Goal: Download file/media

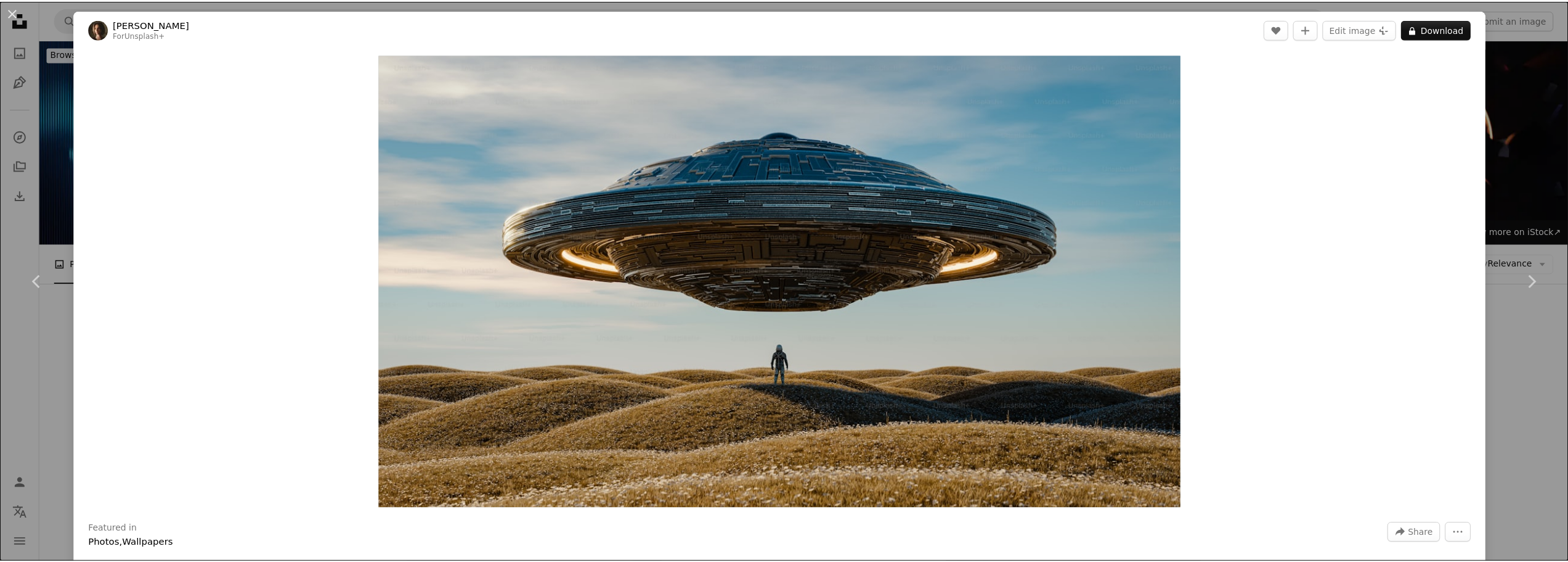
scroll to position [739, 0]
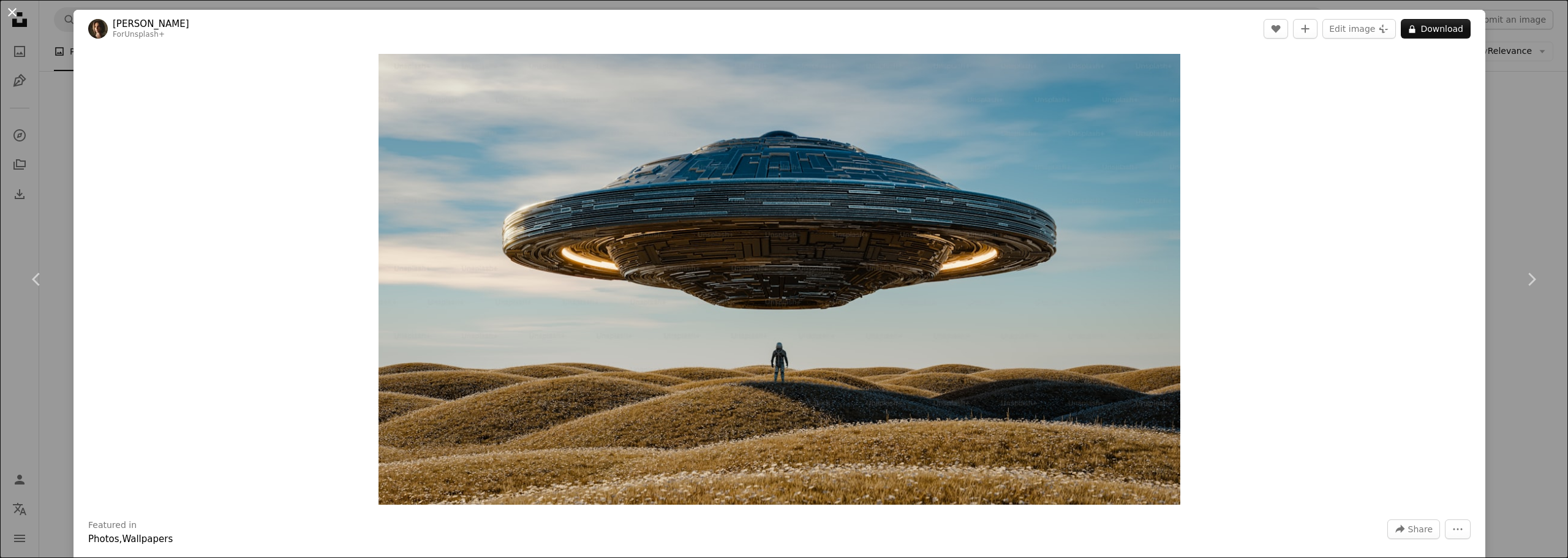
click at [14, 16] on button "An X shape" at bounding box center [12, 12] width 15 height 15
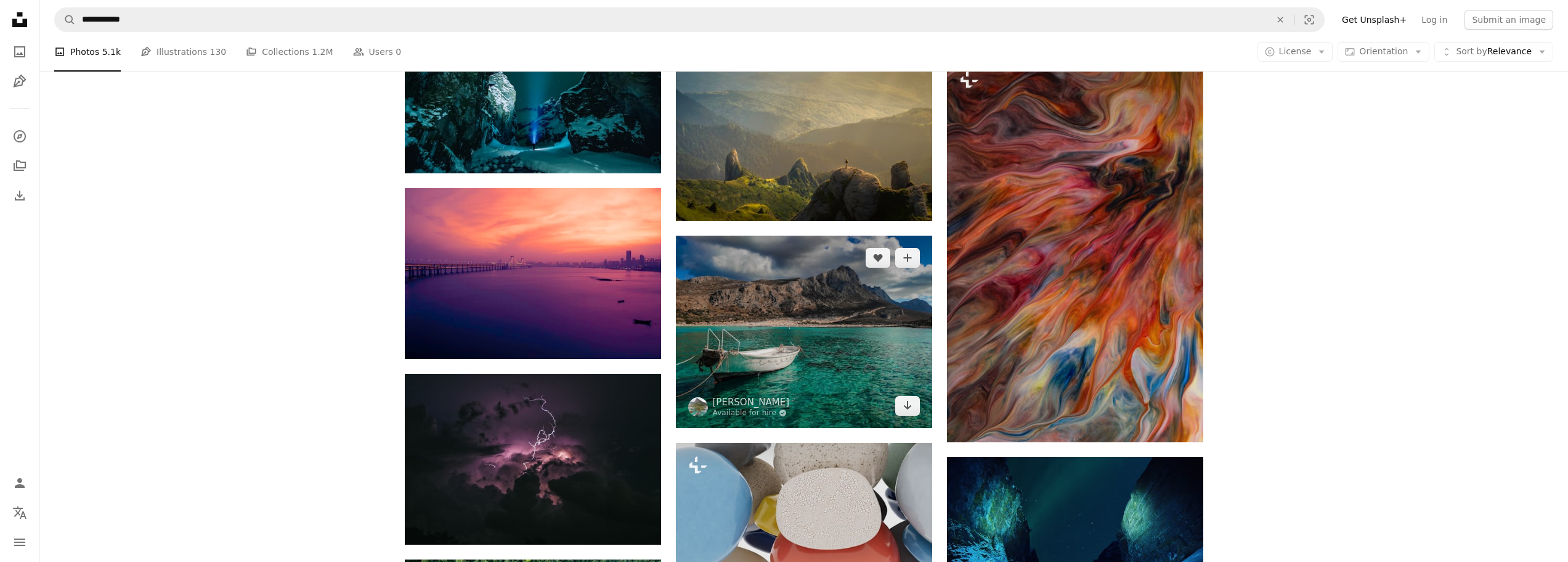
scroll to position [1048, 0]
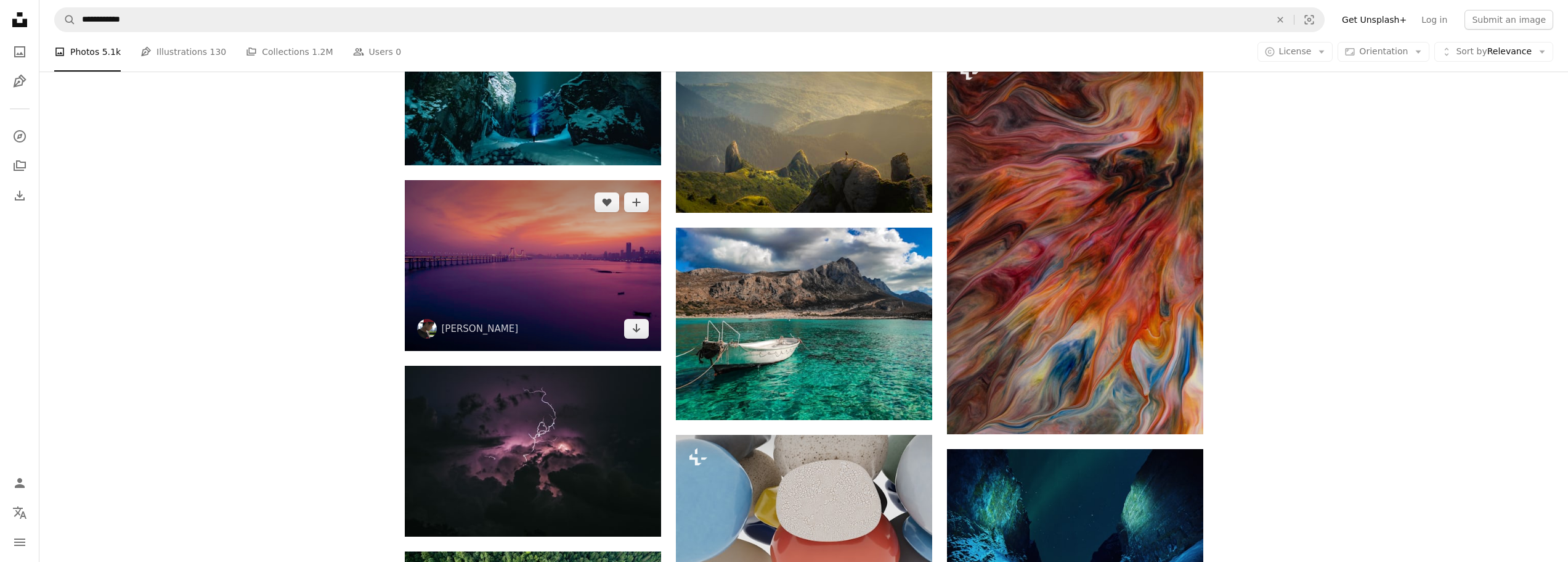
click at [534, 299] on img at bounding box center [533, 265] width 256 height 171
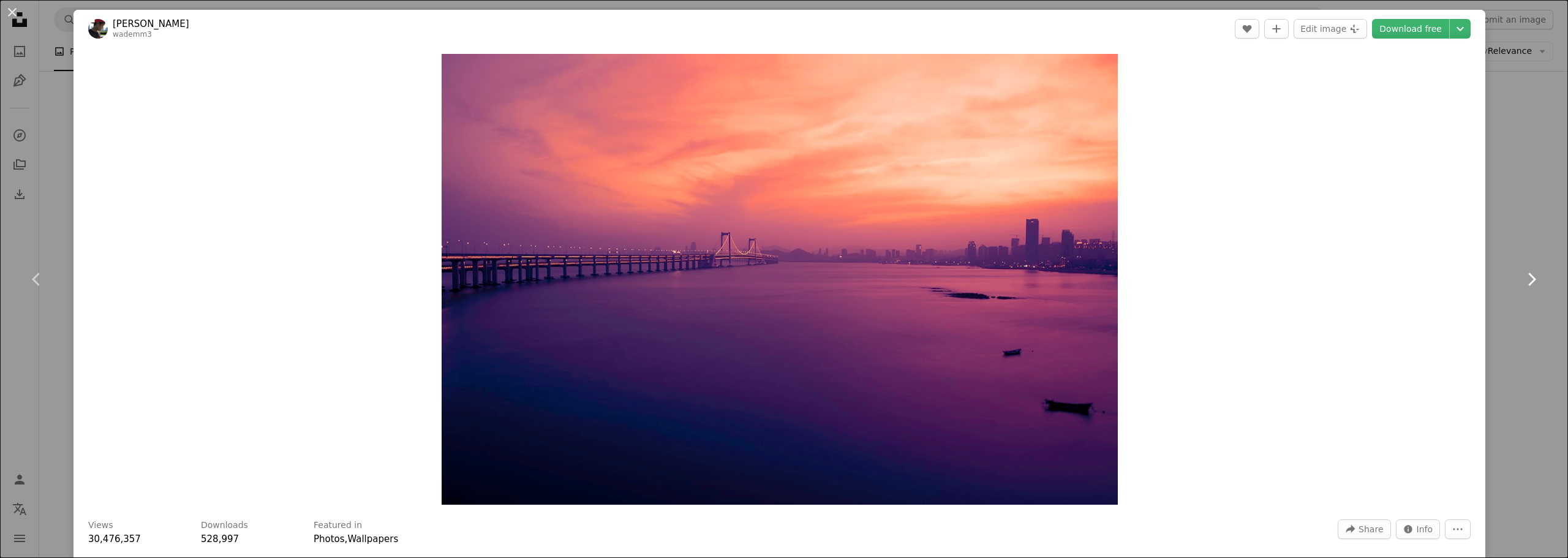
click at [1527, 281] on icon "Chevron right" at bounding box center [1531, 279] width 20 height 20
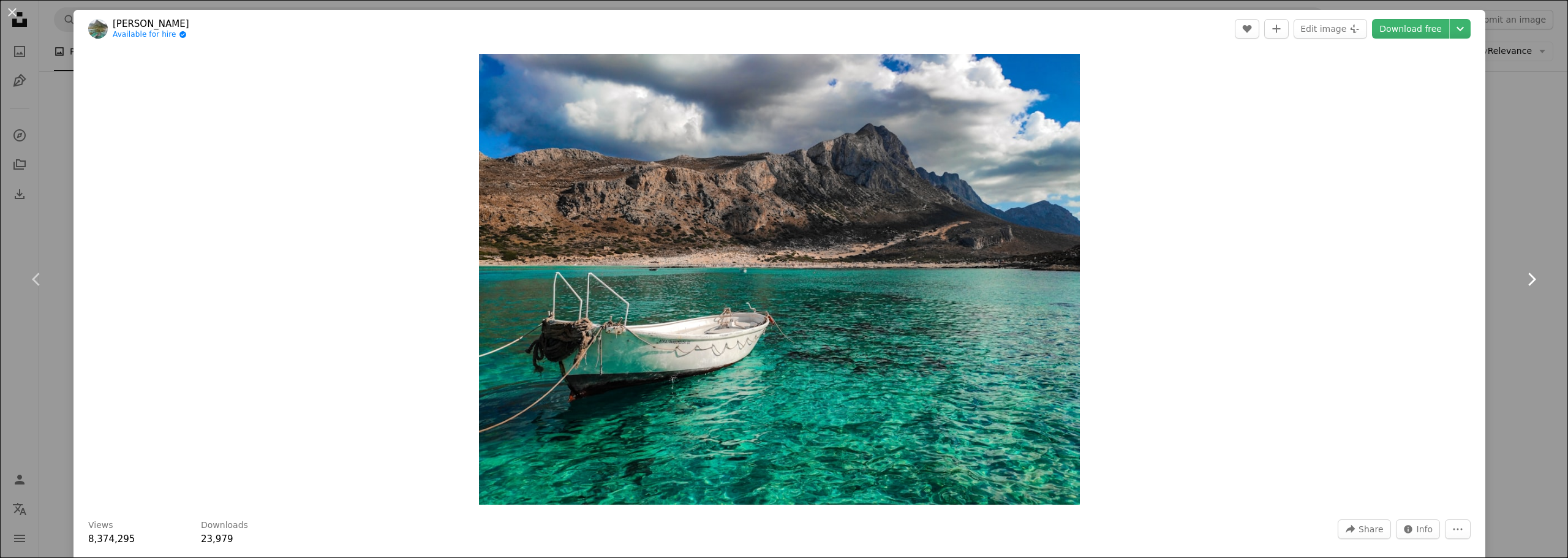
click at [1527, 281] on icon "Chevron right" at bounding box center [1531, 279] width 20 height 20
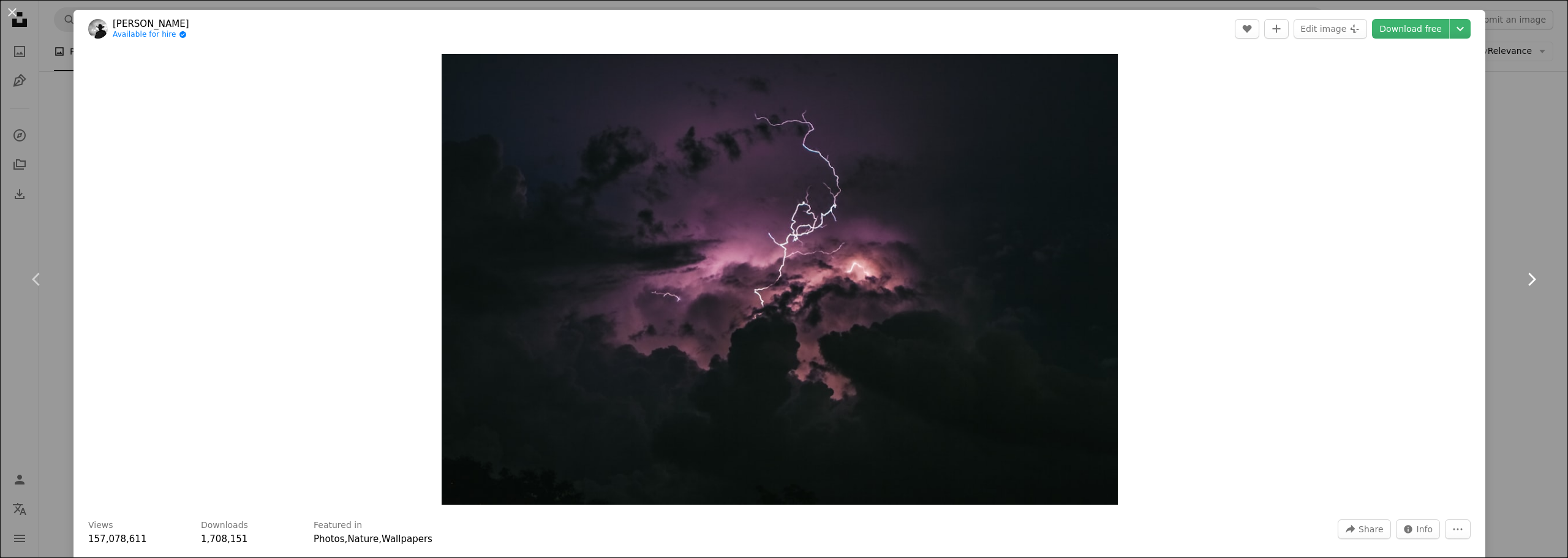
click at [1527, 281] on icon "Chevron right" at bounding box center [1531, 279] width 20 height 20
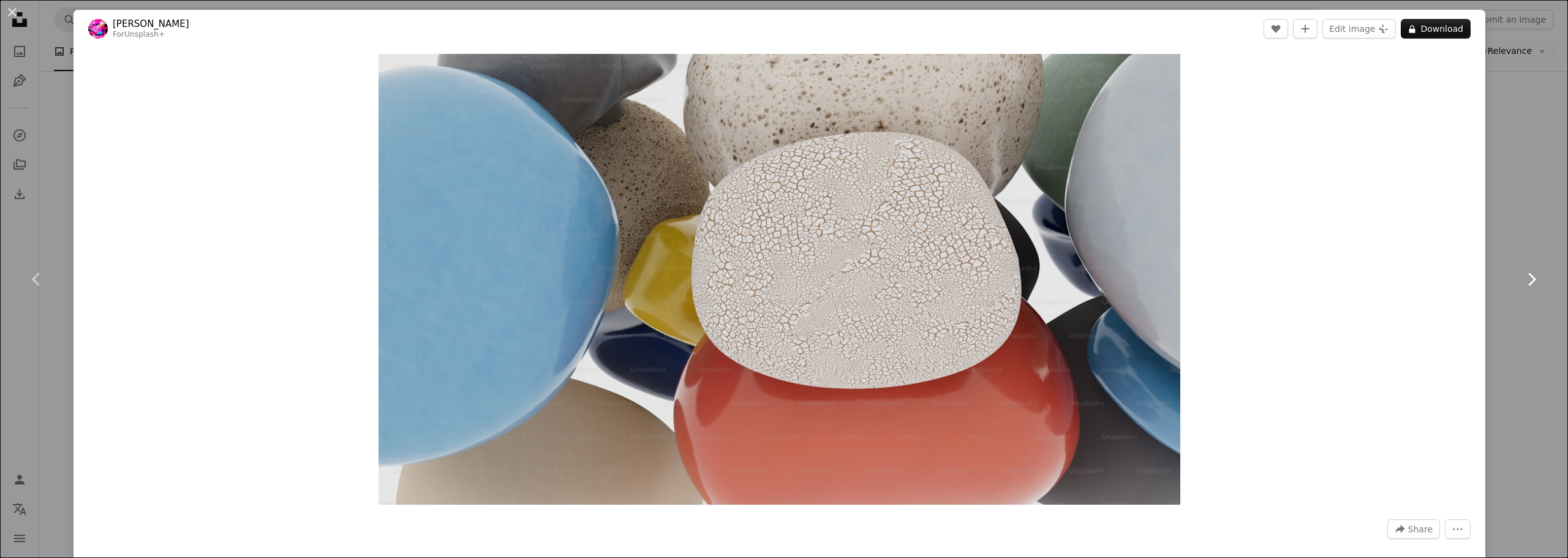
click at [1521, 275] on icon "Chevron right" at bounding box center [1531, 279] width 20 height 20
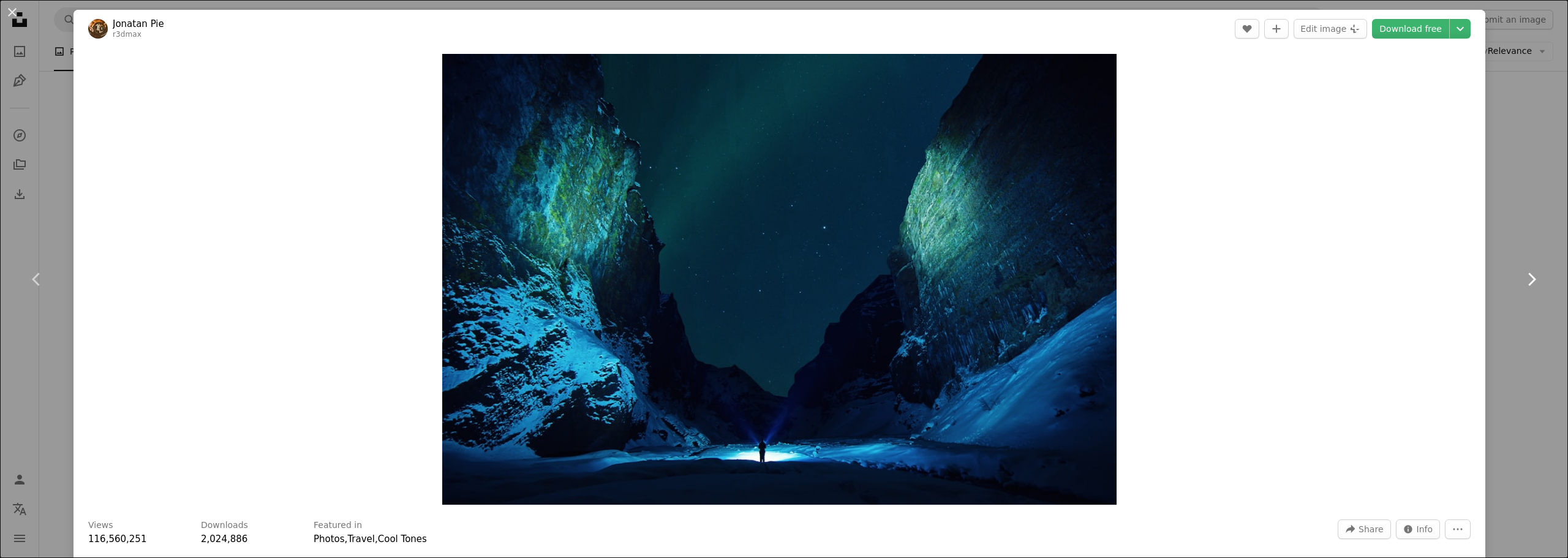
click at [1521, 275] on icon "Chevron right" at bounding box center [1531, 279] width 20 height 20
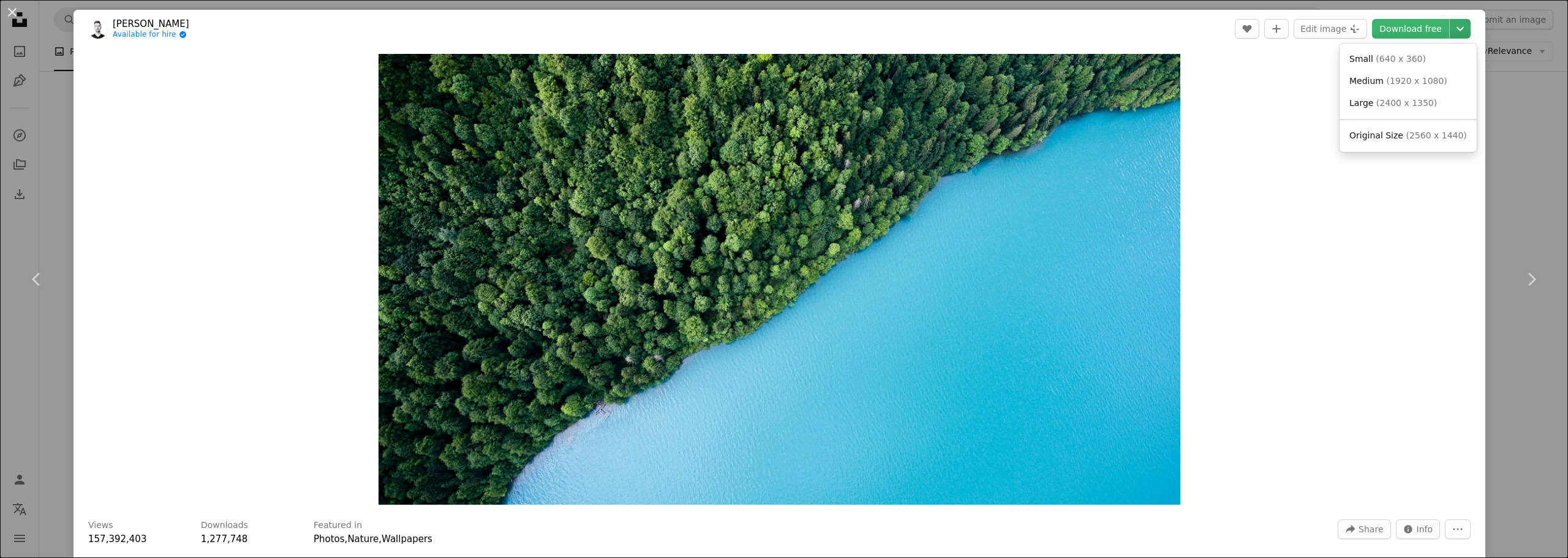
click at [1450, 32] on icon "Chevron down" at bounding box center [1460, 29] width 20 height 15
click at [1406, 138] on span "( 2560 x 1440 )" at bounding box center [1436, 135] width 60 height 10
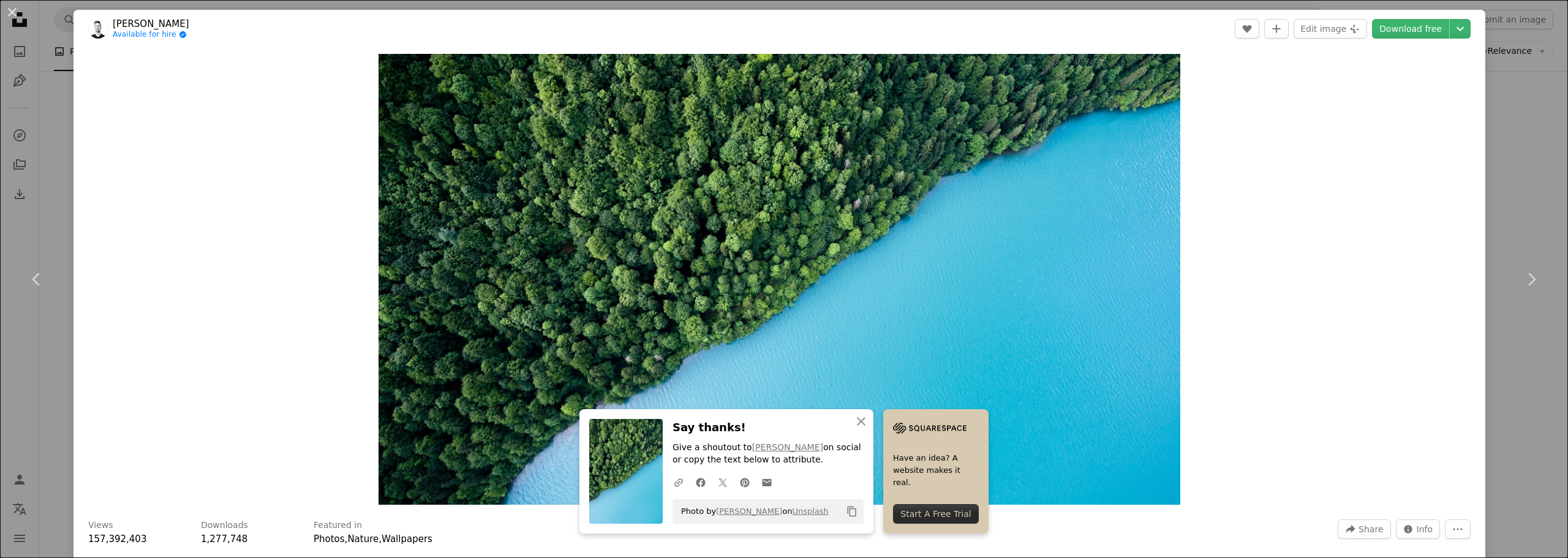
click at [1512, 153] on div "An X shape Chevron left Chevron right [PERSON_NAME] Available for hire A checkm…" at bounding box center [784, 279] width 1568 height 558
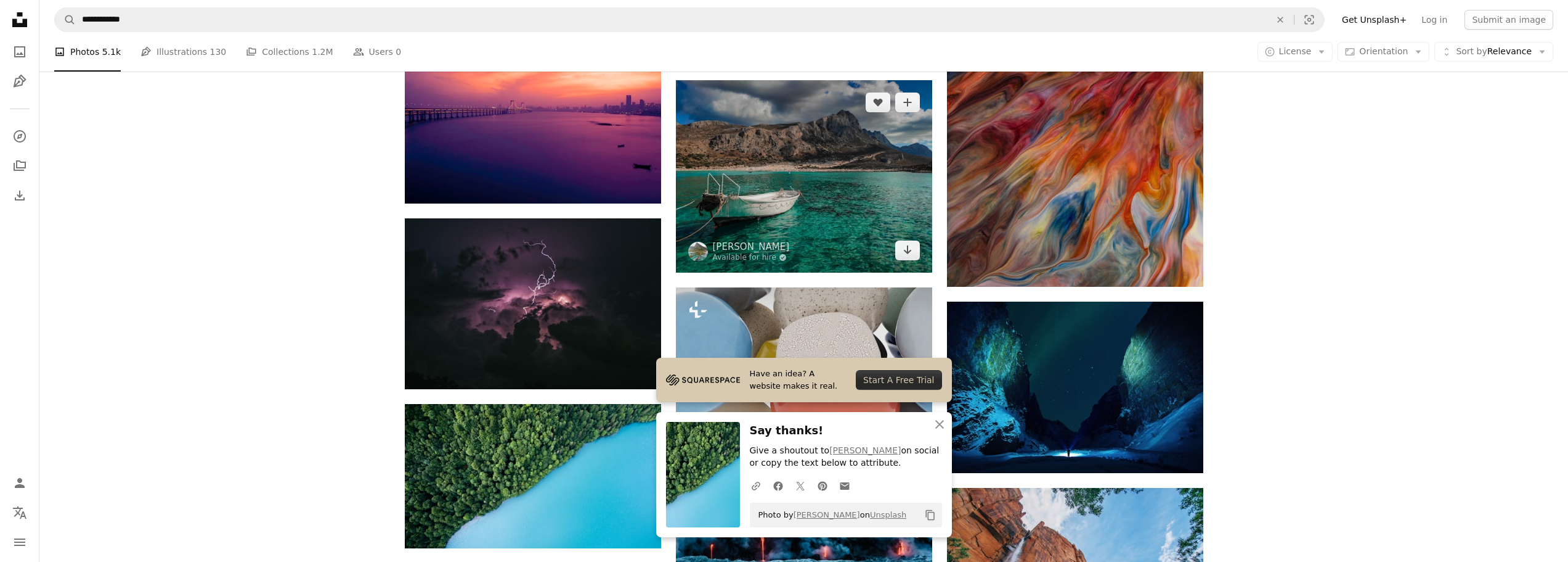
scroll to position [1357, 0]
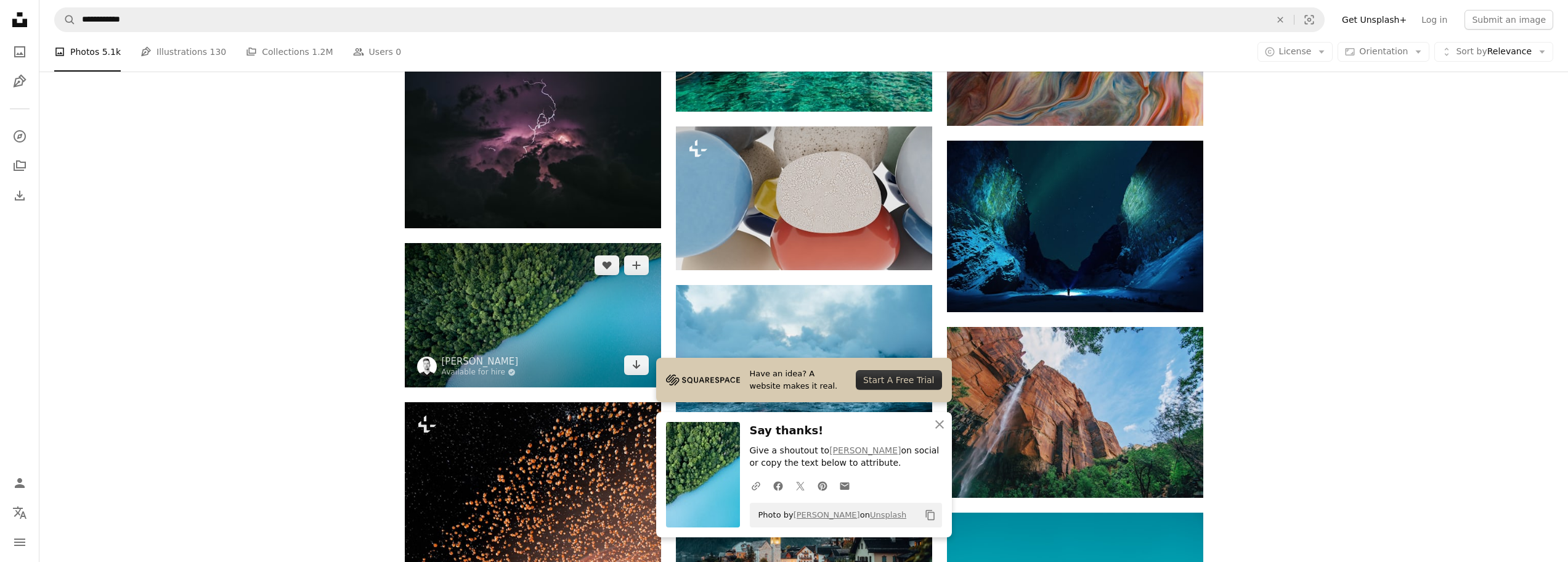
click at [494, 339] on img at bounding box center [533, 316] width 256 height 145
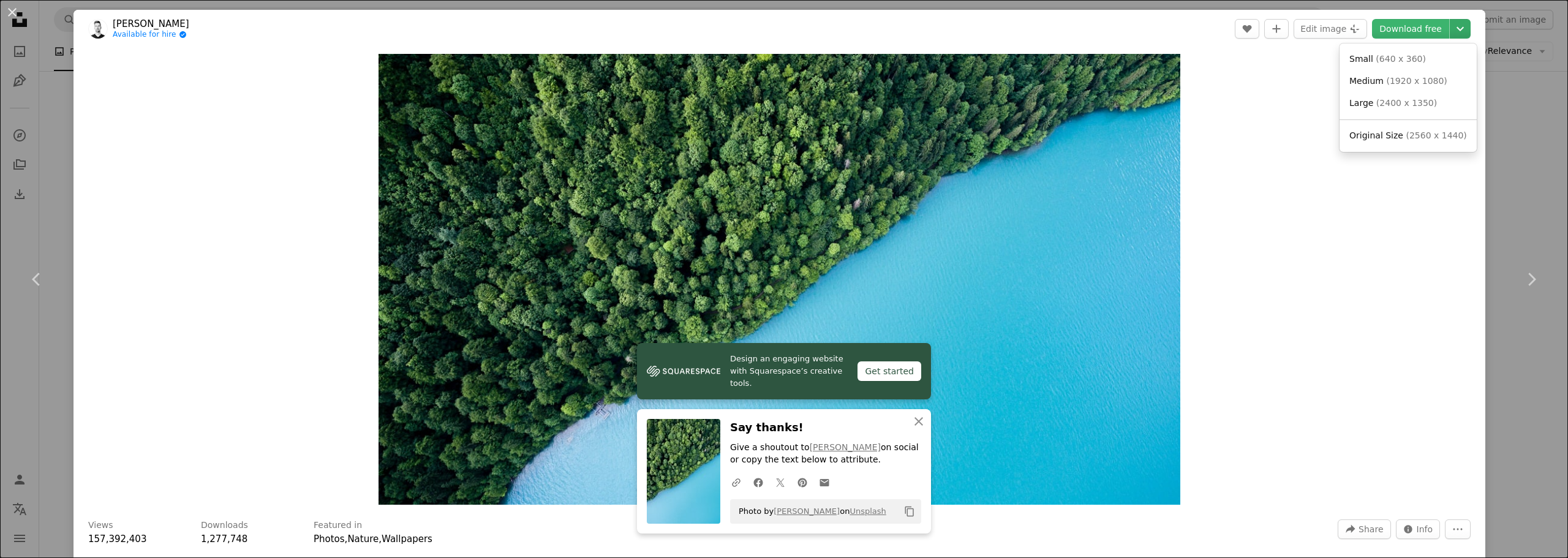
click at [1455, 29] on icon "Chevron down" at bounding box center [1460, 29] width 20 height 15
click at [1526, 282] on dialog "An X shape Chevron left Chevron right [PERSON_NAME] Available for hire A checkm…" at bounding box center [784, 279] width 1568 height 558
click at [1528, 282] on icon at bounding box center [1532, 279] width 8 height 13
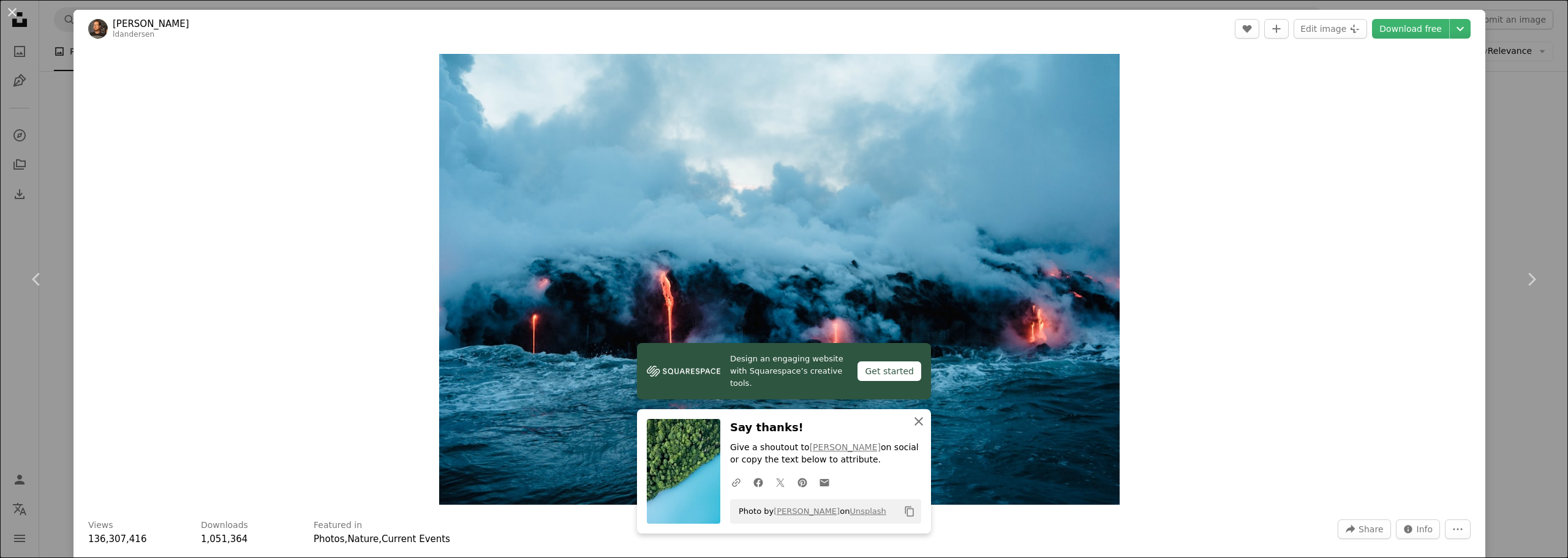
click at [912, 416] on icon "An X shape" at bounding box center [918, 421] width 15 height 15
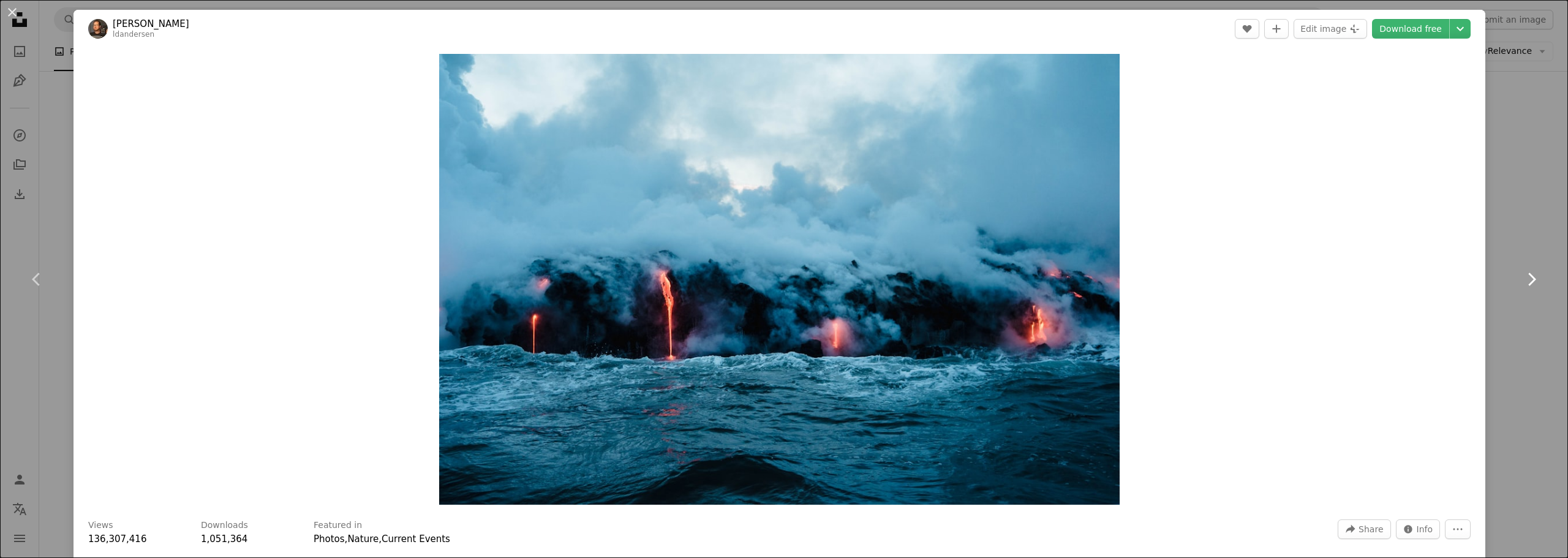
click at [1523, 278] on icon "Chevron right" at bounding box center [1531, 279] width 20 height 20
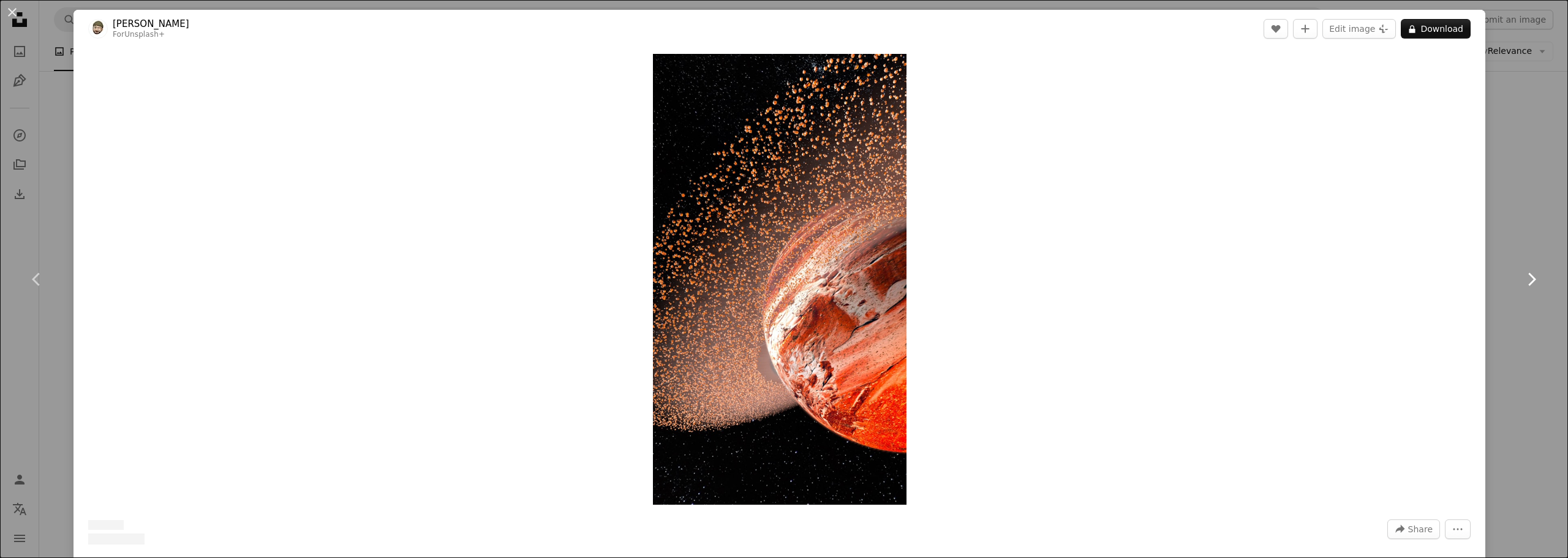
click at [1523, 278] on icon "Chevron right" at bounding box center [1531, 279] width 20 height 20
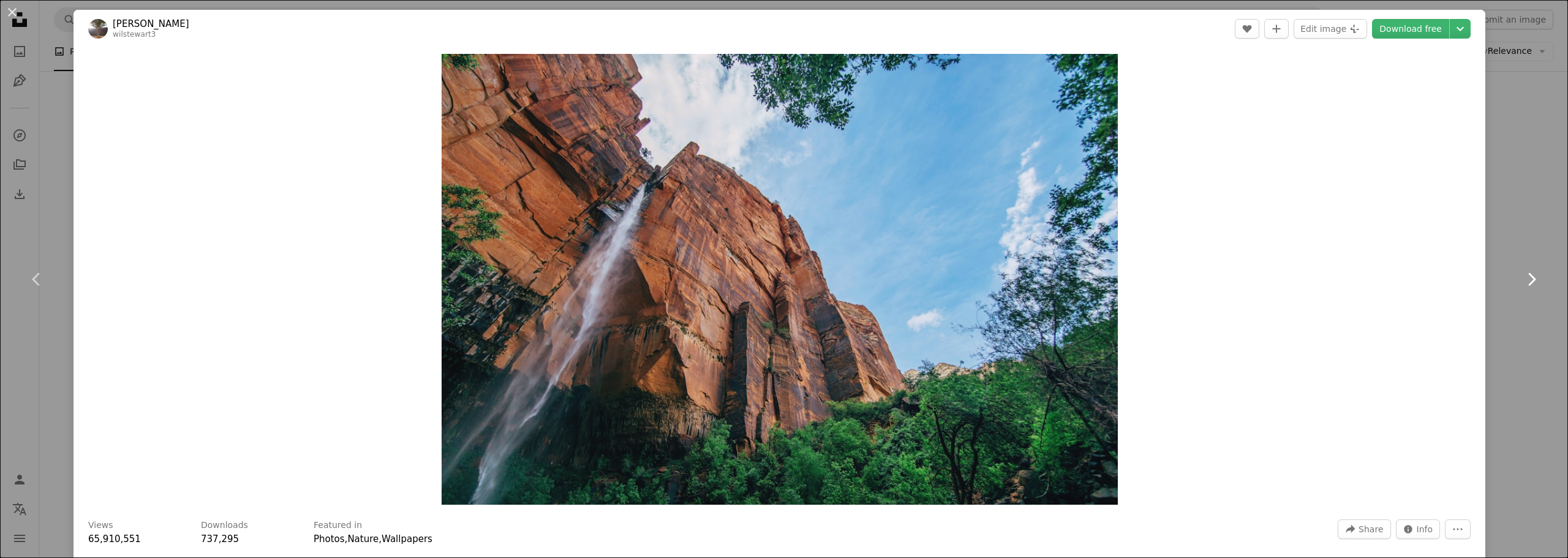
click at [1523, 278] on icon "Chevron right" at bounding box center [1531, 279] width 20 height 20
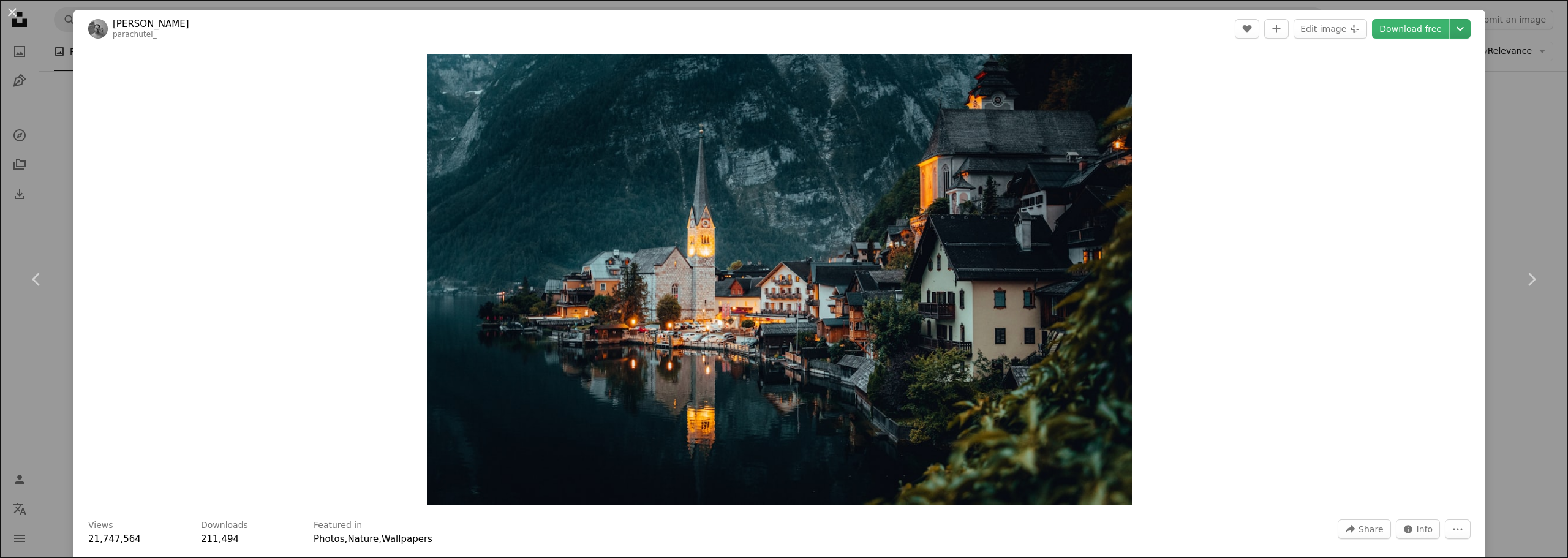
click at [1450, 38] on button "Chevron down" at bounding box center [1460, 29] width 21 height 20
click at [1394, 139] on span "Original Size" at bounding box center [1376, 135] width 54 height 10
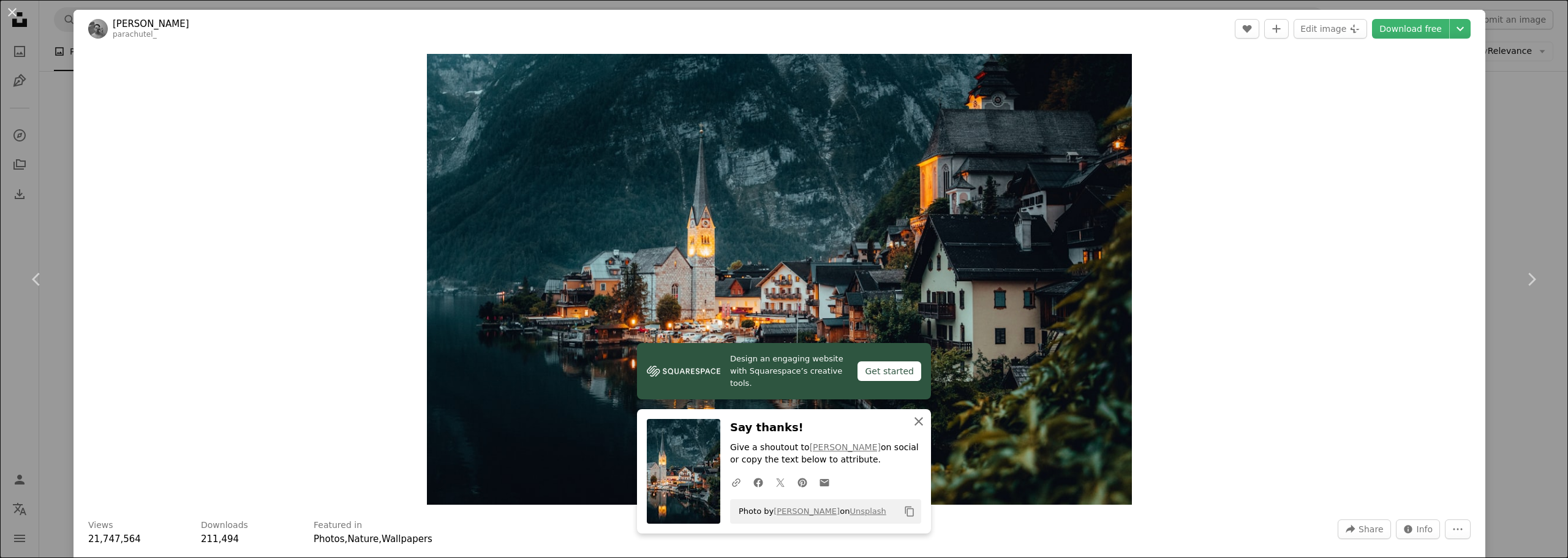
click at [914, 418] on icon "button" at bounding box center [918, 421] width 9 height 9
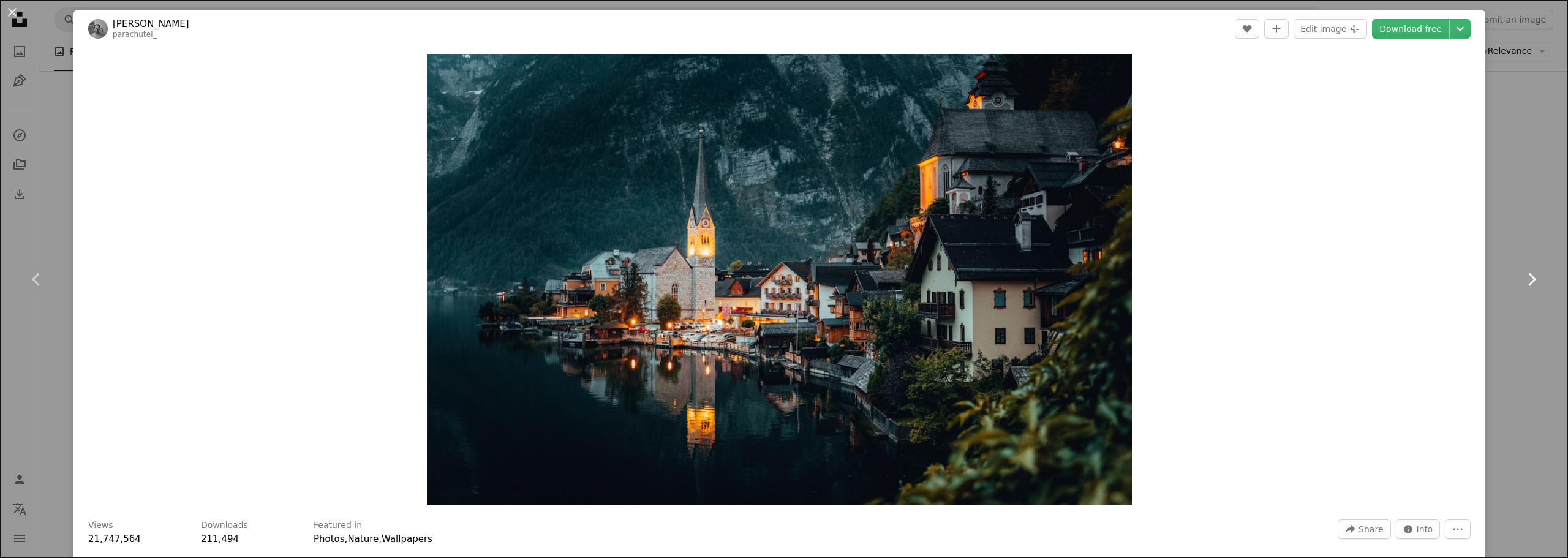
click at [1528, 276] on icon at bounding box center [1532, 279] width 8 height 13
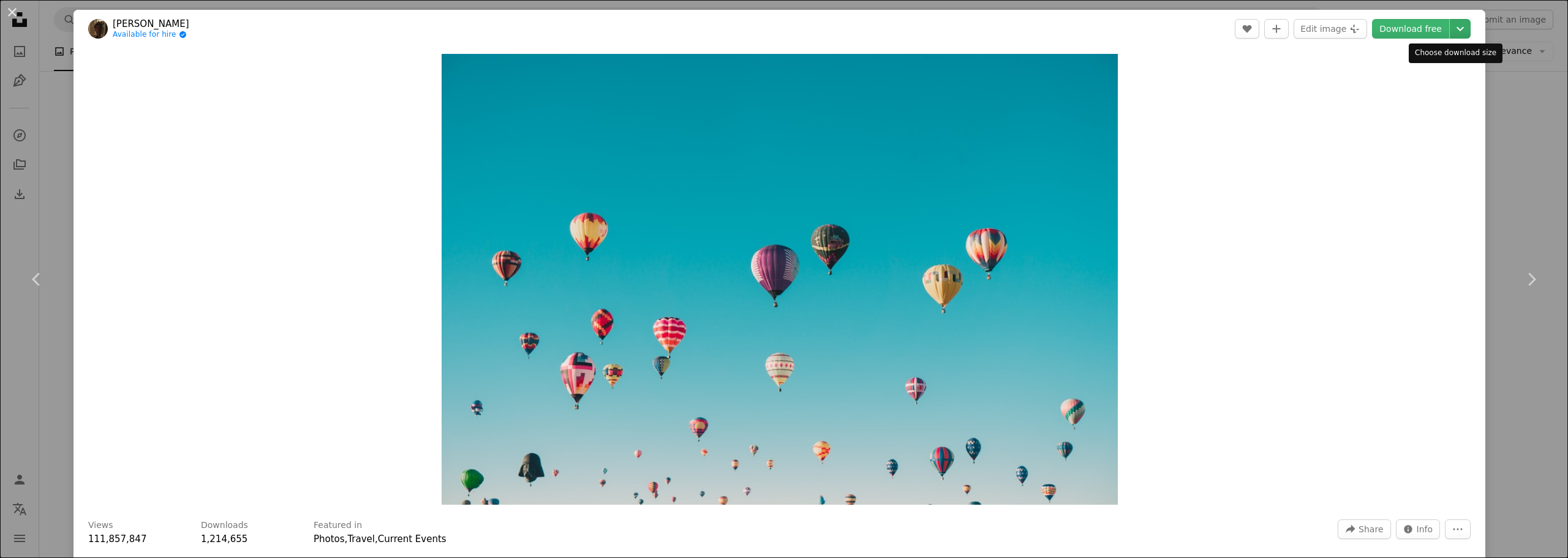
click at [1456, 31] on icon "Choose download size" at bounding box center [1459, 29] width 7 height 4
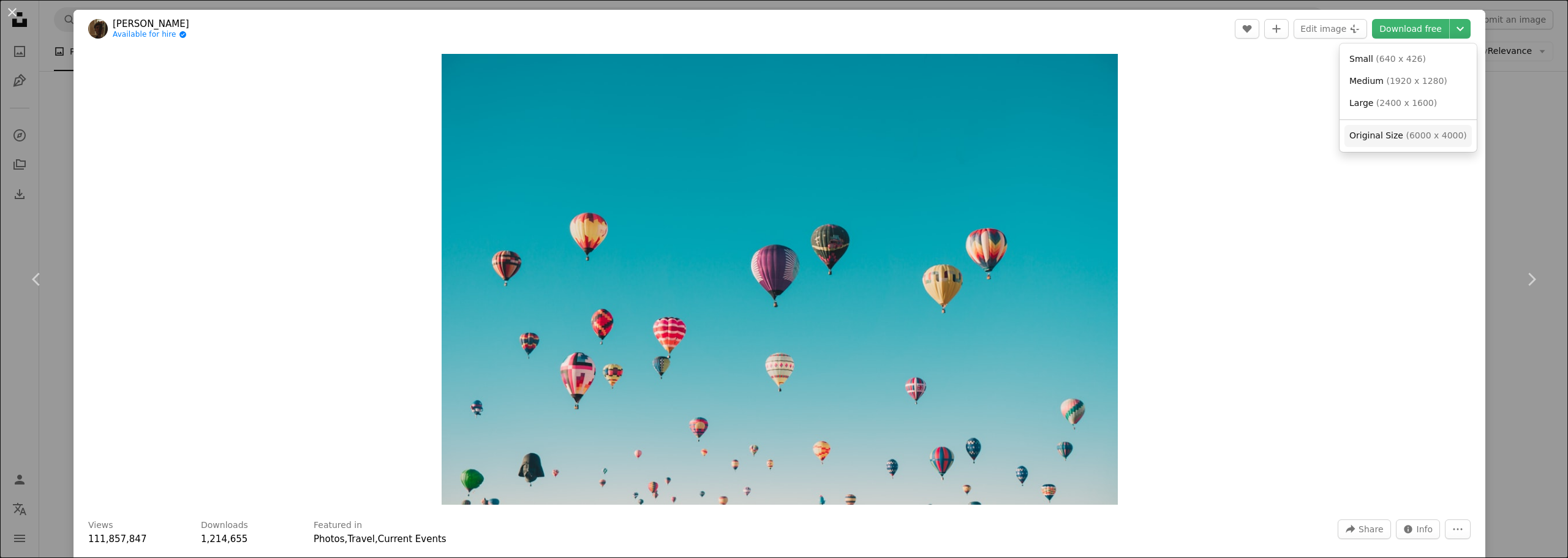
click at [1421, 135] on span "( 6000 x 4000 )" at bounding box center [1436, 135] width 60 height 10
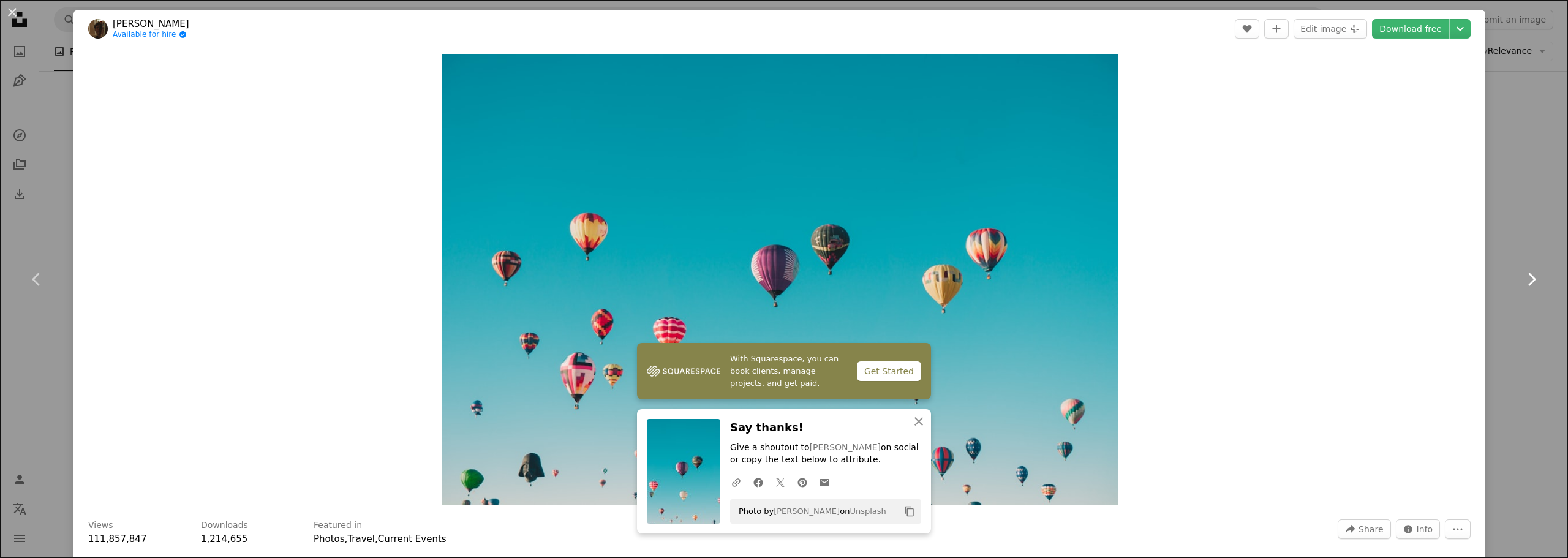
click at [1522, 278] on icon "Chevron right" at bounding box center [1531, 279] width 20 height 20
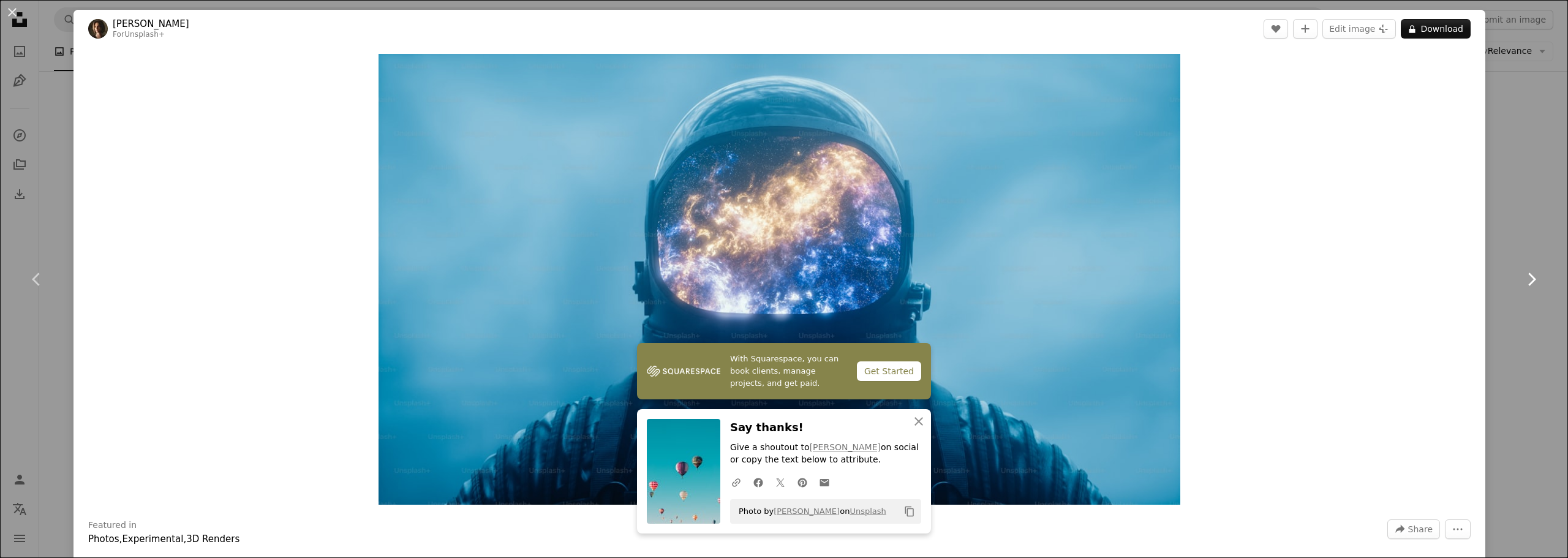
click at [1522, 278] on icon "Chevron right" at bounding box center [1531, 279] width 20 height 20
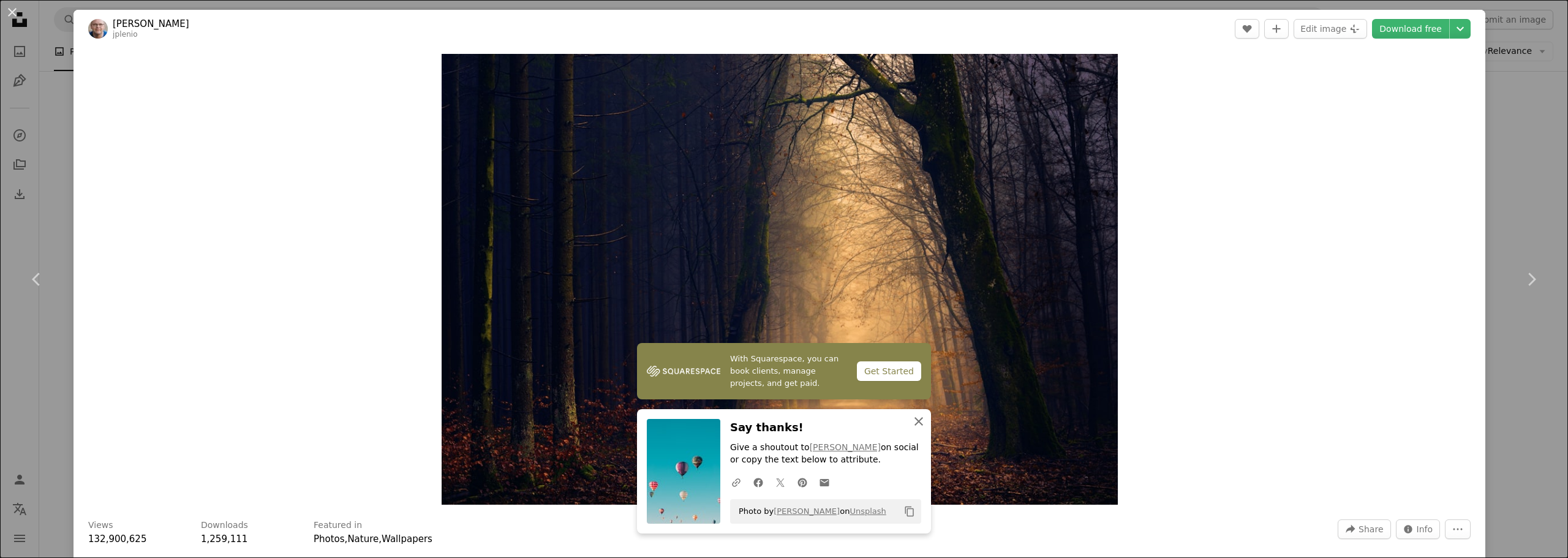
click at [915, 421] on icon "button" at bounding box center [918, 421] width 9 height 9
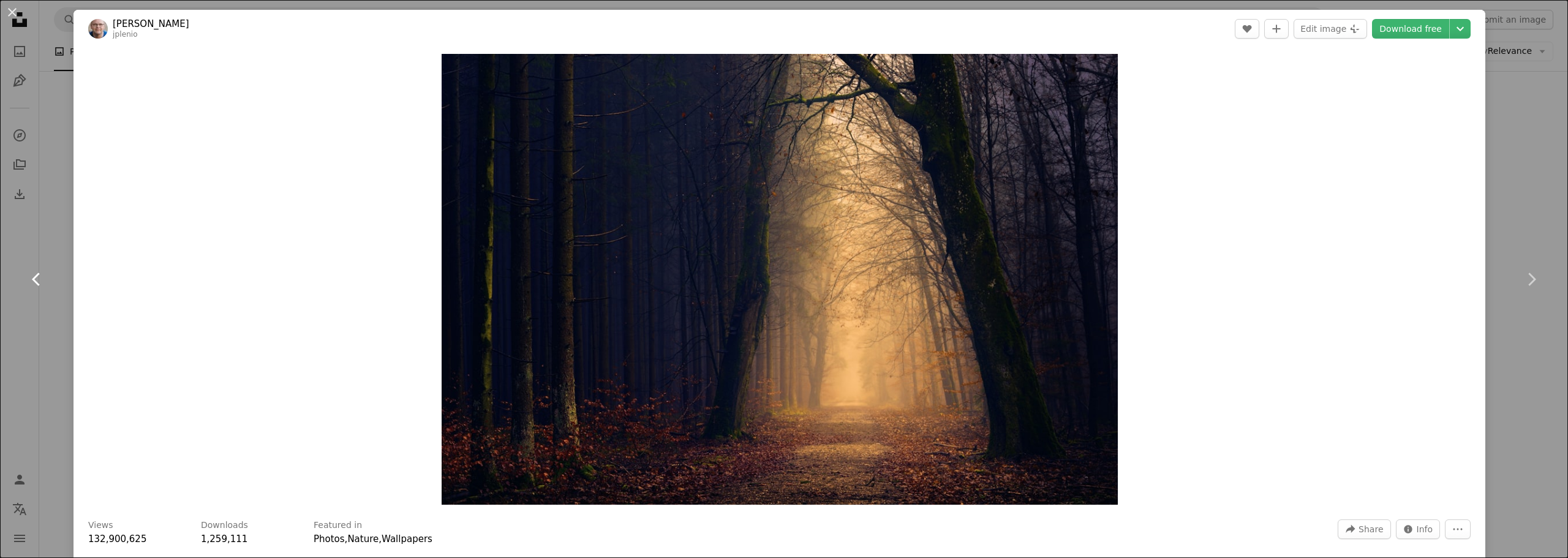
click at [32, 277] on icon "Chevron left" at bounding box center [37, 279] width 20 height 20
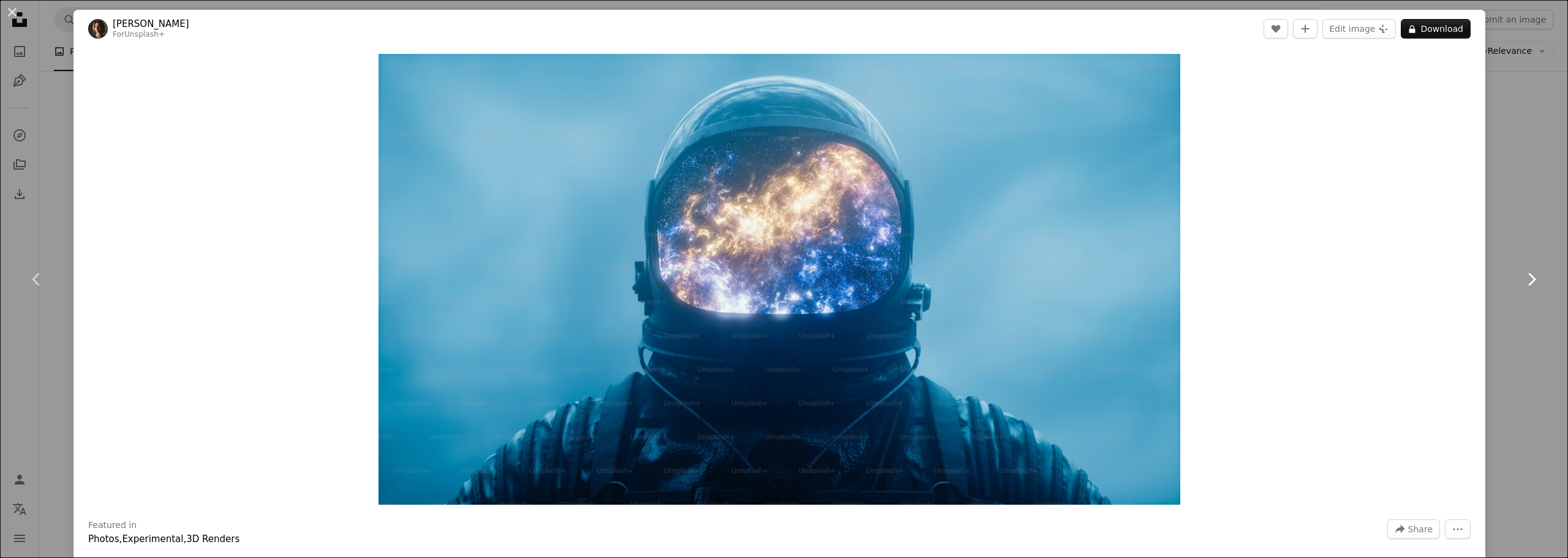
click at [1528, 278] on icon at bounding box center [1532, 279] width 8 height 13
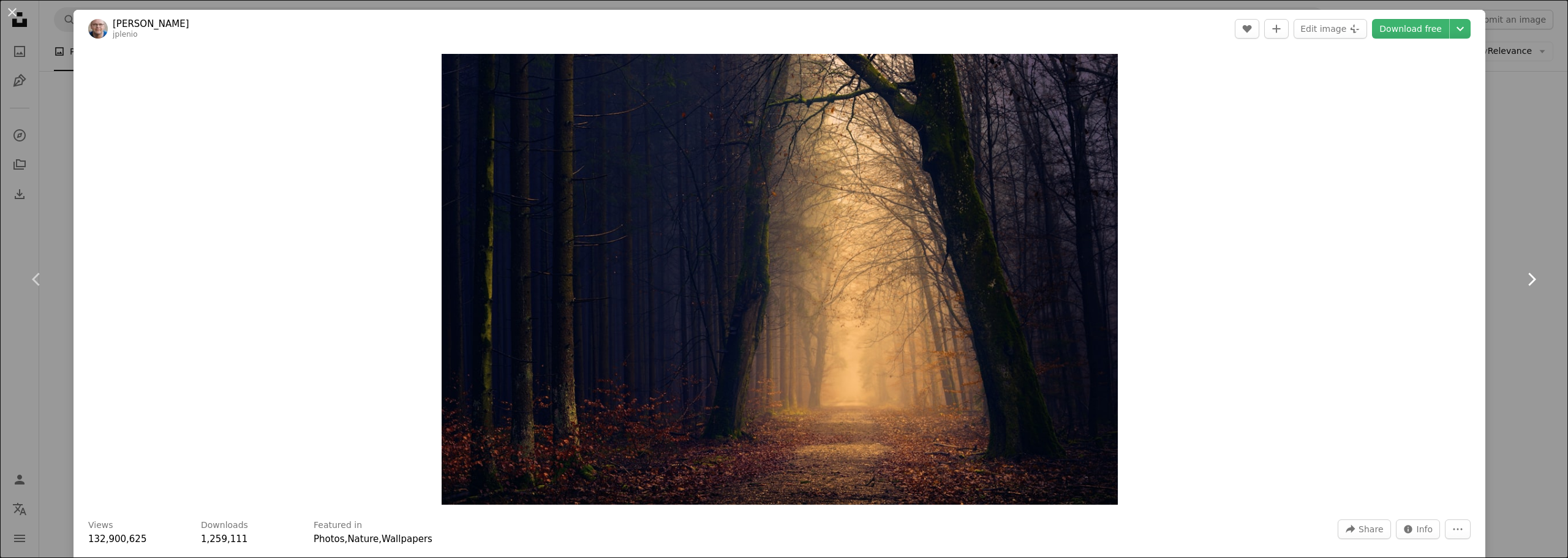
click at [1528, 278] on icon at bounding box center [1532, 279] width 8 height 13
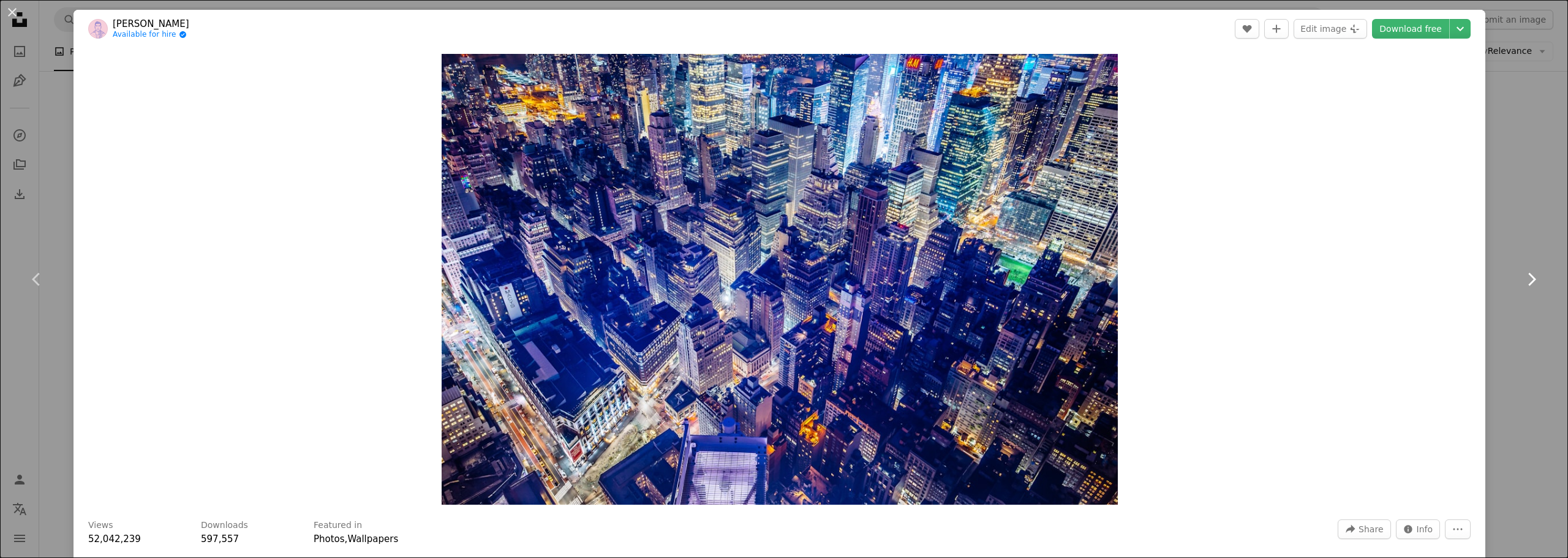
click at [1528, 278] on icon at bounding box center [1532, 279] width 8 height 13
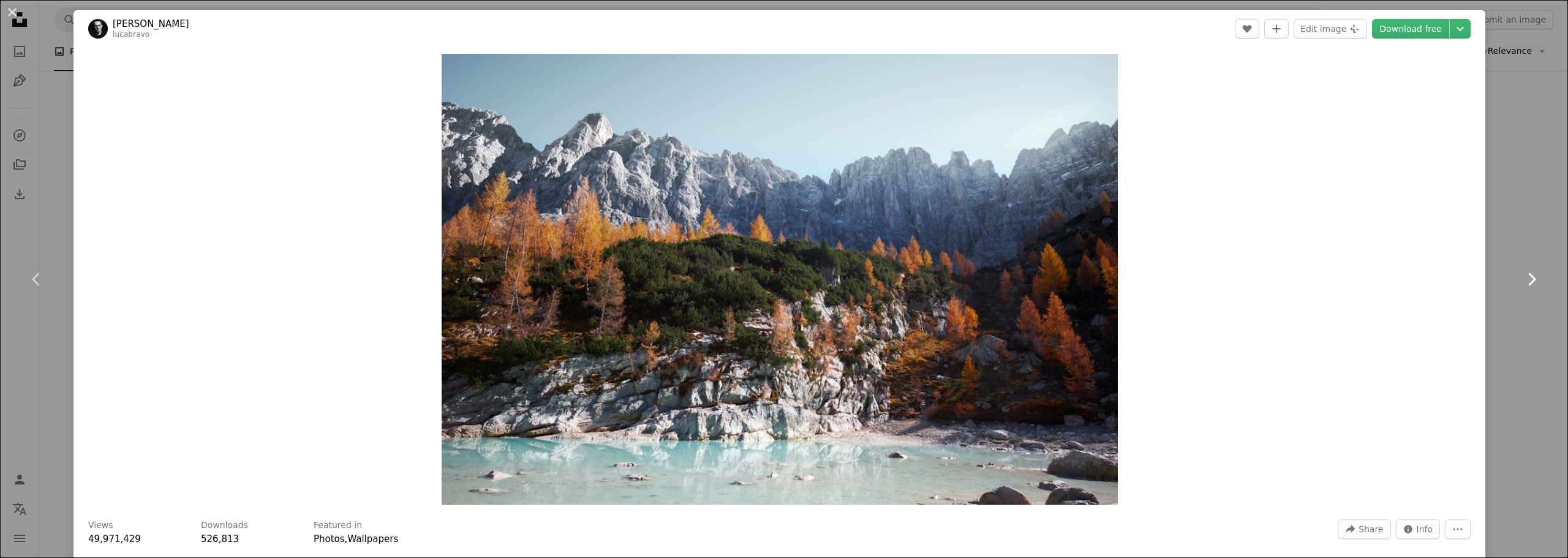
click at [1528, 278] on icon at bounding box center [1532, 279] width 8 height 13
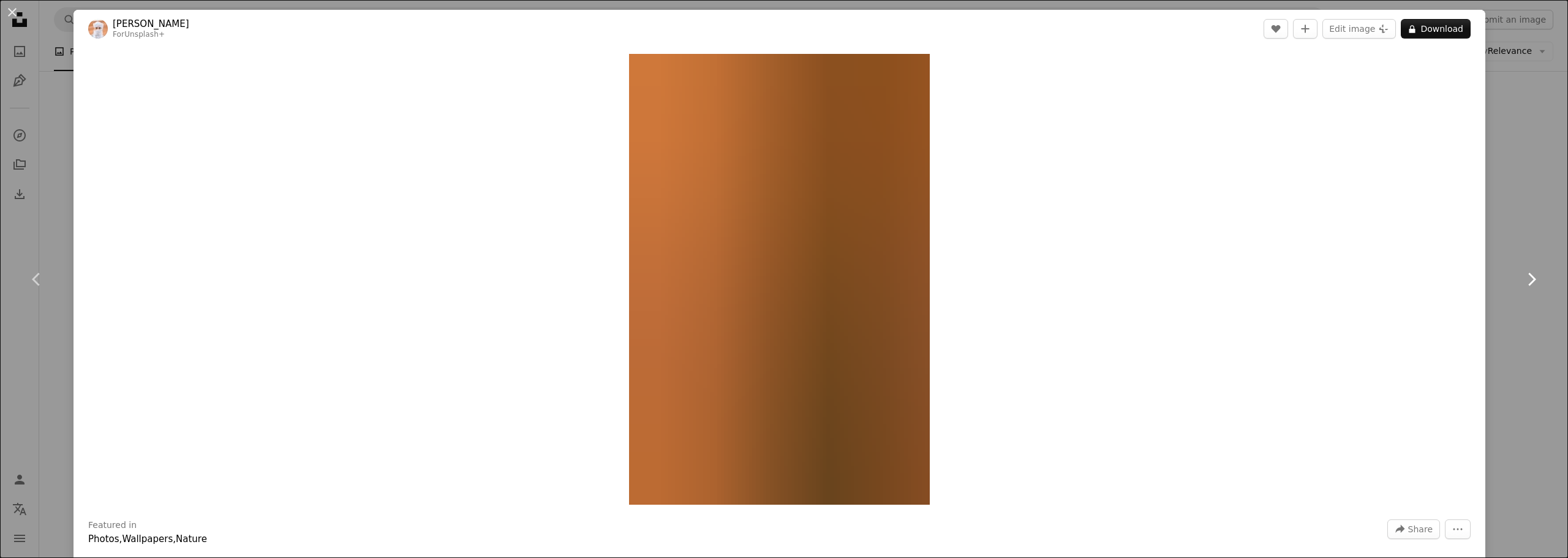
click at [1528, 278] on icon at bounding box center [1532, 279] width 8 height 13
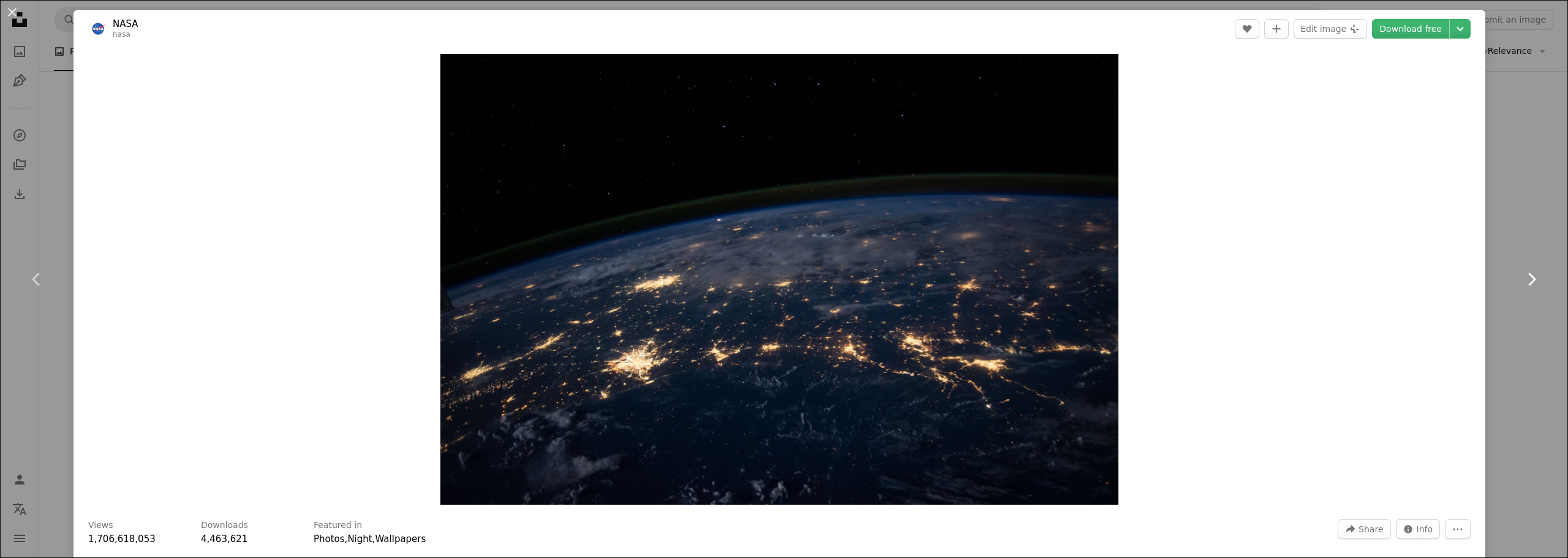
click at [1528, 278] on icon at bounding box center [1532, 279] width 8 height 13
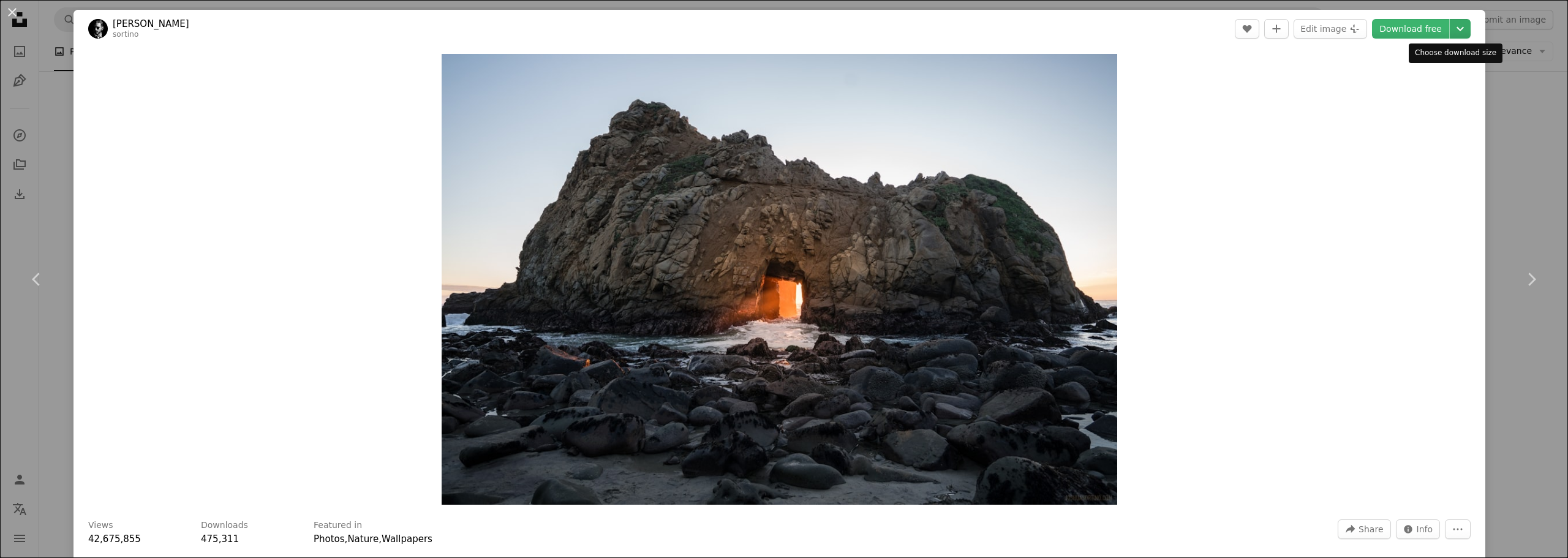
click at [1450, 34] on icon "Chevron down" at bounding box center [1460, 29] width 20 height 15
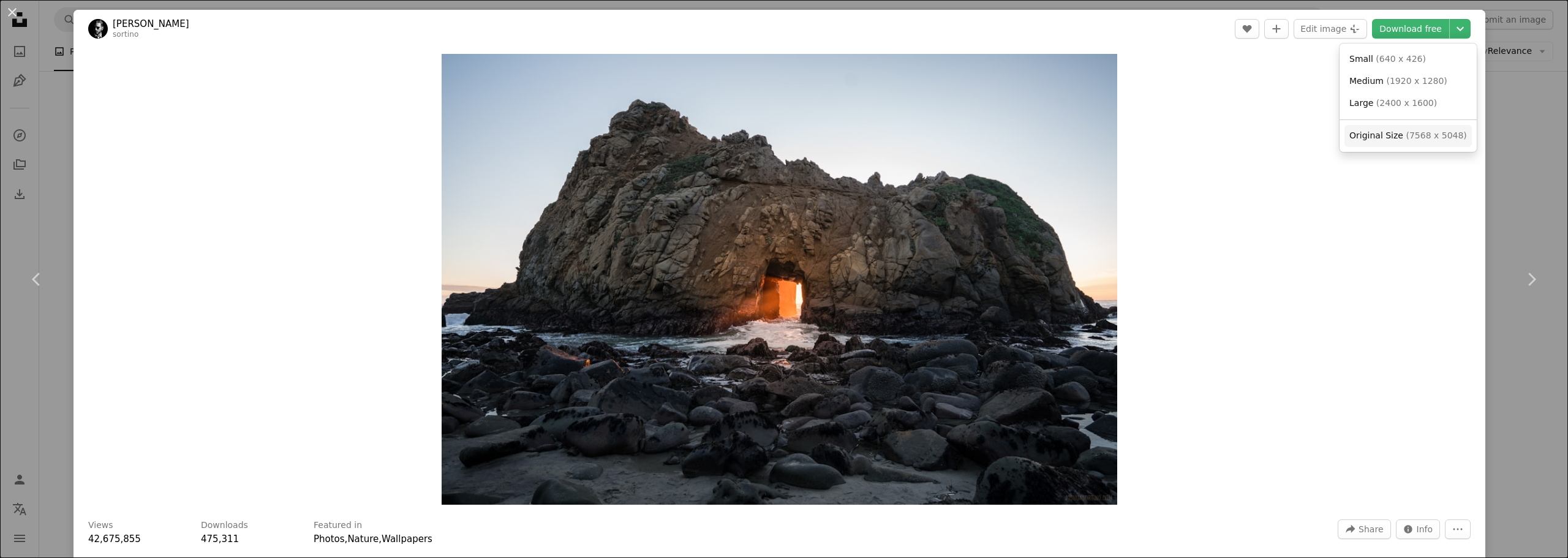
click at [1406, 140] on span "( 7568 x 5048 )" at bounding box center [1436, 135] width 60 height 10
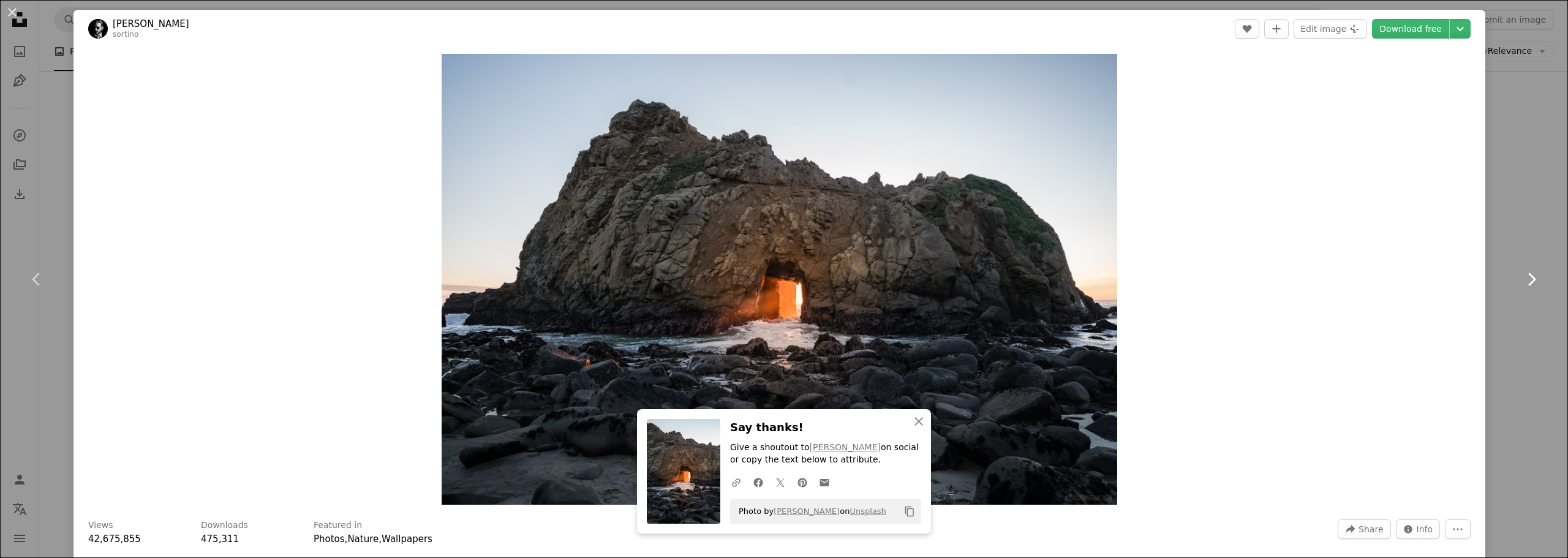
click at [1521, 279] on icon "Chevron right" at bounding box center [1531, 279] width 20 height 20
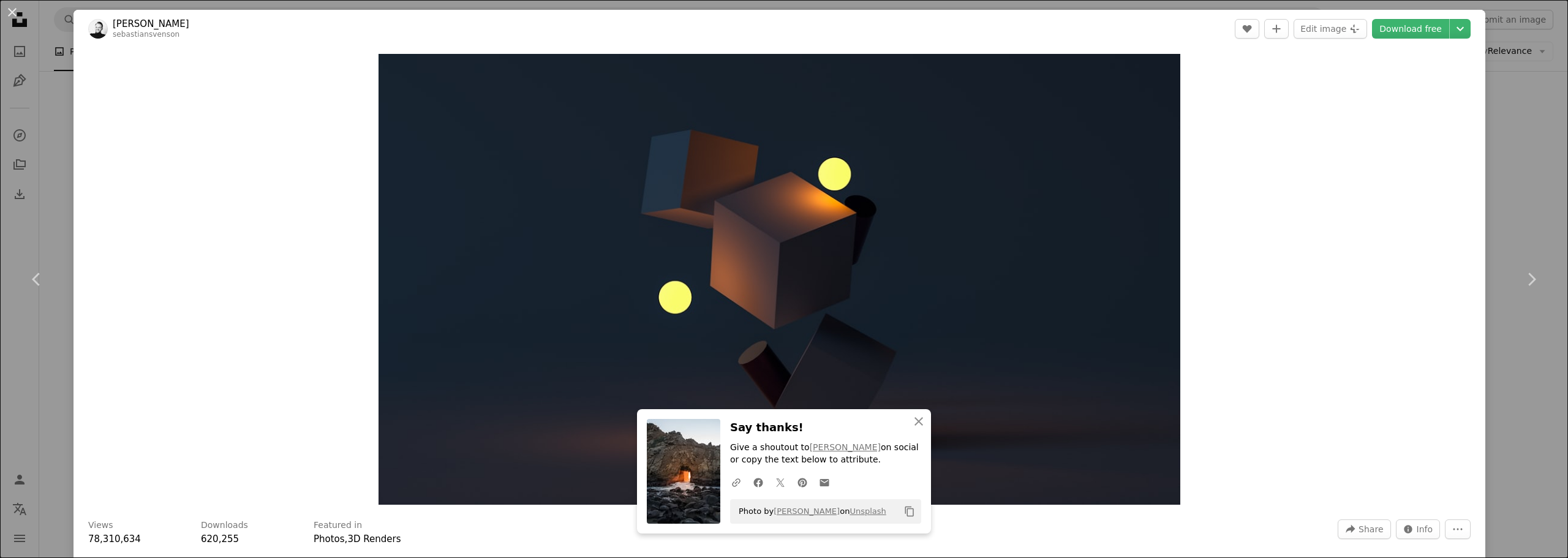
click at [1517, 370] on div "An X shape Chevron left Chevron right [PERSON_NAME] sebastiansvenson A heart A …" at bounding box center [784, 279] width 1568 height 558
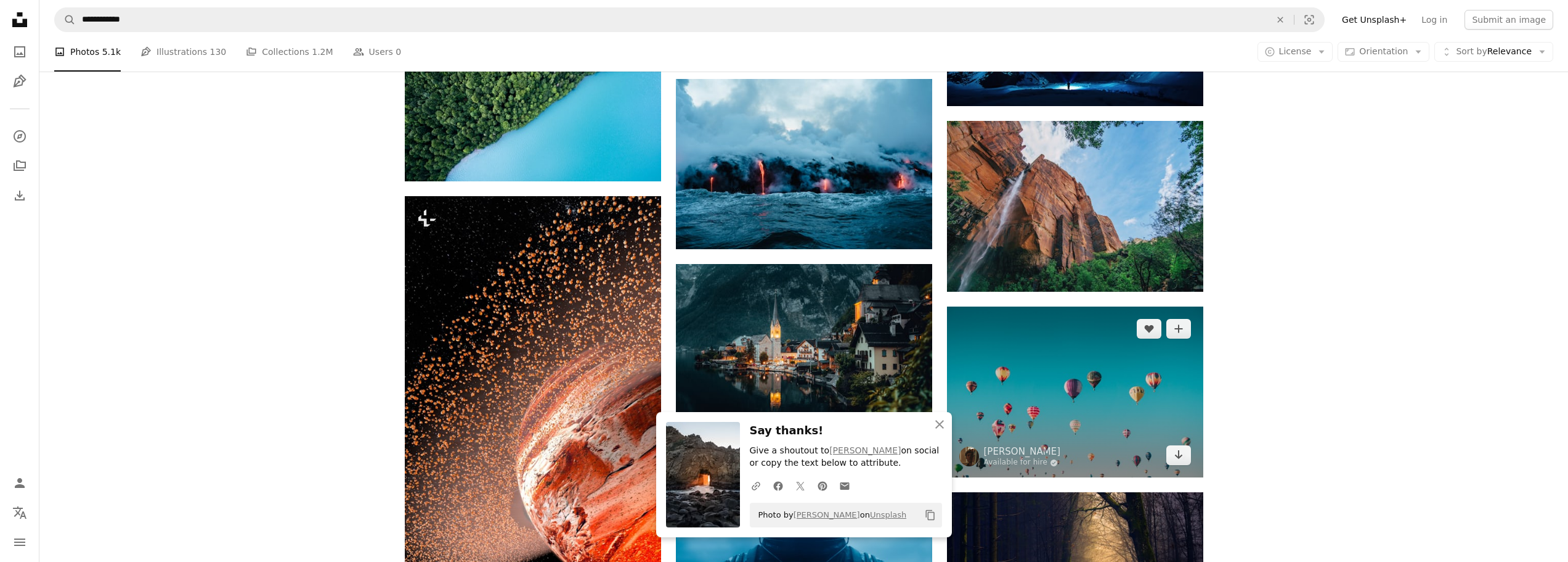
scroll to position [1726, 0]
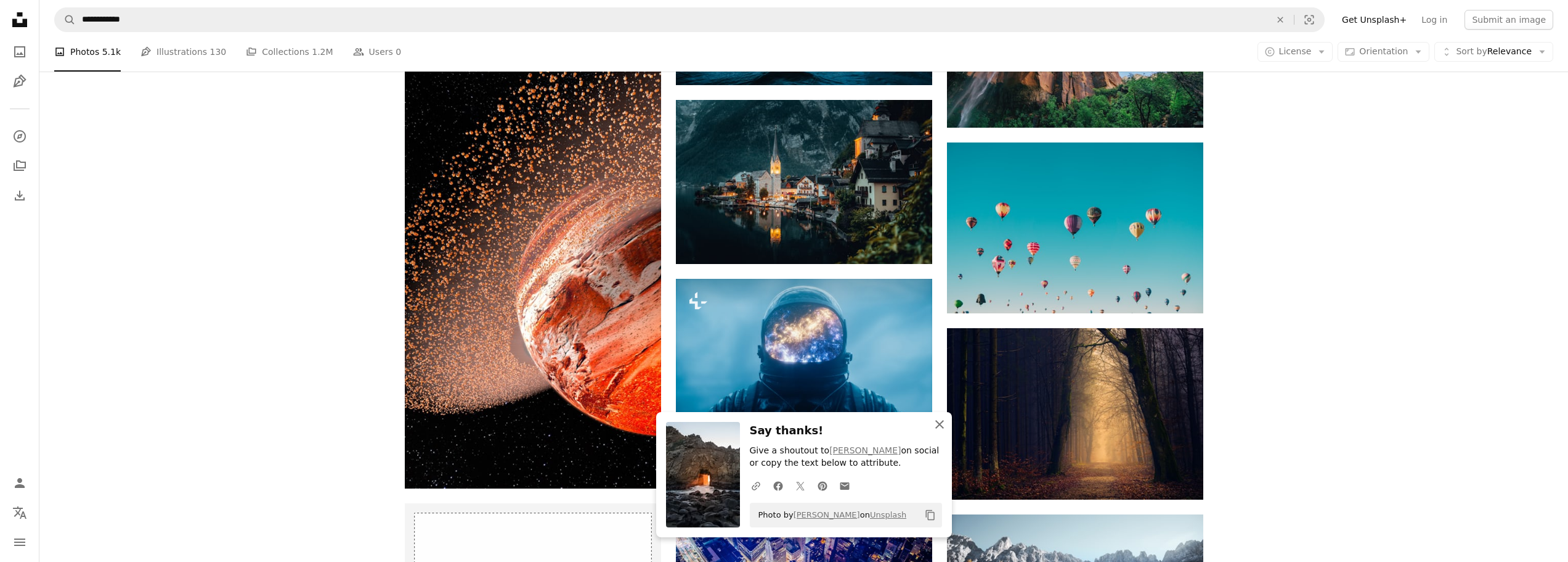
click at [936, 418] on icon "An X shape" at bounding box center [939, 424] width 15 height 15
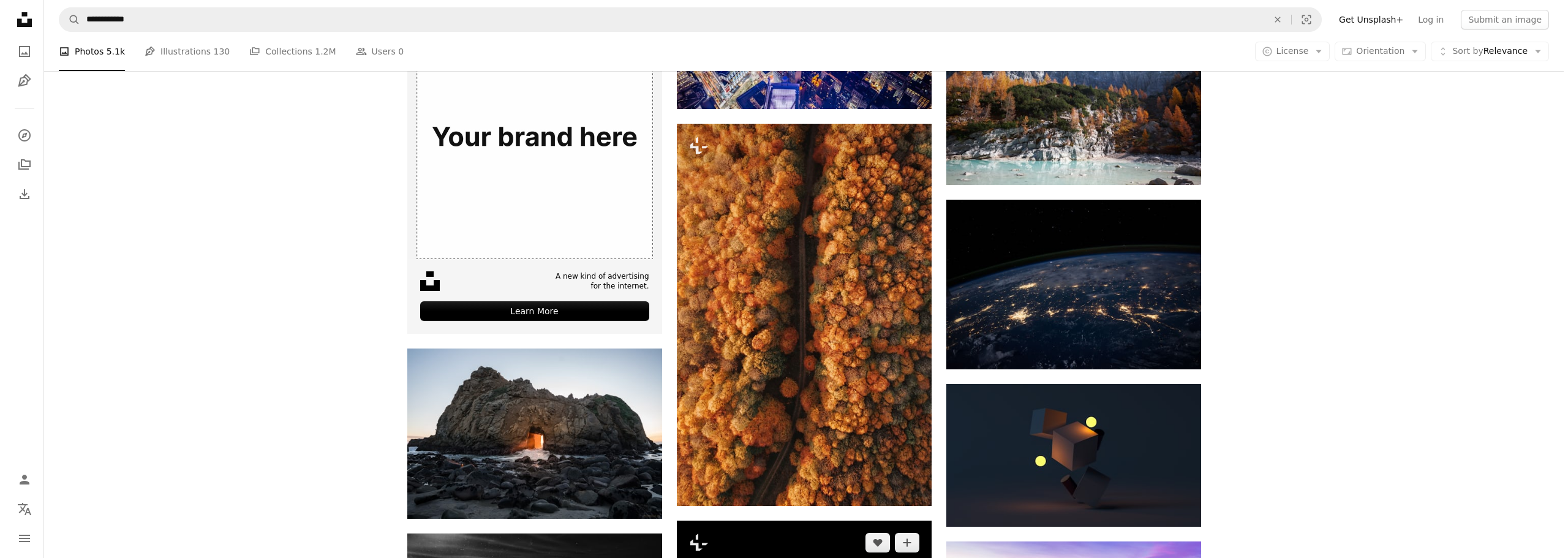
scroll to position [2387, 0]
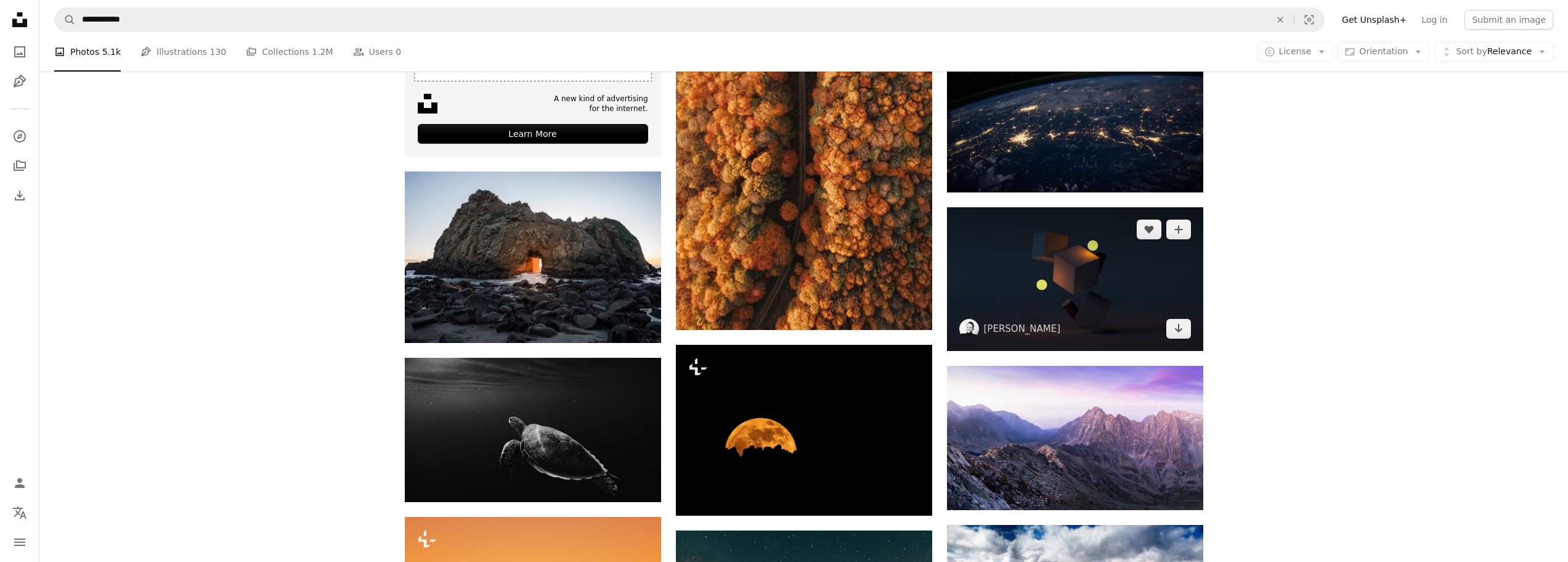
click at [1100, 315] on img at bounding box center [1075, 279] width 256 height 145
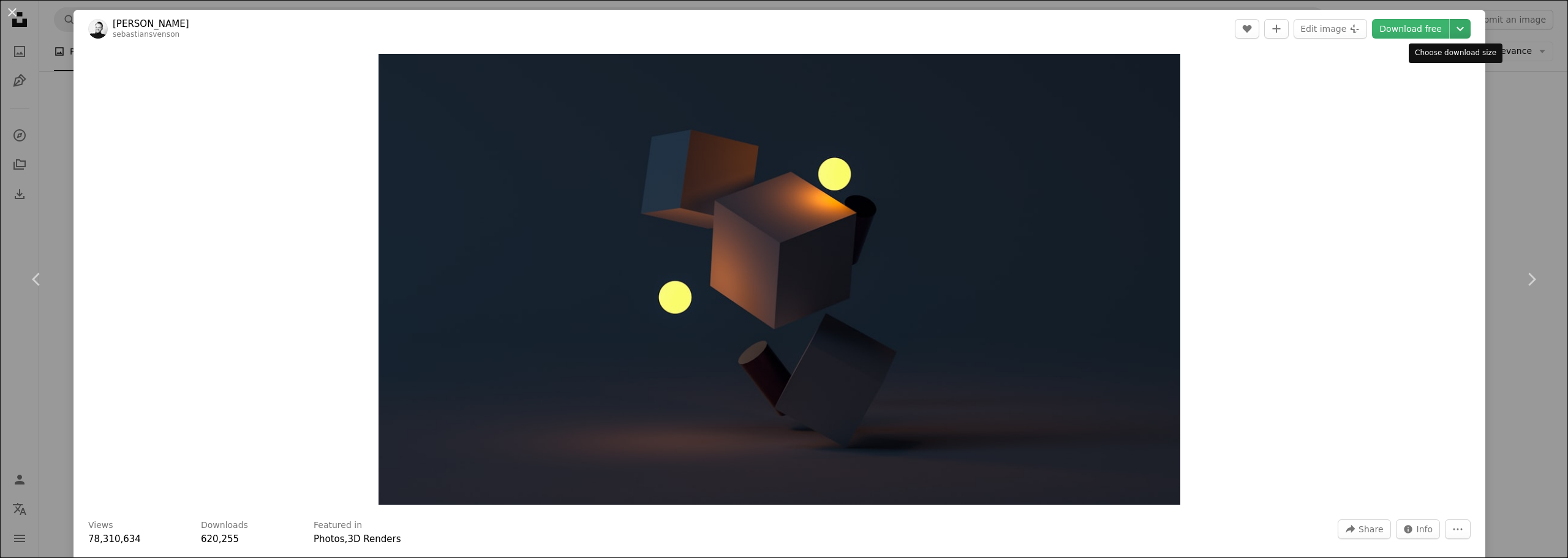
click at [1453, 35] on icon "Chevron down" at bounding box center [1460, 29] width 20 height 15
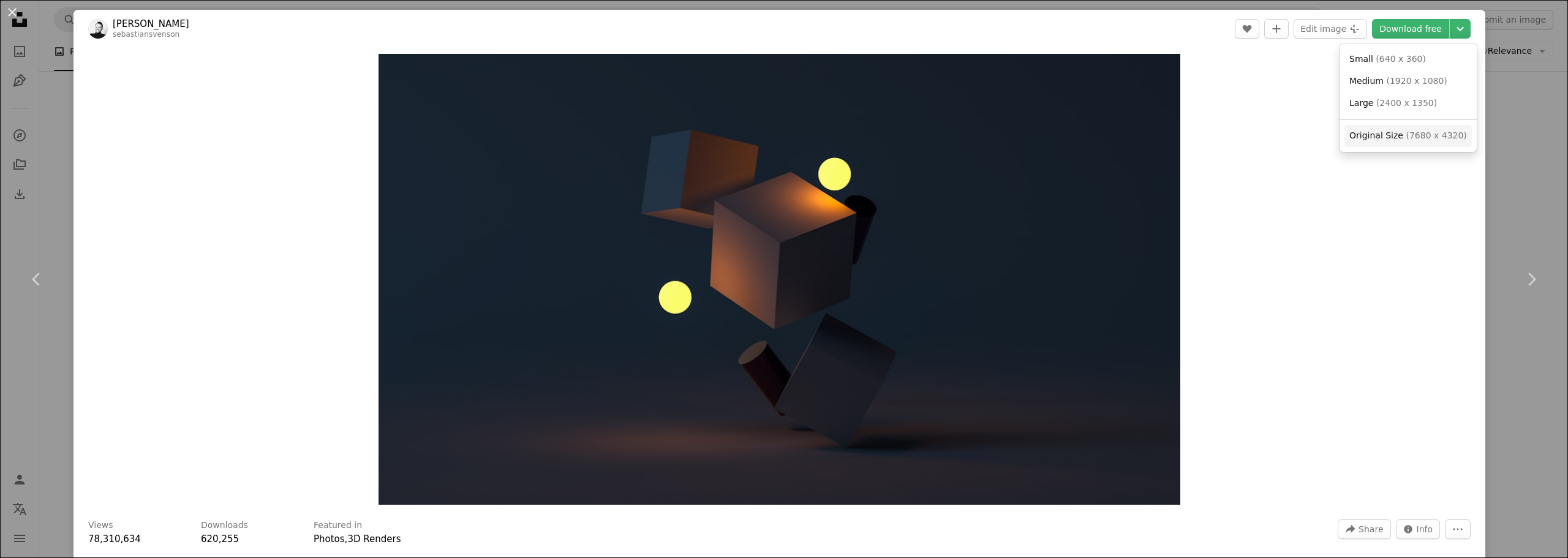
click at [1394, 136] on span "Original Size" at bounding box center [1376, 135] width 54 height 10
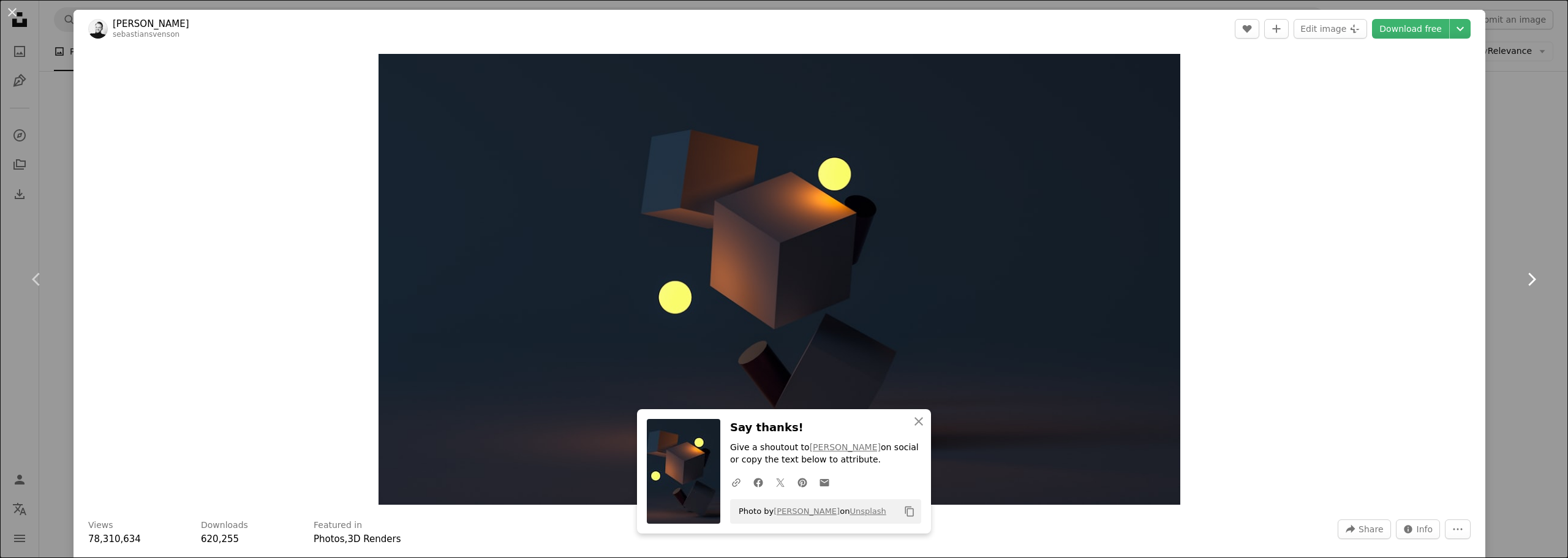
click at [1528, 279] on icon at bounding box center [1532, 279] width 8 height 13
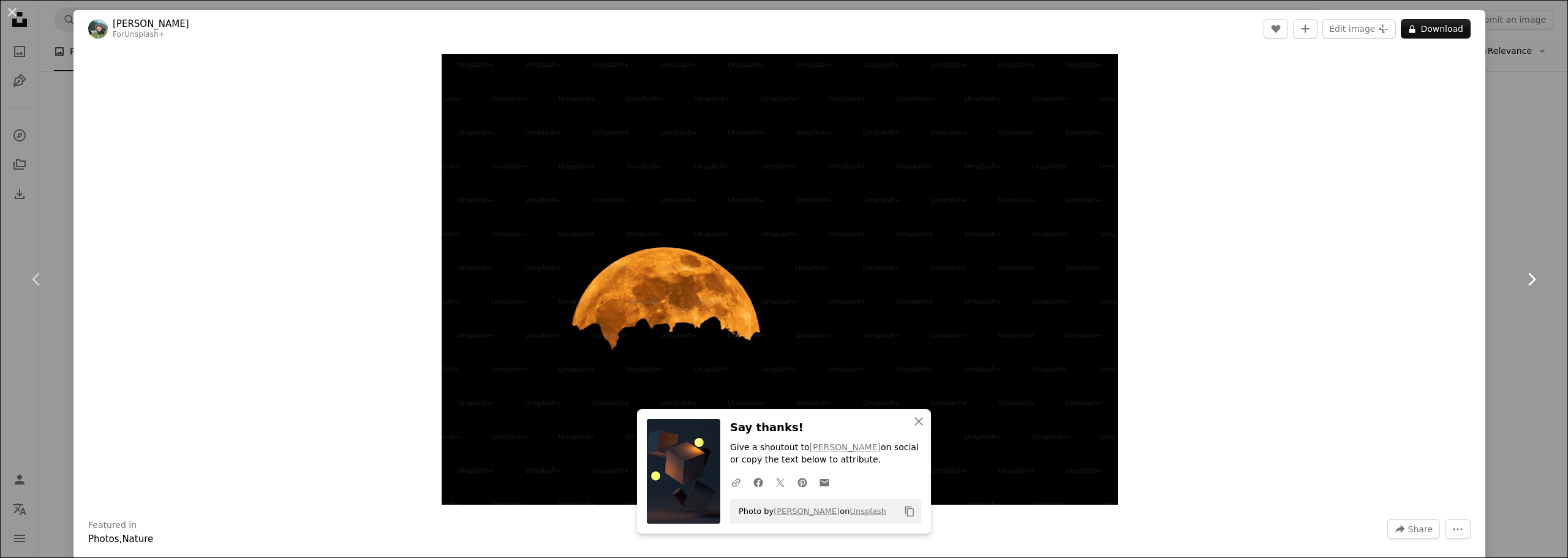
click at [1528, 279] on icon at bounding box center [1532, 279] width 8 height 13
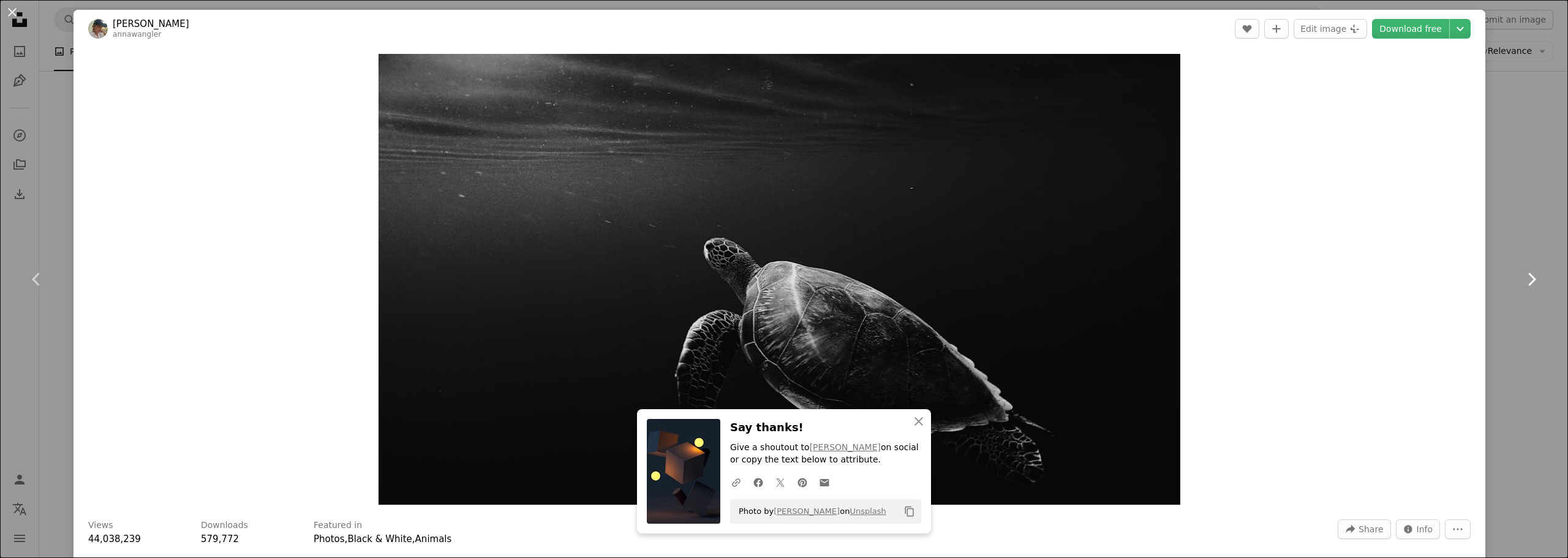
click at [1528, 279] on icon at bounding box center [1532, 279] width 8 height 13
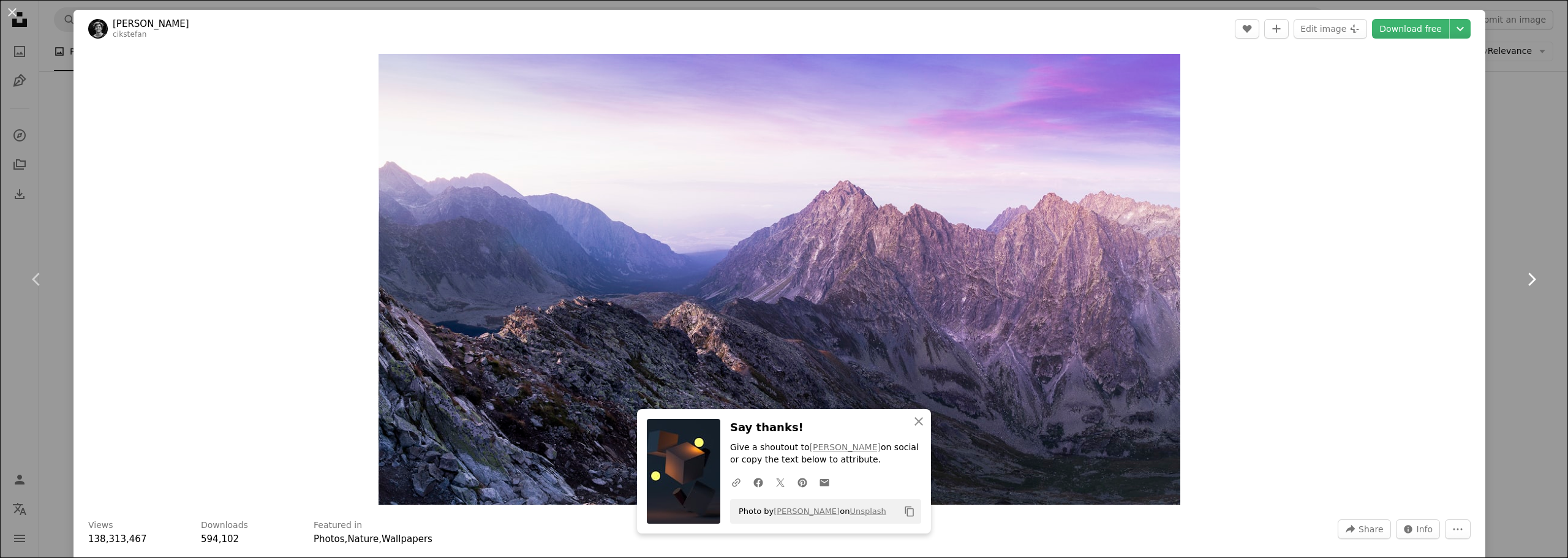
click at [1528, 279] on icon at bounding box center [1532, 279] width 8 height 13
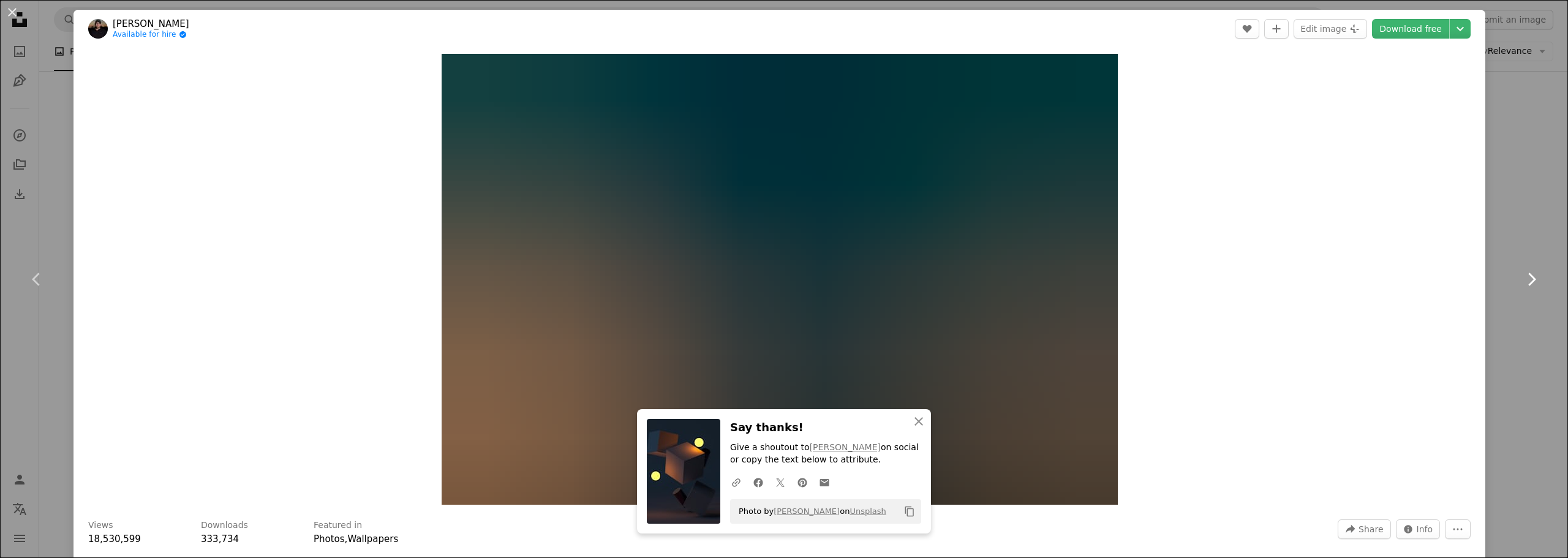
click at [1528, 279] on icon at bounding box center [1532, 279] width 8 height 13
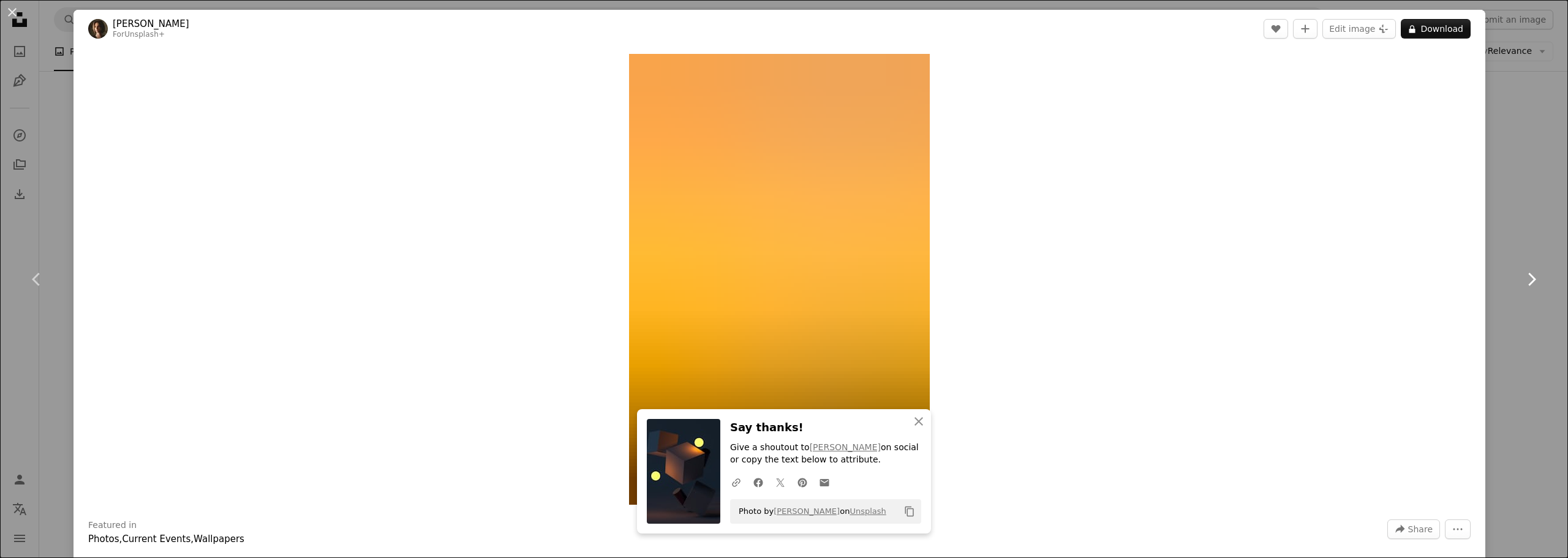
click at [1528, 279] on icon at bounding box center [1532, 279] width 8 height 13
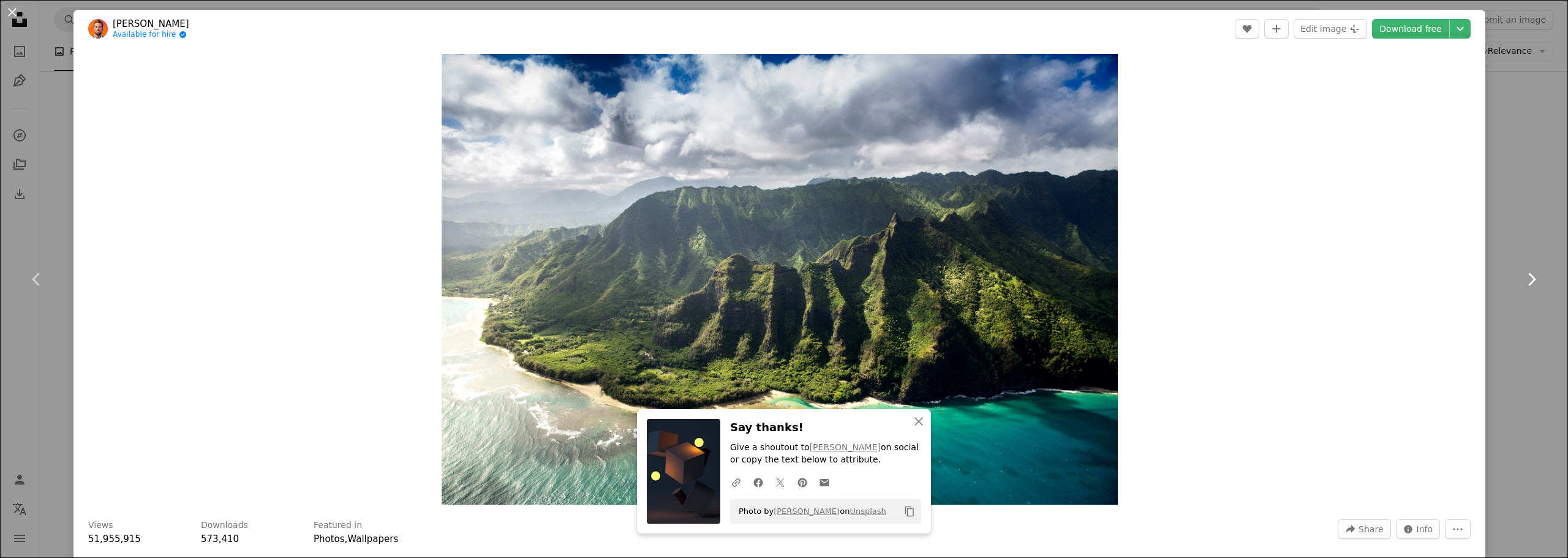
click at [1528, 279] on icon at bounding box center [1532, 279] width 8 height 13
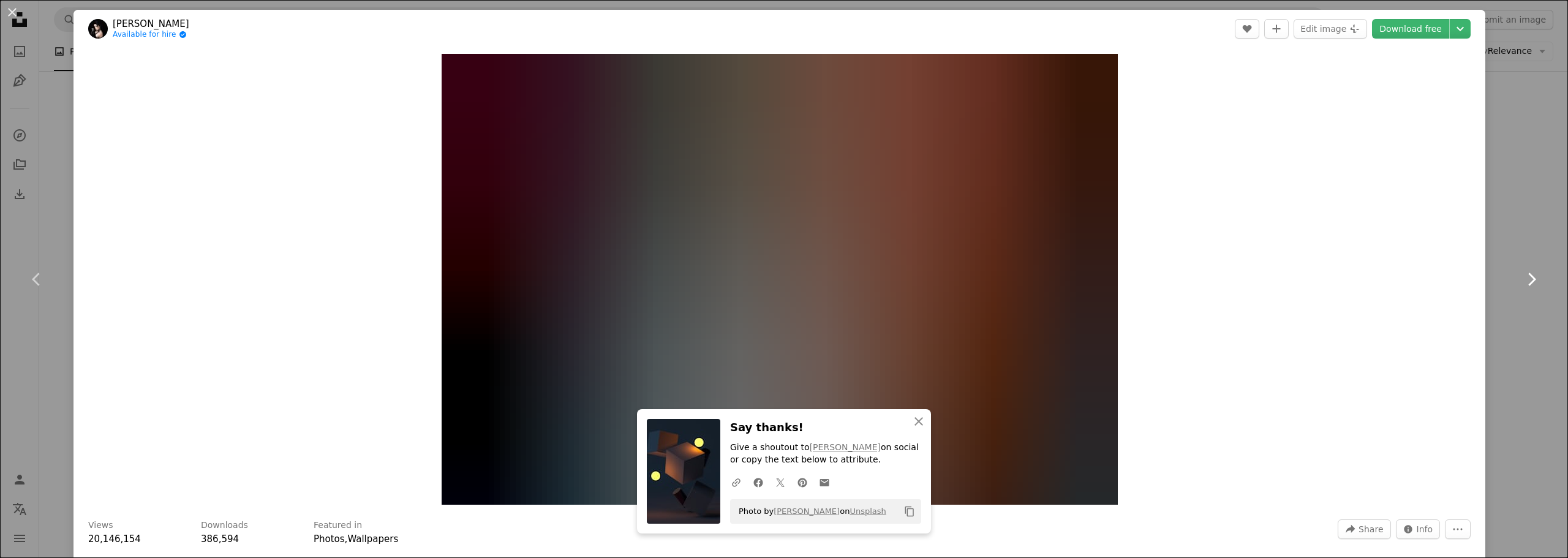
click at [1528, 279] on icon at bounding box center [1532, 279] width 8 height 13
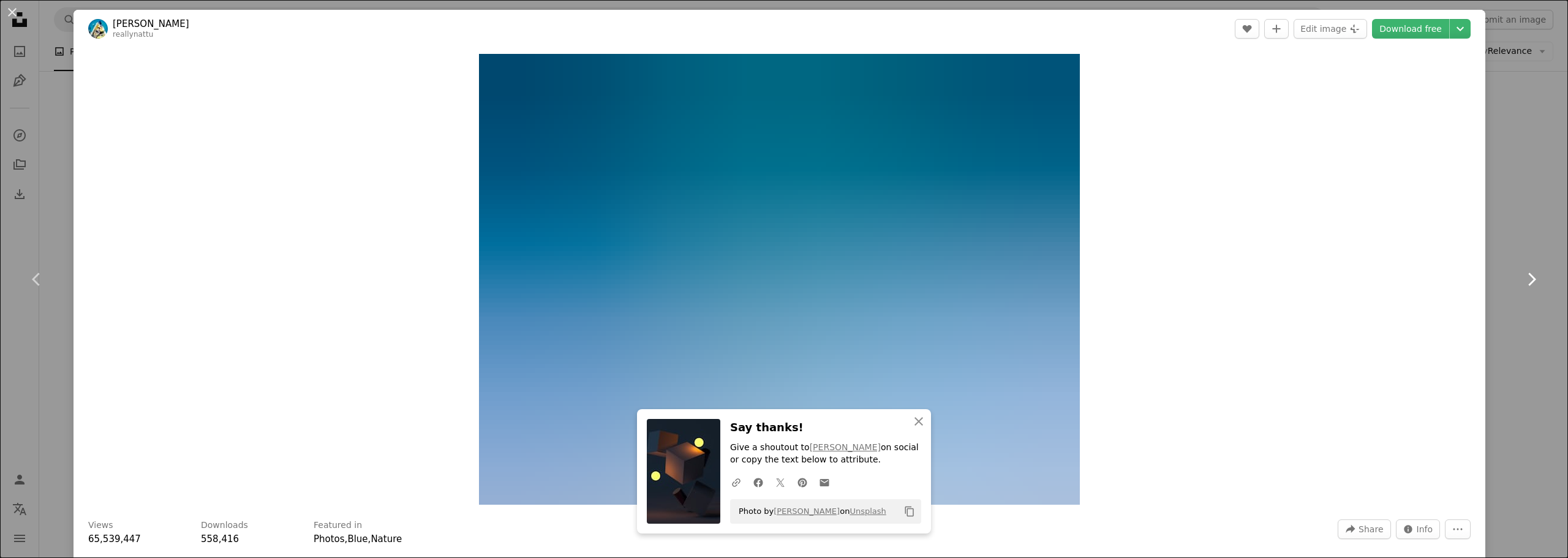
click at [1528, 279] on icon at bounding box center [1532, 279] width 8 height 13
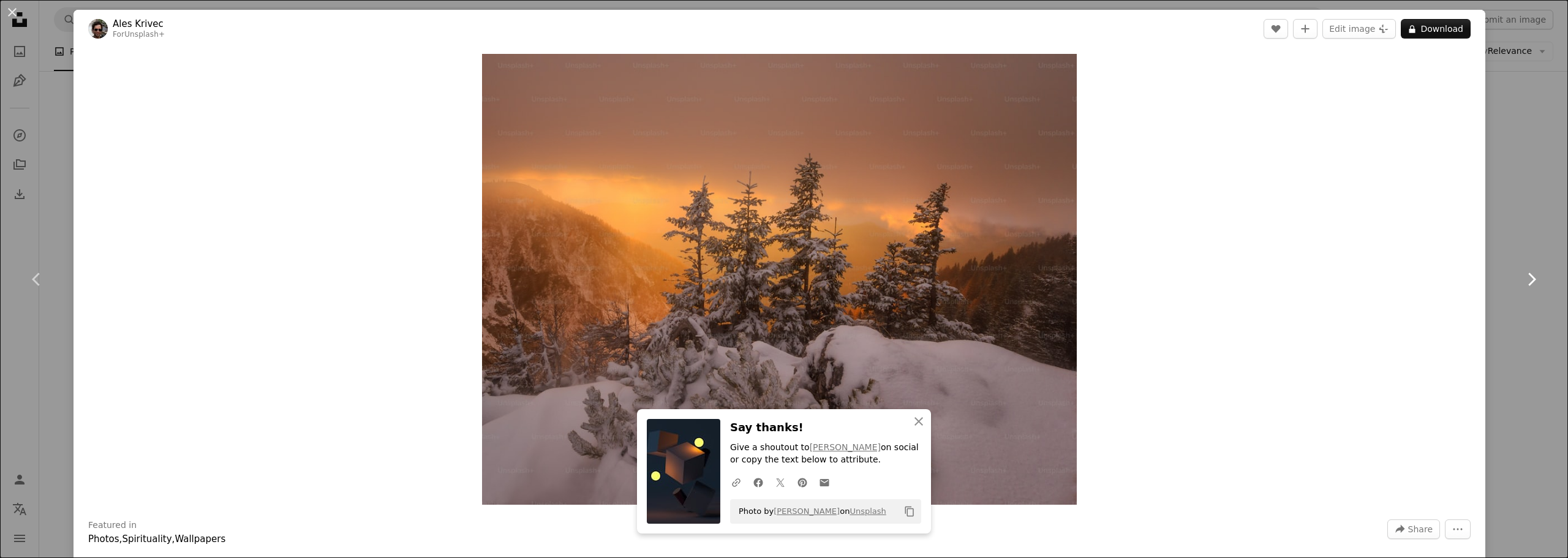
click at [1528, 279] on icon at bounding box center [1532, 279] width 8 height 13
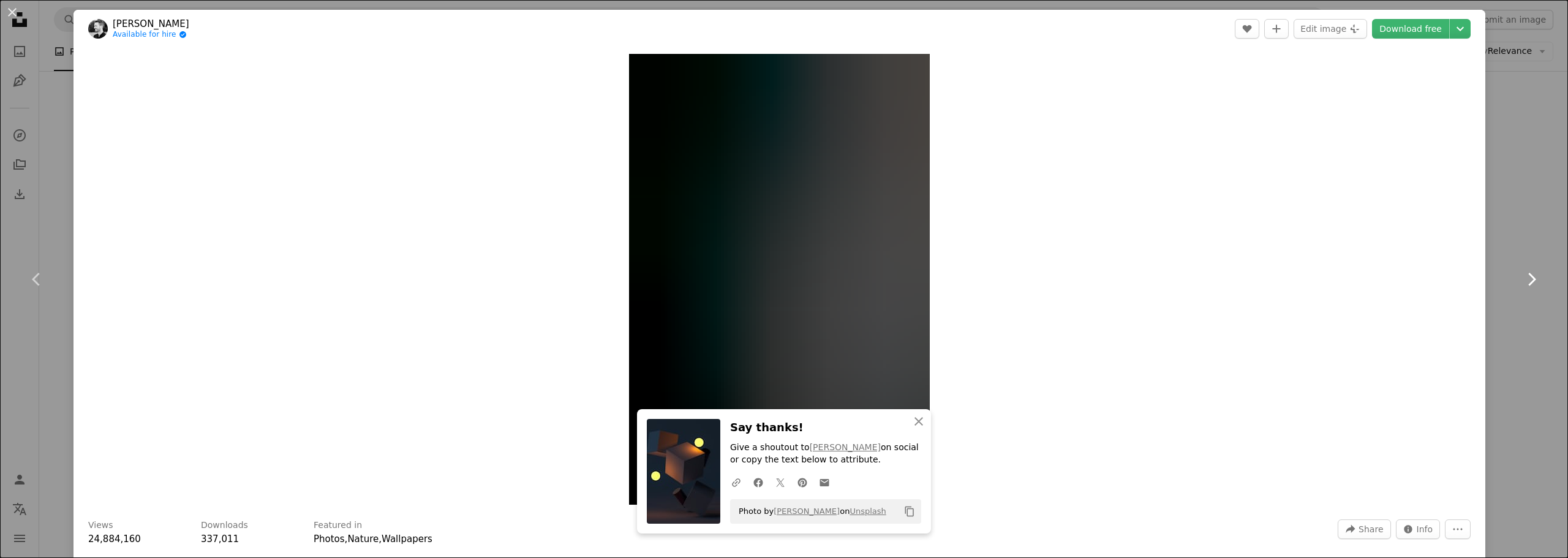
click at [1528, 279] on icon at bounding box center [1532, 279] width 8 height 13
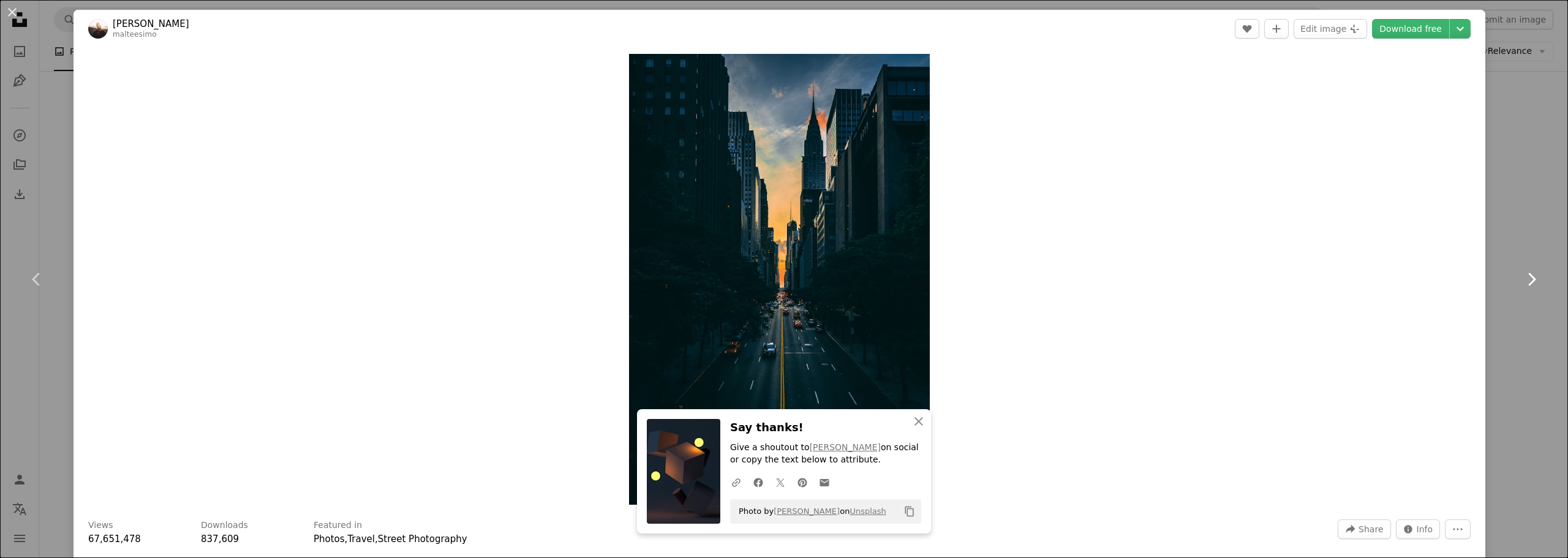
click at [1528, 279] on icon at bounding box center [1532, 279] width 8 height 13
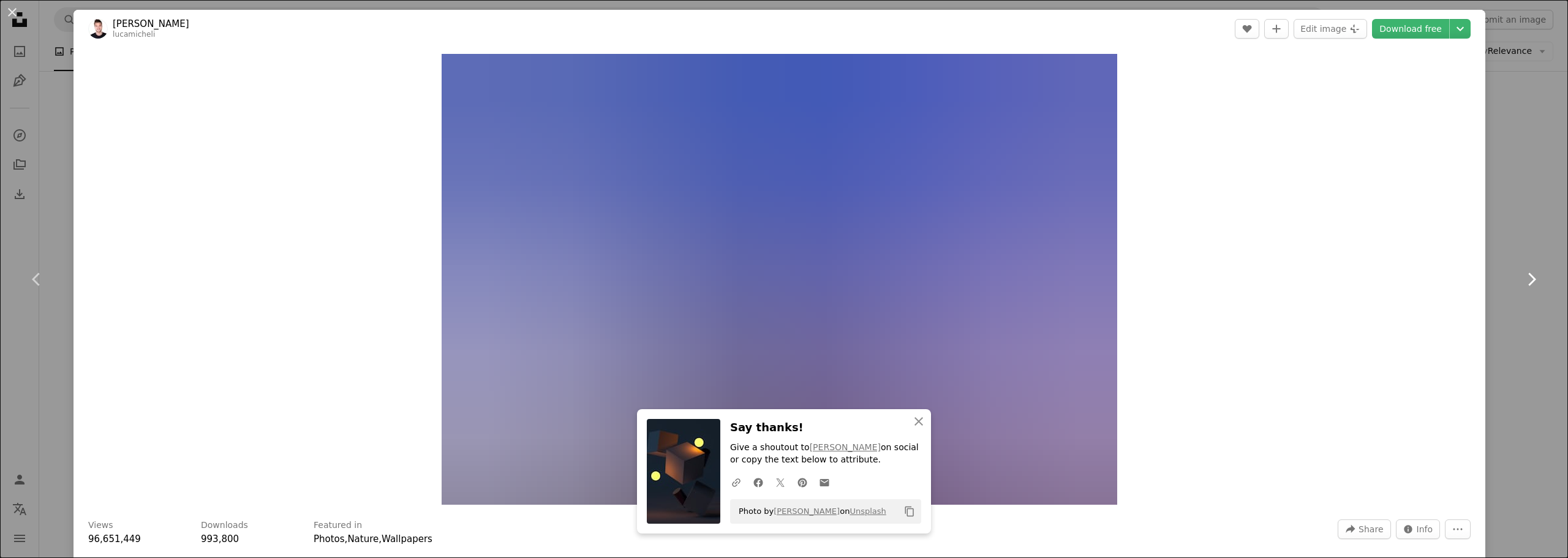
click at [1528, 279] on icon at bounding box center [1532, 279] width 8 height 13
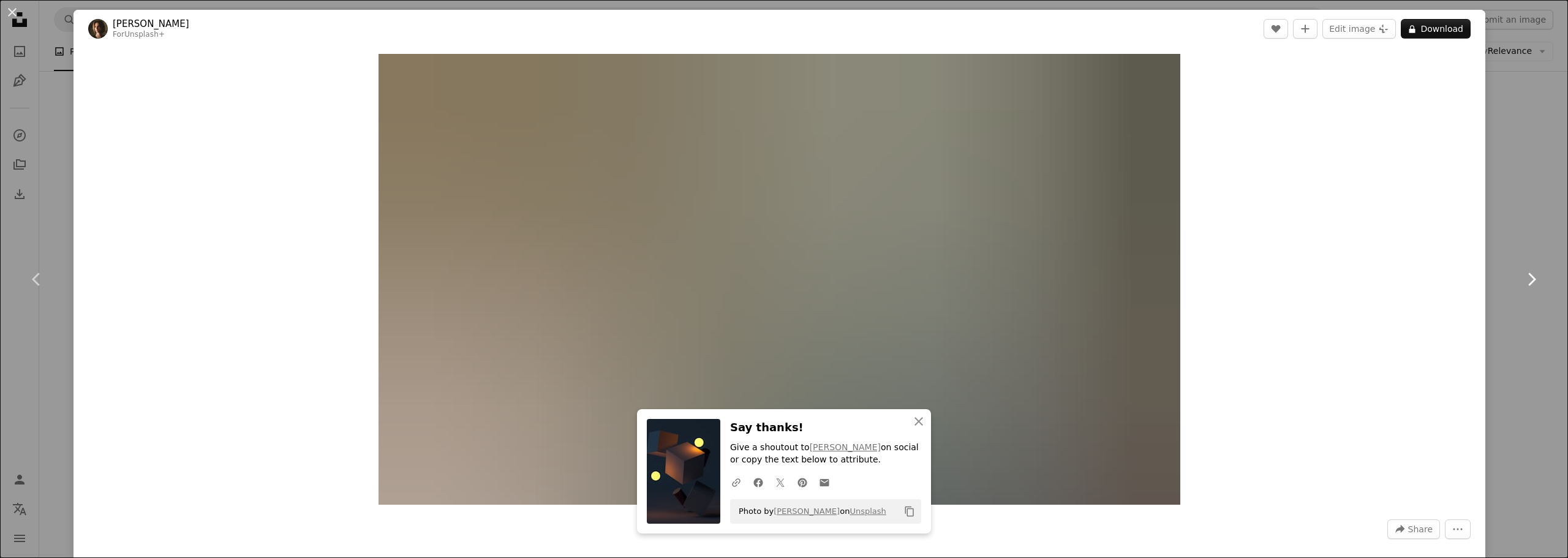
click at [1528, 279] on icon at bounding box center [1532, 279] width 8 height 13
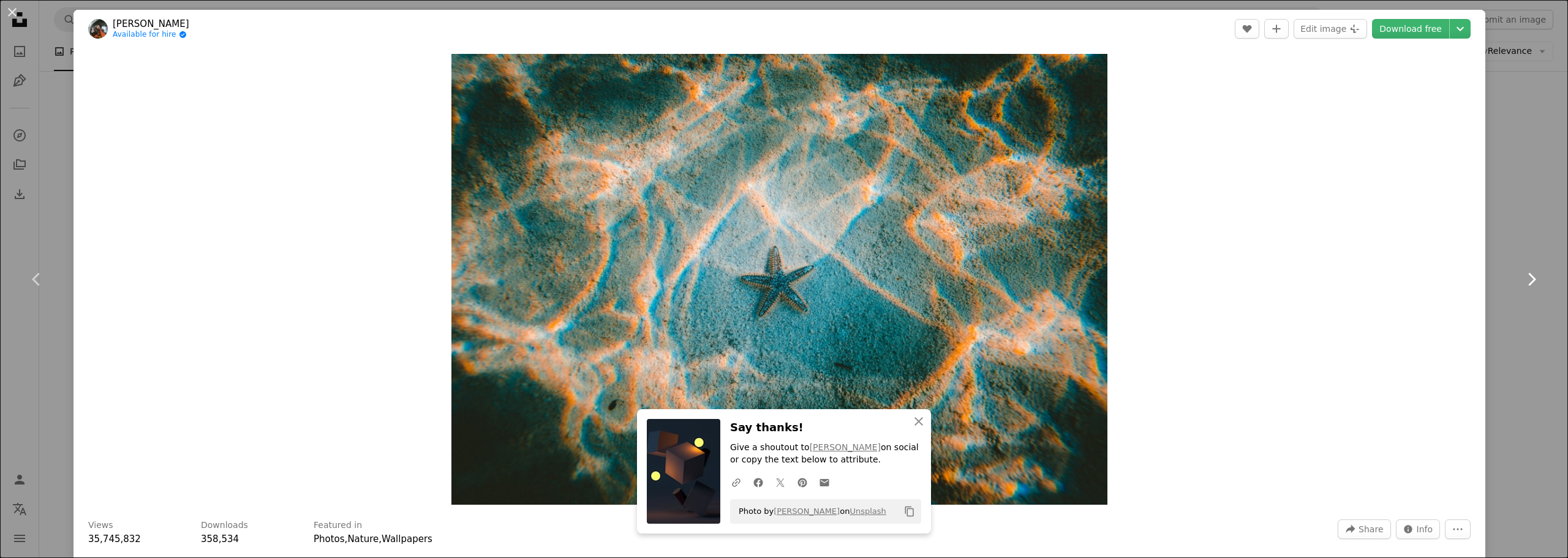
click at [1528, 278] on icon at bounding box center [1532, 279] width 8 height 13
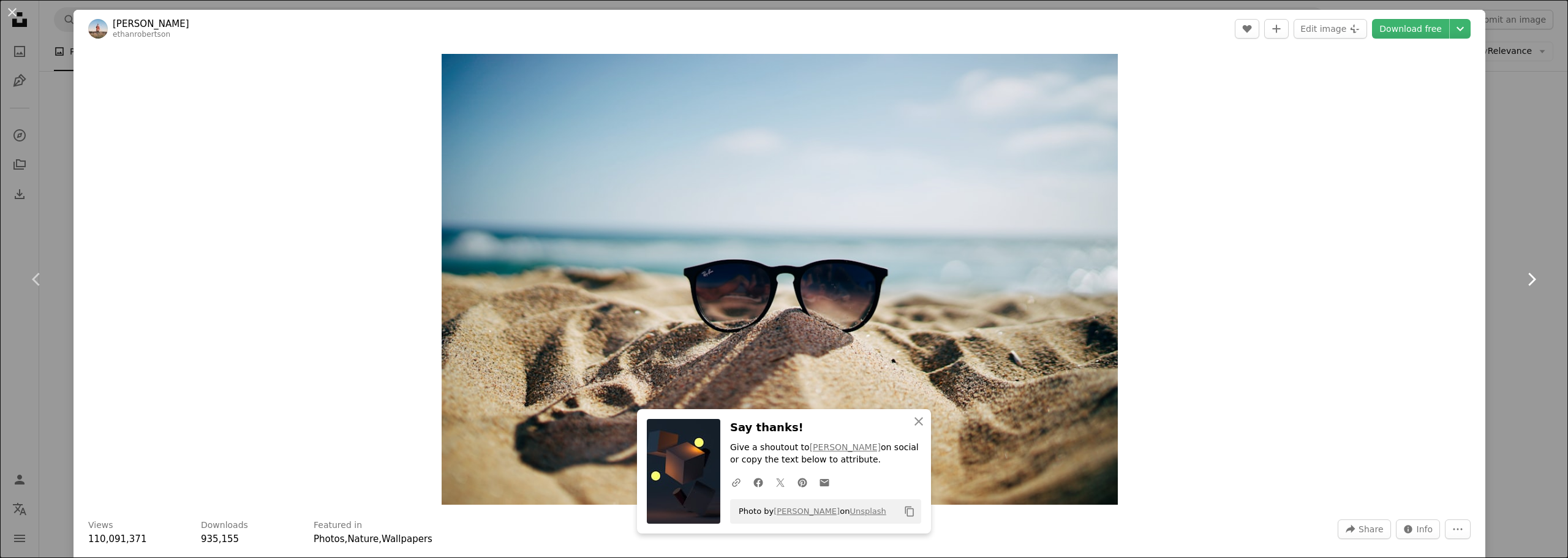
click at [1528, 278] on icon at bounding box center [1532, 279] width 8 height 13
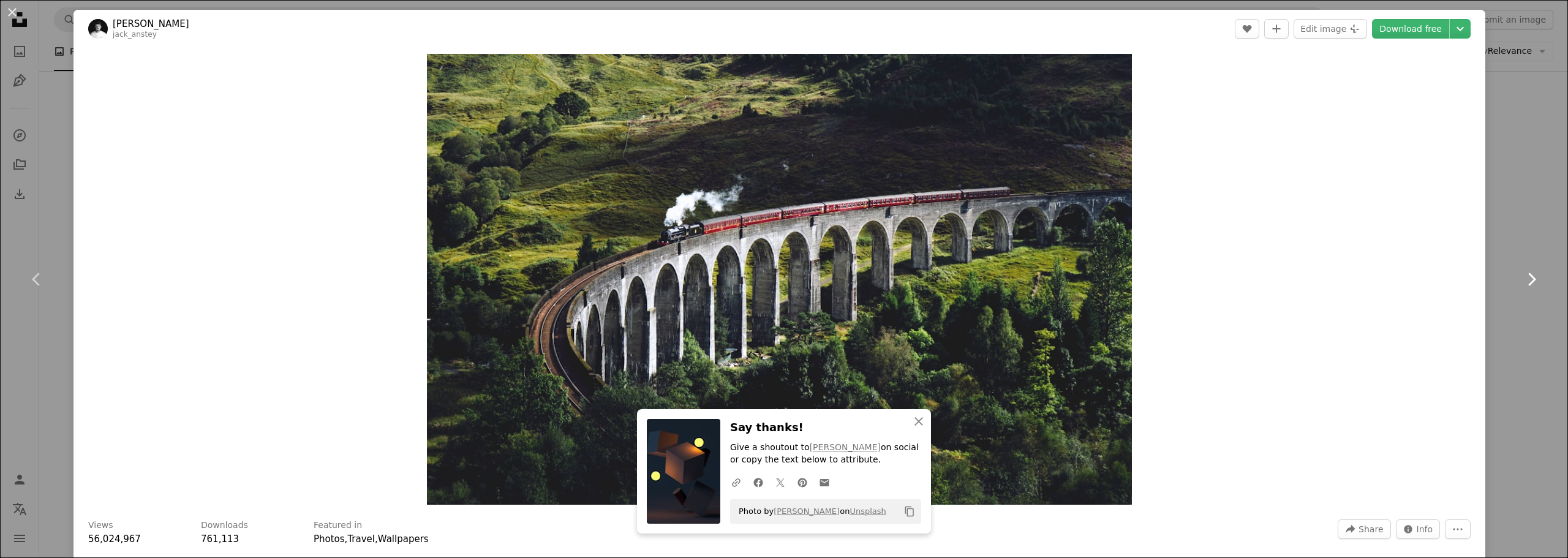
click at [1528, 278] on icon at bounding box center [1532, 279] width 8 height 13
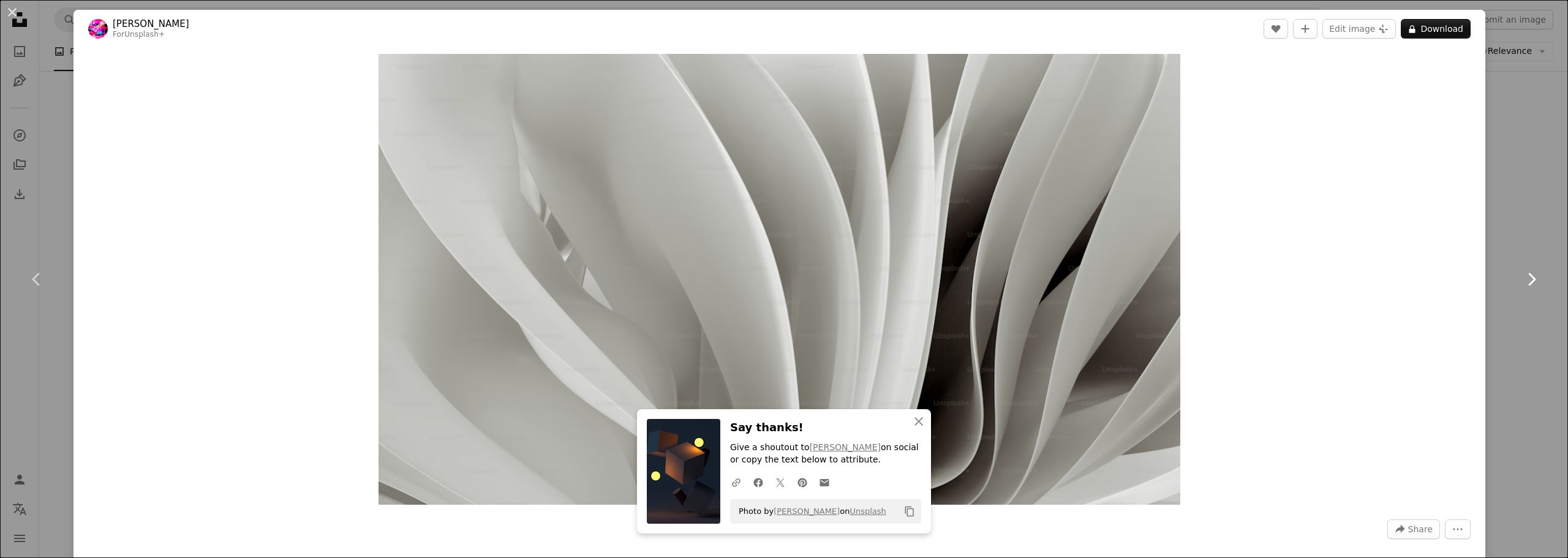
click at [1528, 278] on icon at bounding box center [1532, 279] width 8 height 13
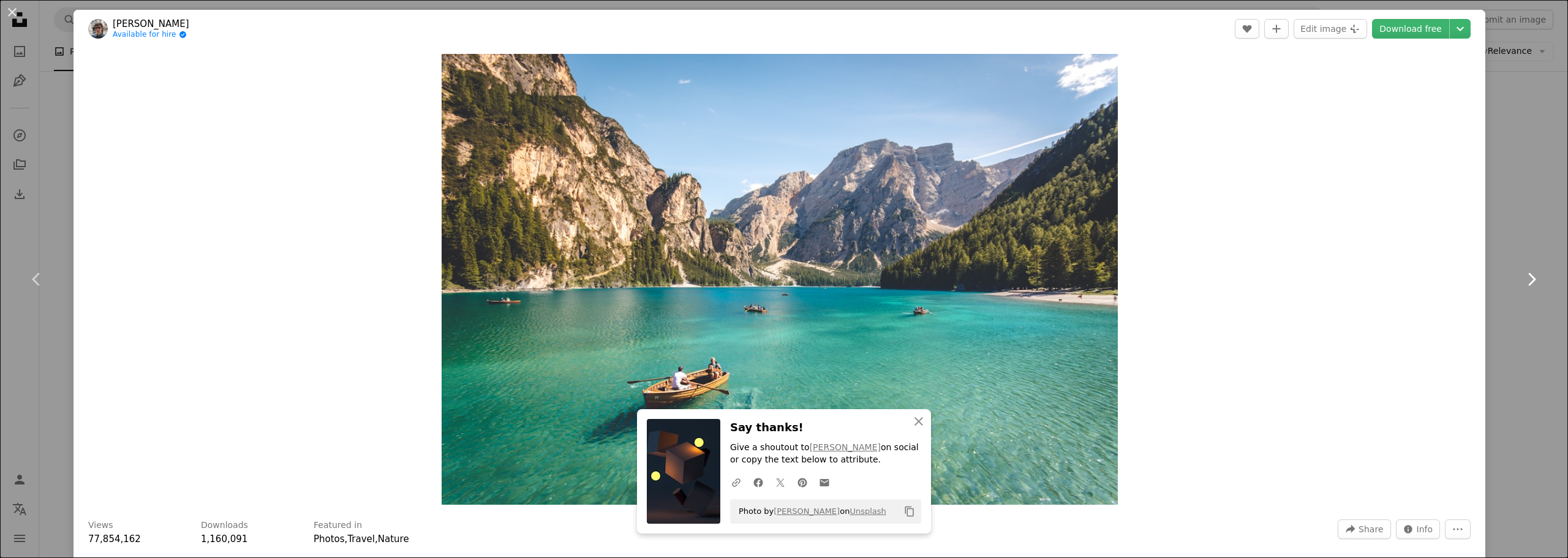
click at [1528, 278] on icon at bounding box center [1532, 279] width 8 height 13
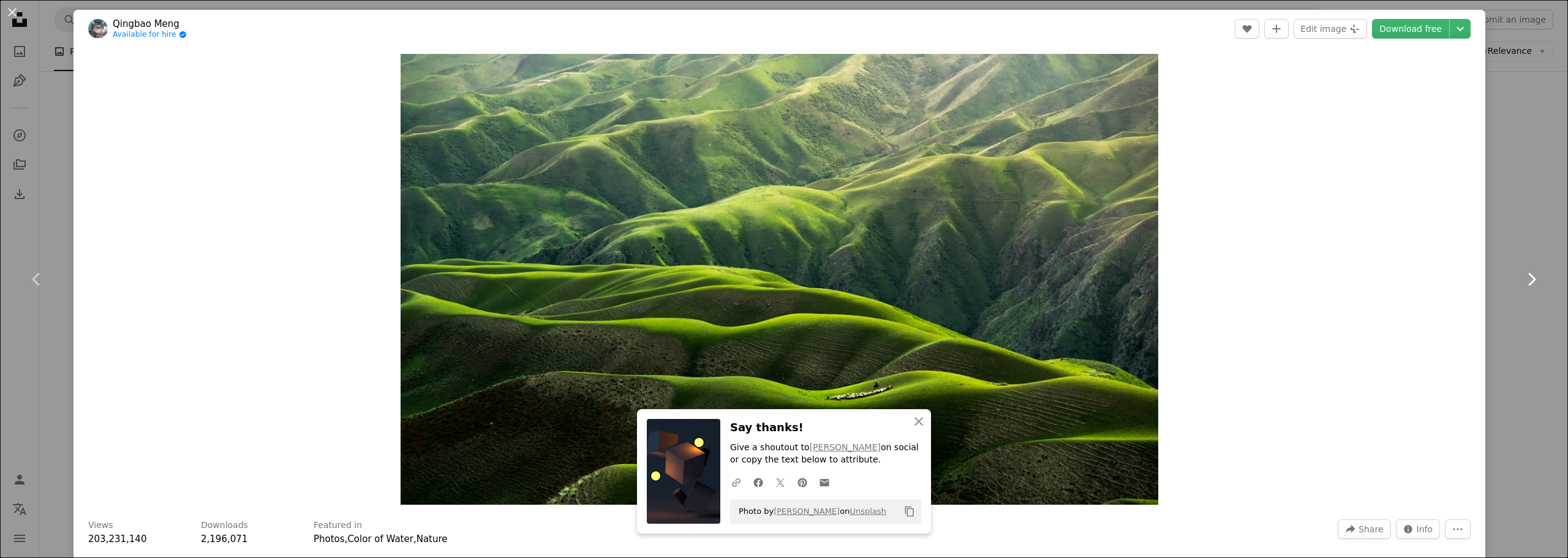
click at [1528, 278] on icon at bounding box center [1532, 279] width 8 height 13
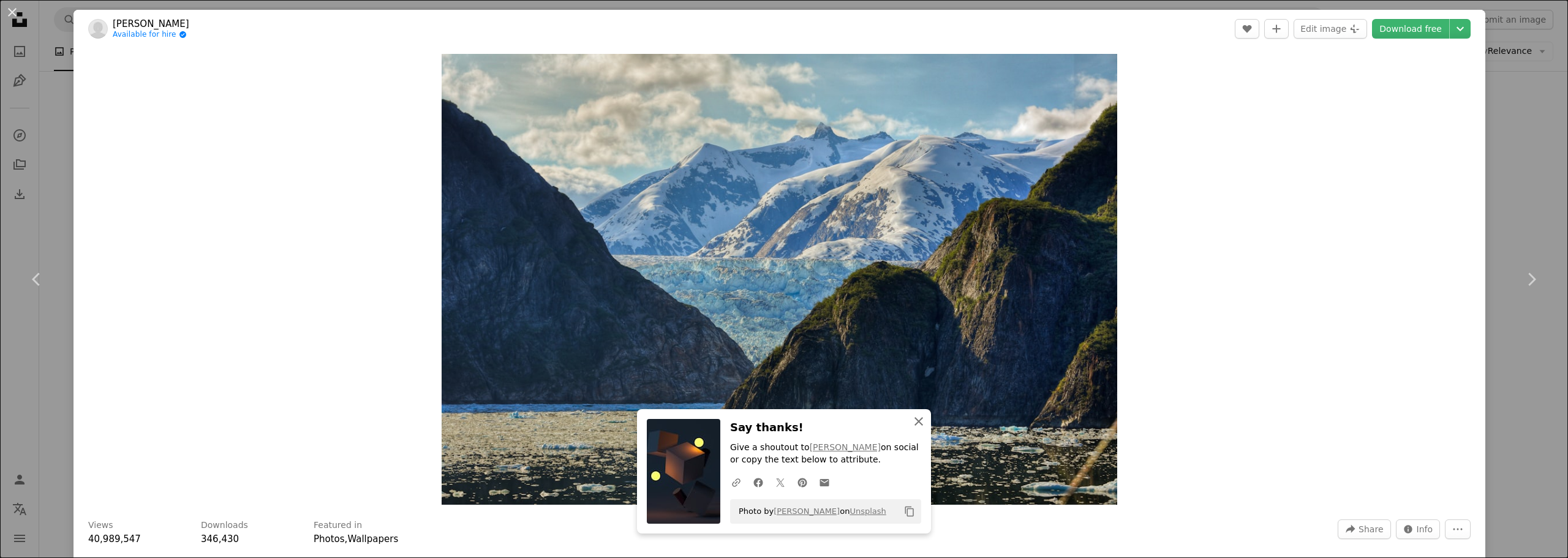
click at [914, 425] on icon "An X shape" at bounding box center [918, 421] width 15 height 15
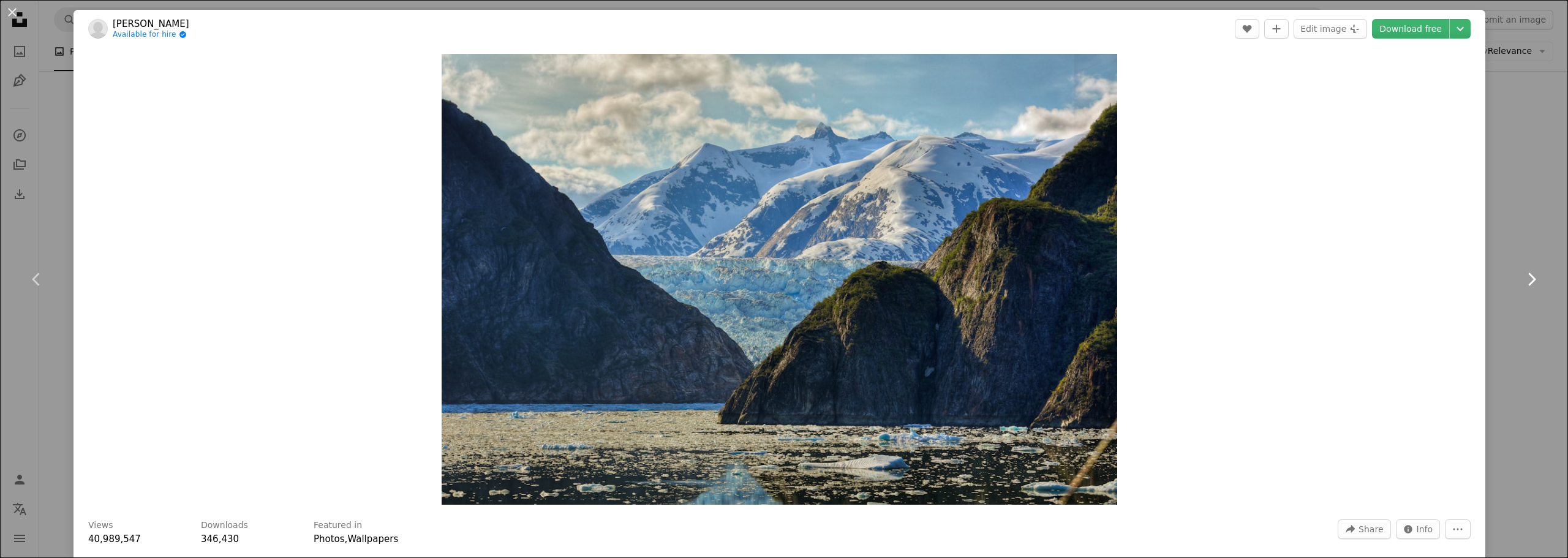
click at [1521, 280] on icon "Chevron right" at bounding box center [1531, 279] width 20 height 20
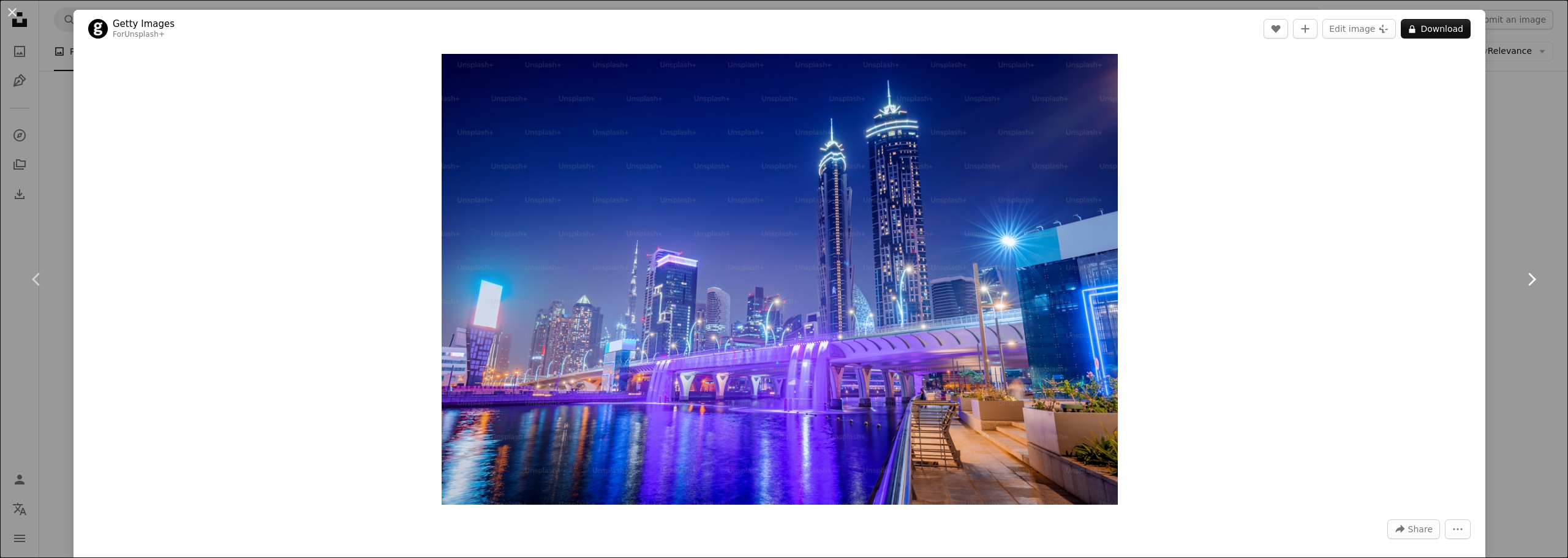
click at [1521, 280] on icon "Chevron right" at bounding box center [1531, 279] width 20 height 20
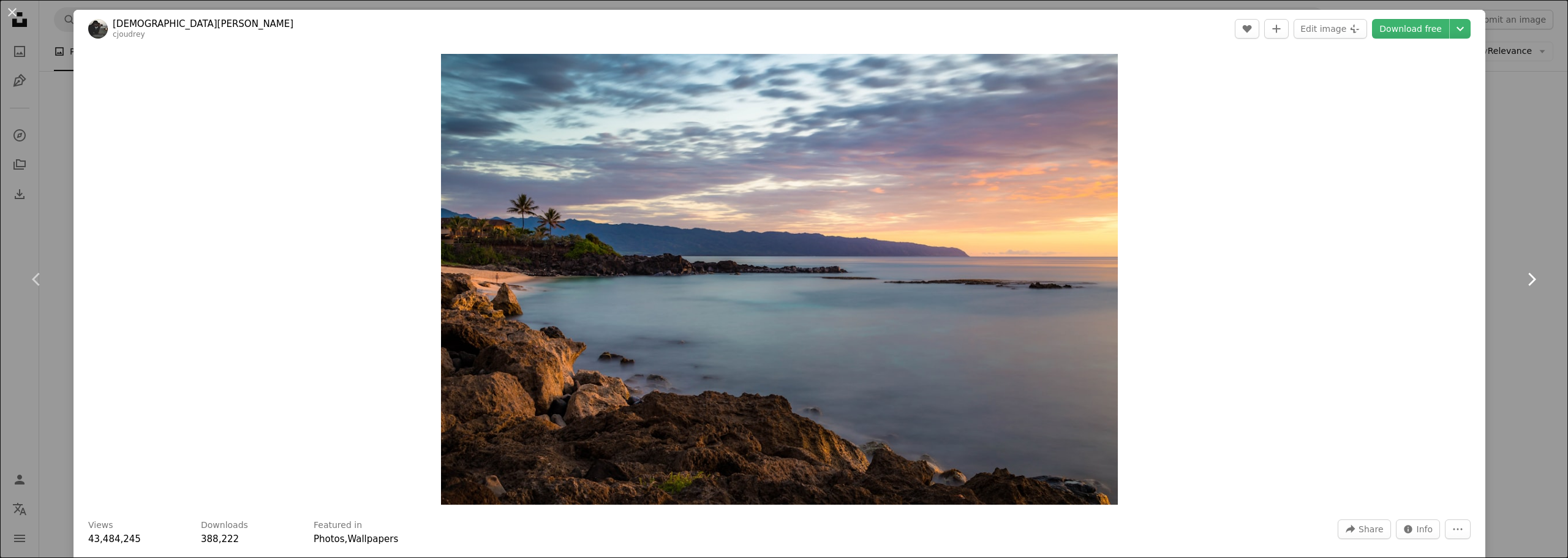
click at [1521, 280] on icon "Chevron right" at bounding box center [1531, 279] width 20 height 20
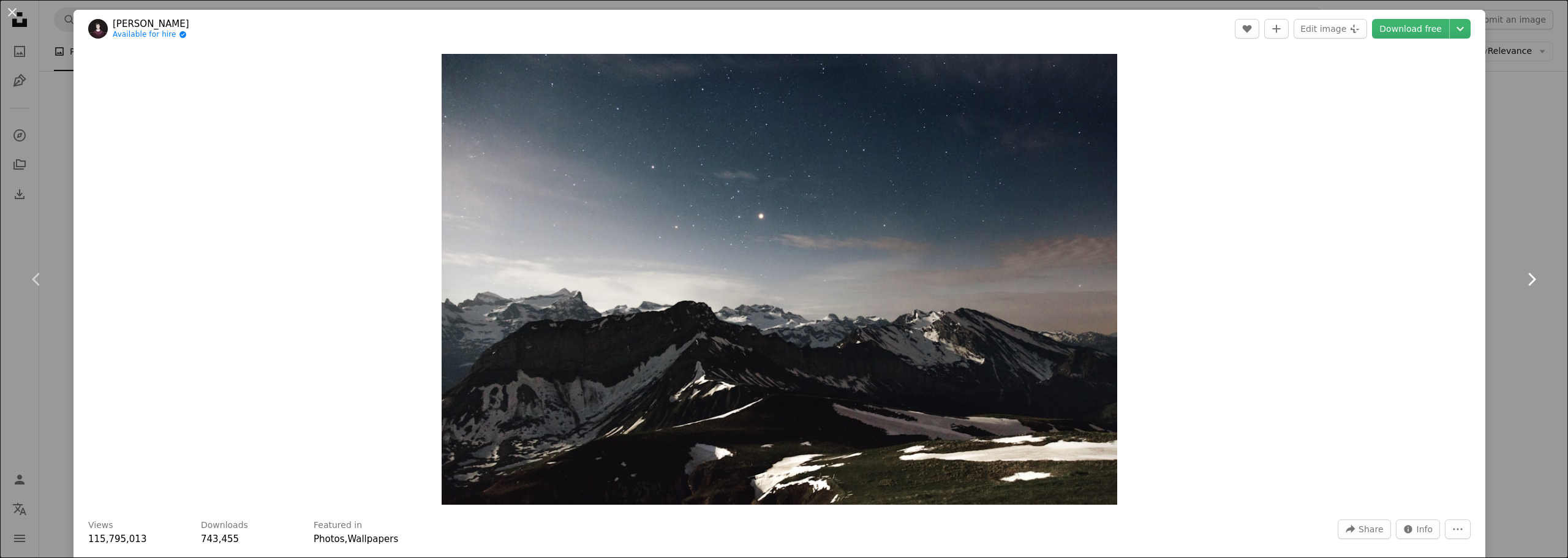
click at [1521, 280] on icon "Chevron right" at bounding box center [1531, 279] width 20 height 20
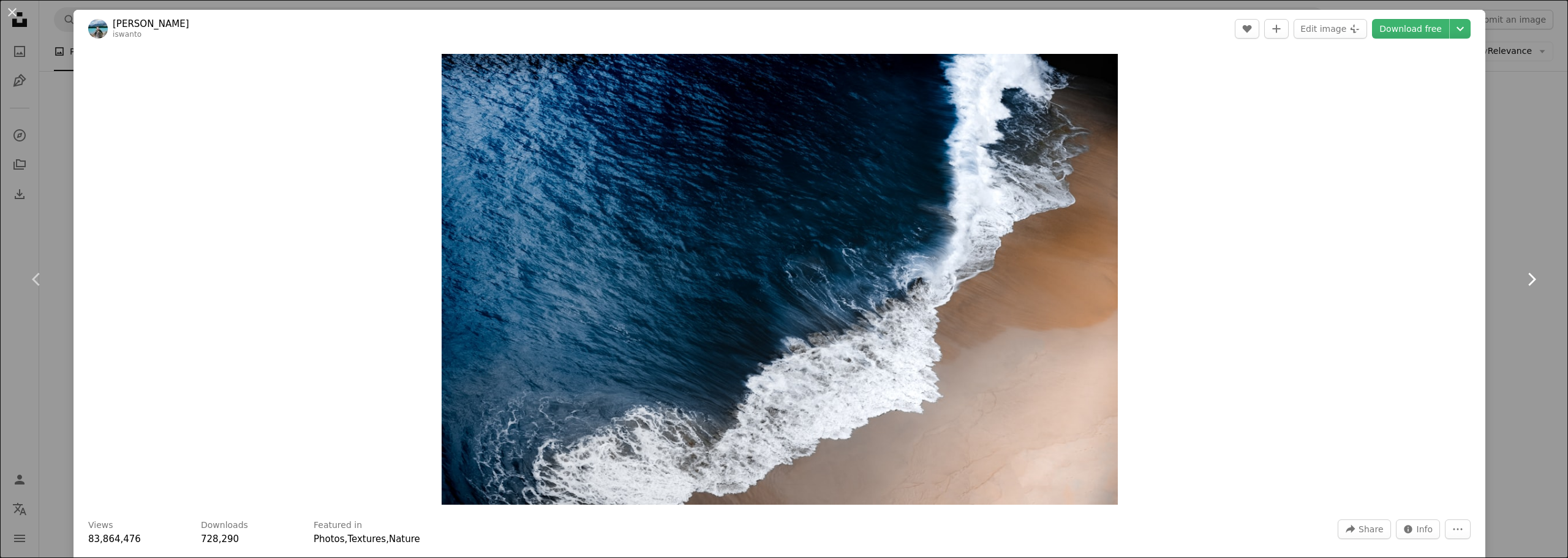
click at [1521, 280] on icon "Chevron right" at bounding box center [1531, 279] width 20 height 20
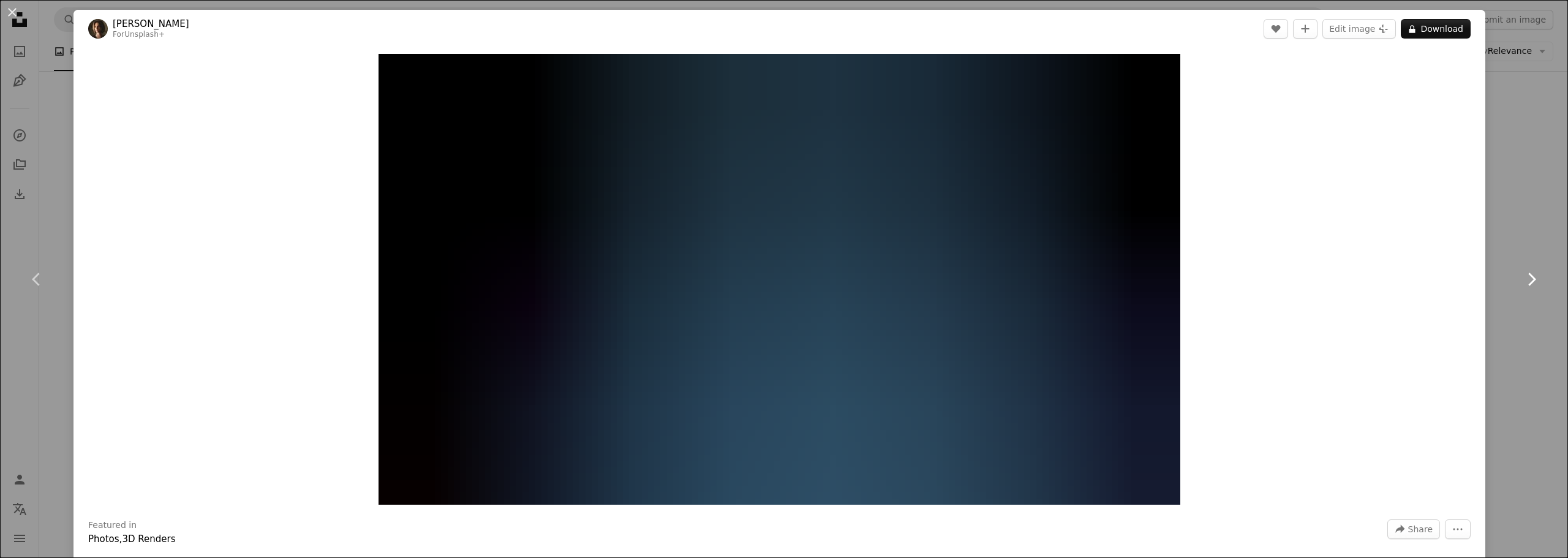
click at [1521, 280] on icon "Chevron right" at bounding box center [1531, 279] width 20 height 20
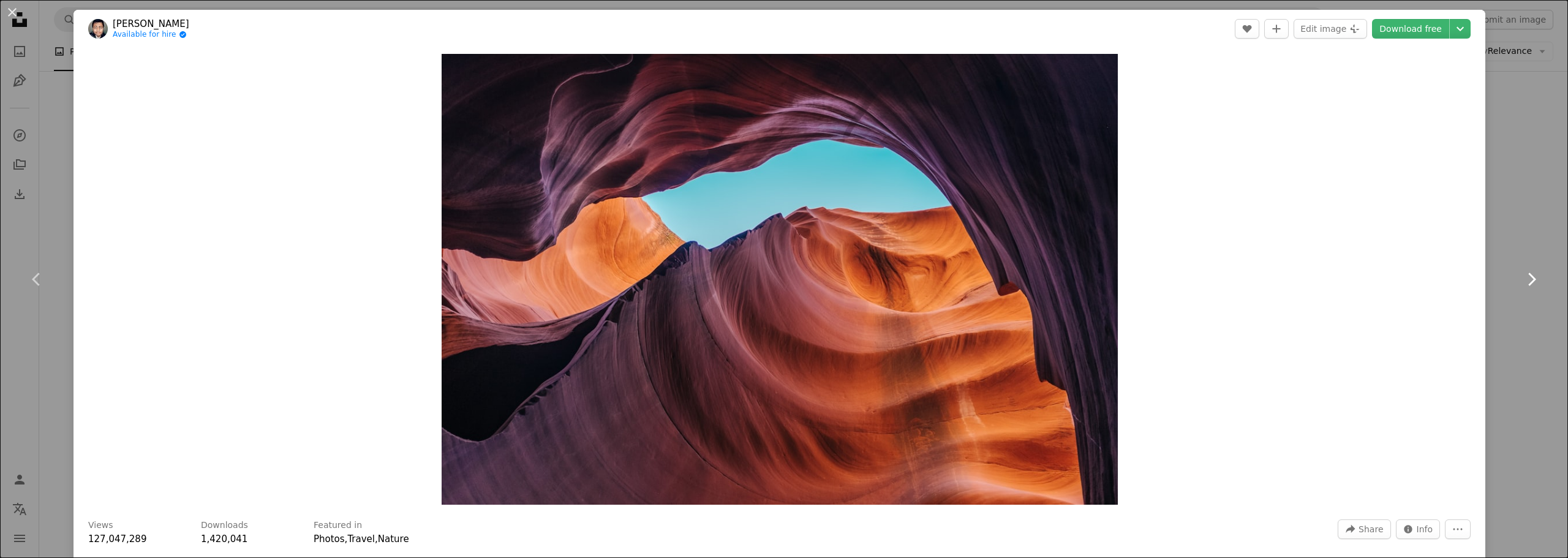
click at [1521, 280] on icon "Chevron right" at bounding box center [1531, 279] width 20 height 20
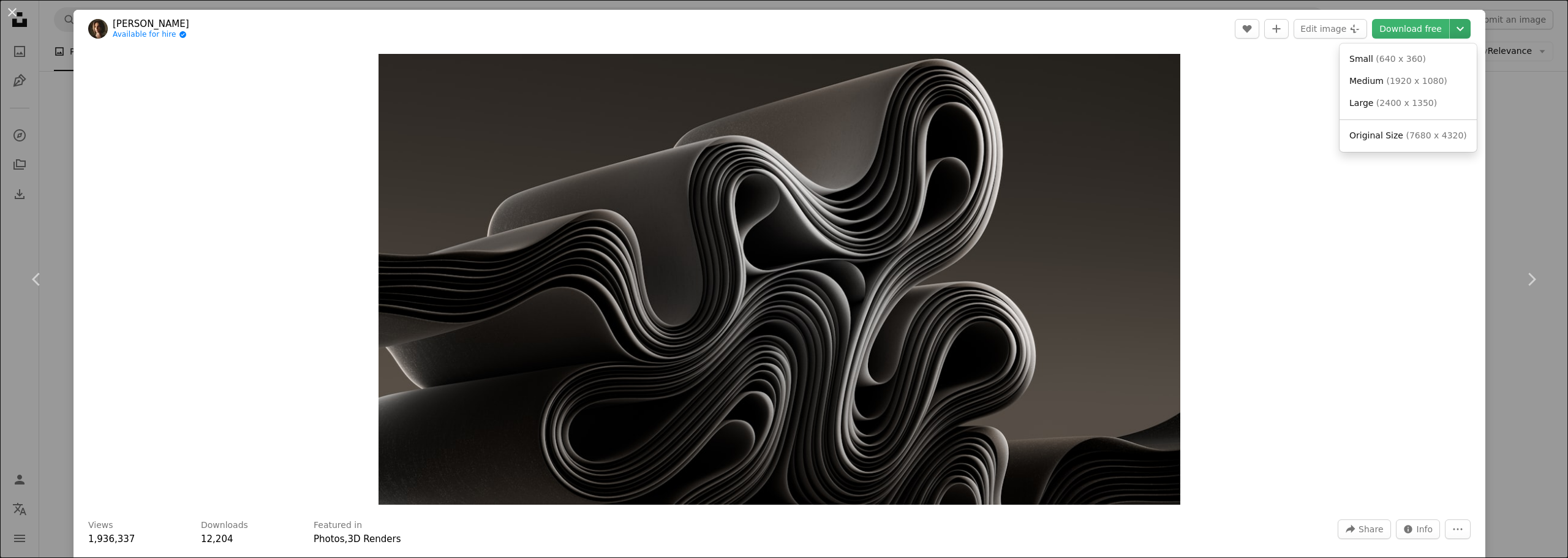
click at [1450, 29] on icon "Chevron down" at bounding box center [1460, 29] width 20 height 15
click at [1406, 140] on span "( 7680 x 4320 )" at bounding box center [1436, 135] width 60 height 10
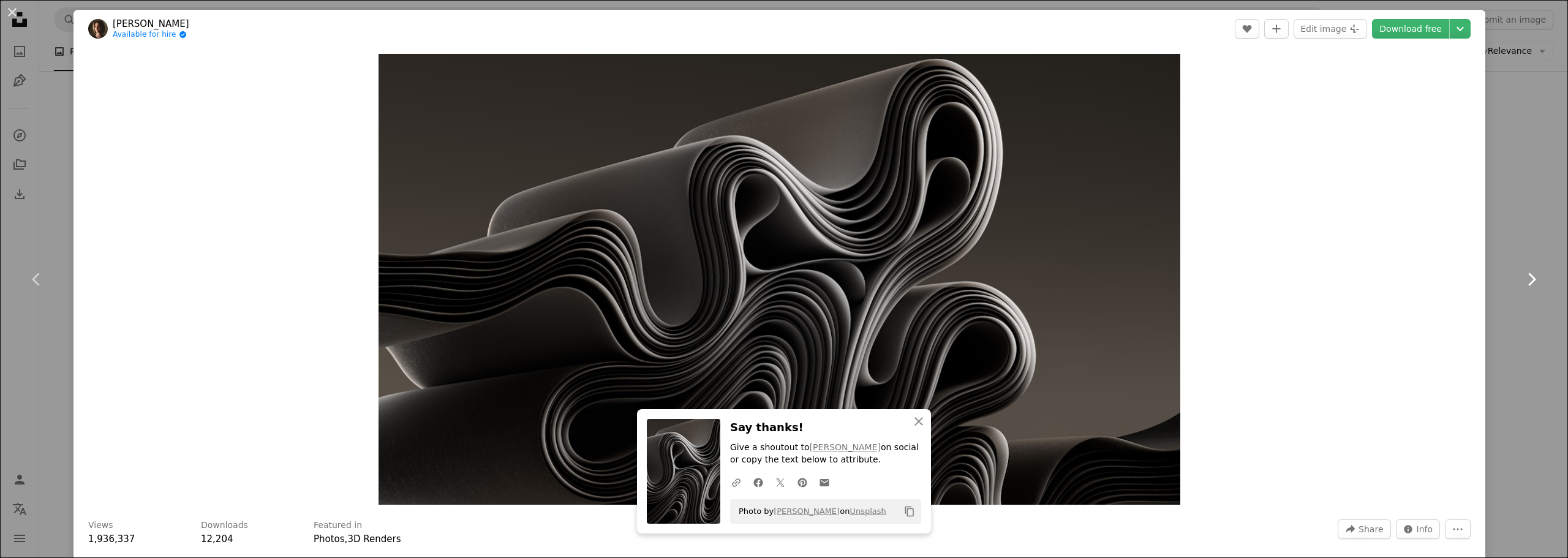
click at [1525, 281] on icon "Chevron right" at bounding box center [1531, 279] width 20 height 20
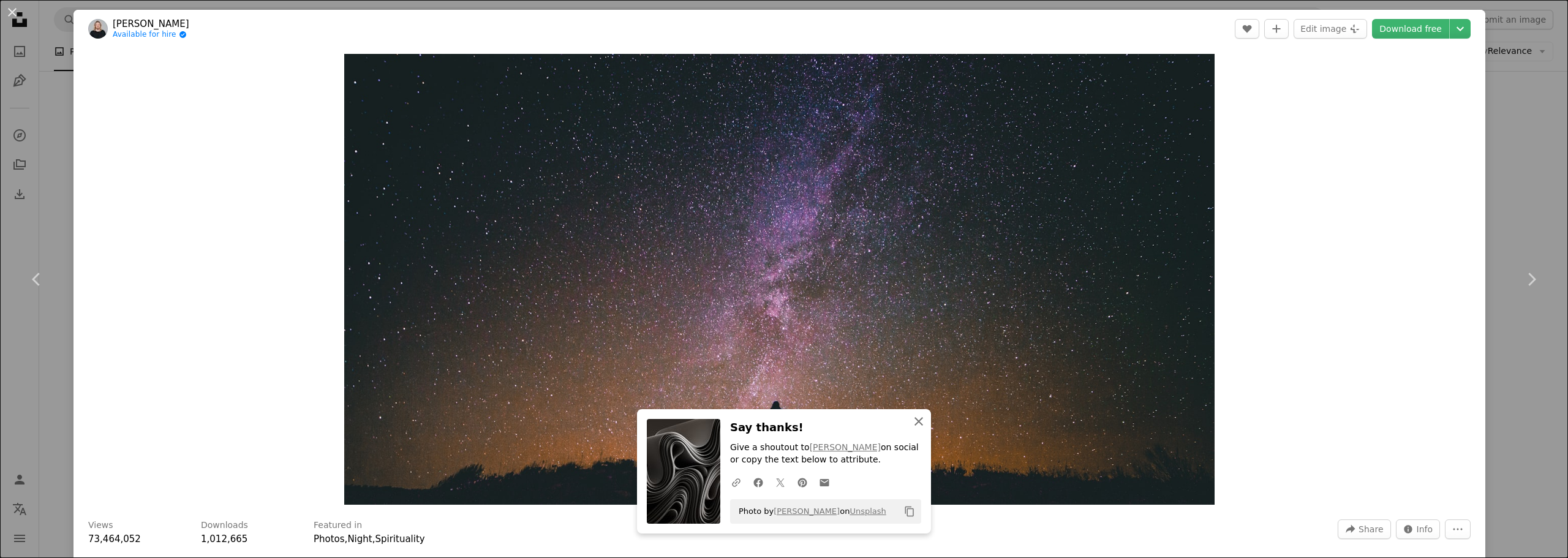
click at [914, 423] on icon "button" at bounding box center [918, 421] width 9 height 9
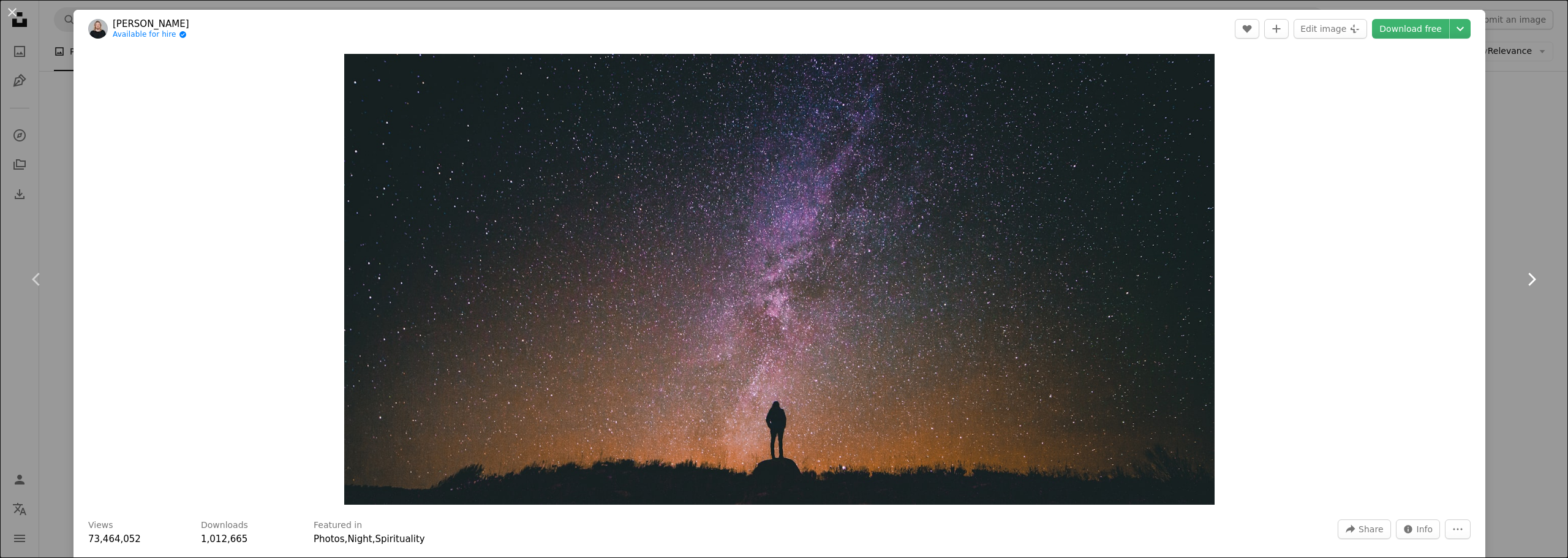
click at [1532, 279] on link "Chevron right" at bounding box center [1531, 279] width 73 height 117
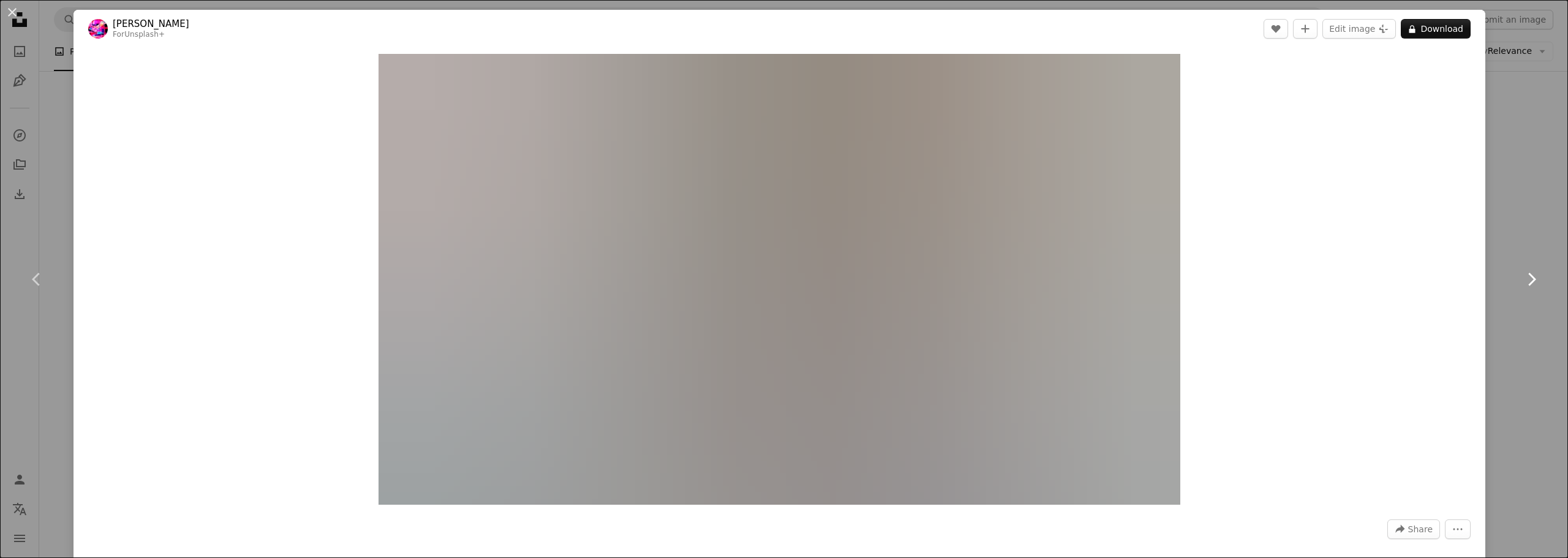
click at [1521, 277] on icon "Chevron right" at bounding box center [1531, 279] width 20 height 20
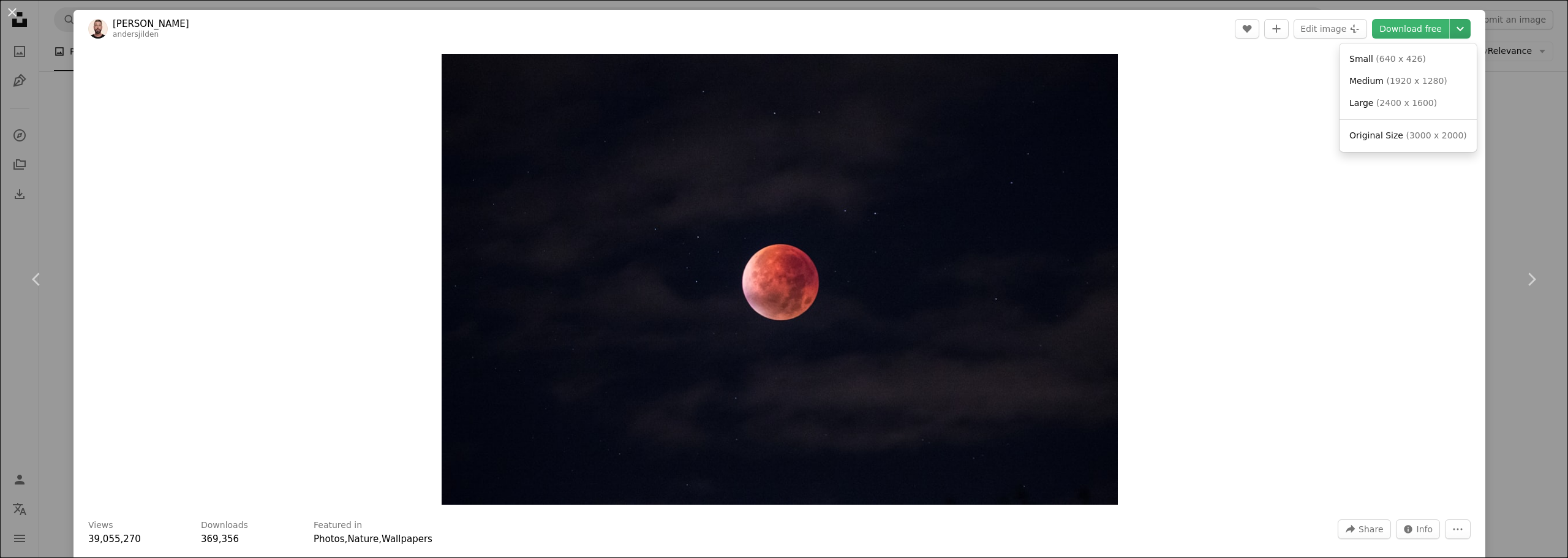
click at [1450, 32] on icon "Chevron down" at bounding box center [1460, 29] width 20 height 15
click at [1521, 274] on icon "Chevron right" at bounding box center [1531, 279] width 20 height 20
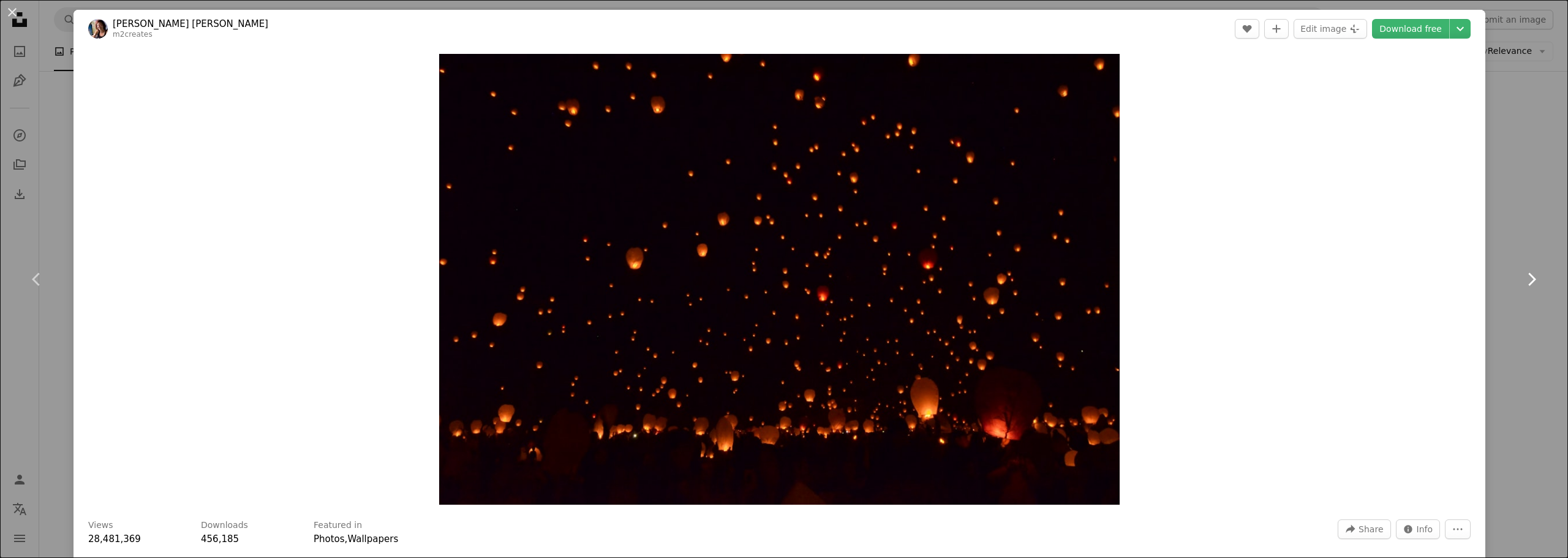
click at [1521, 274] on icon "Chevron right" at bounding box center [1531, 279] width 20 height 20
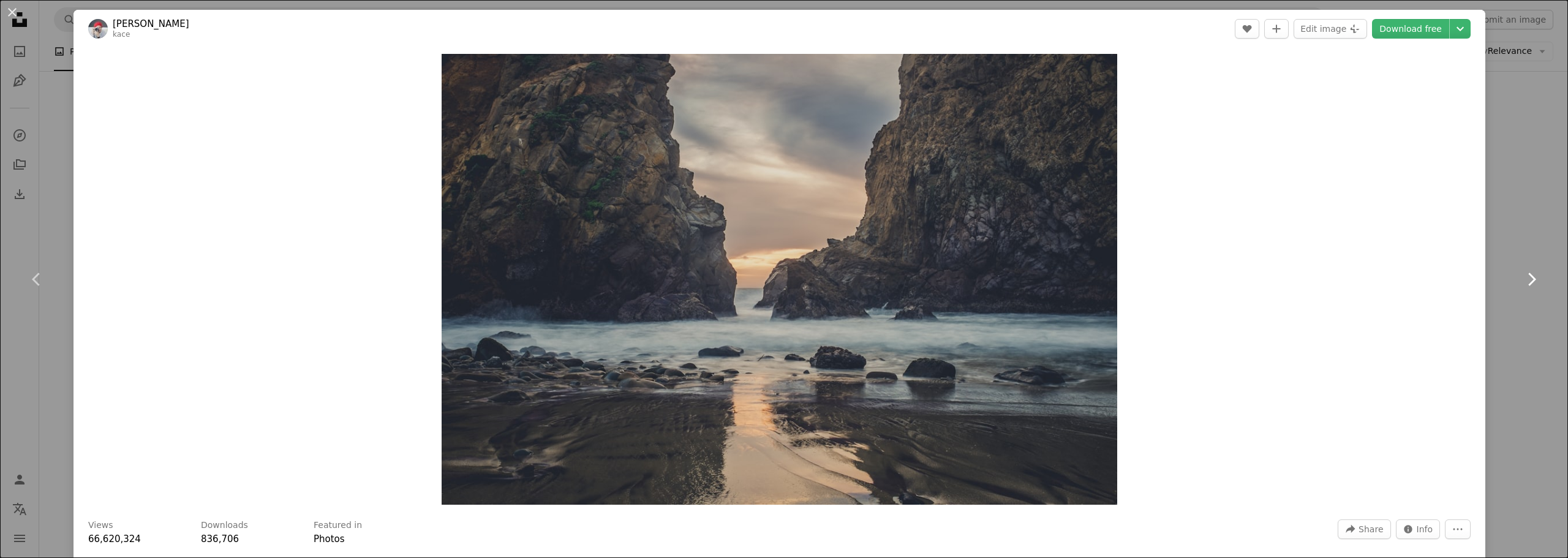
click at [1524, 276] on icon "Chevron right" at bounding box center [1531, 279] width 20 height 20
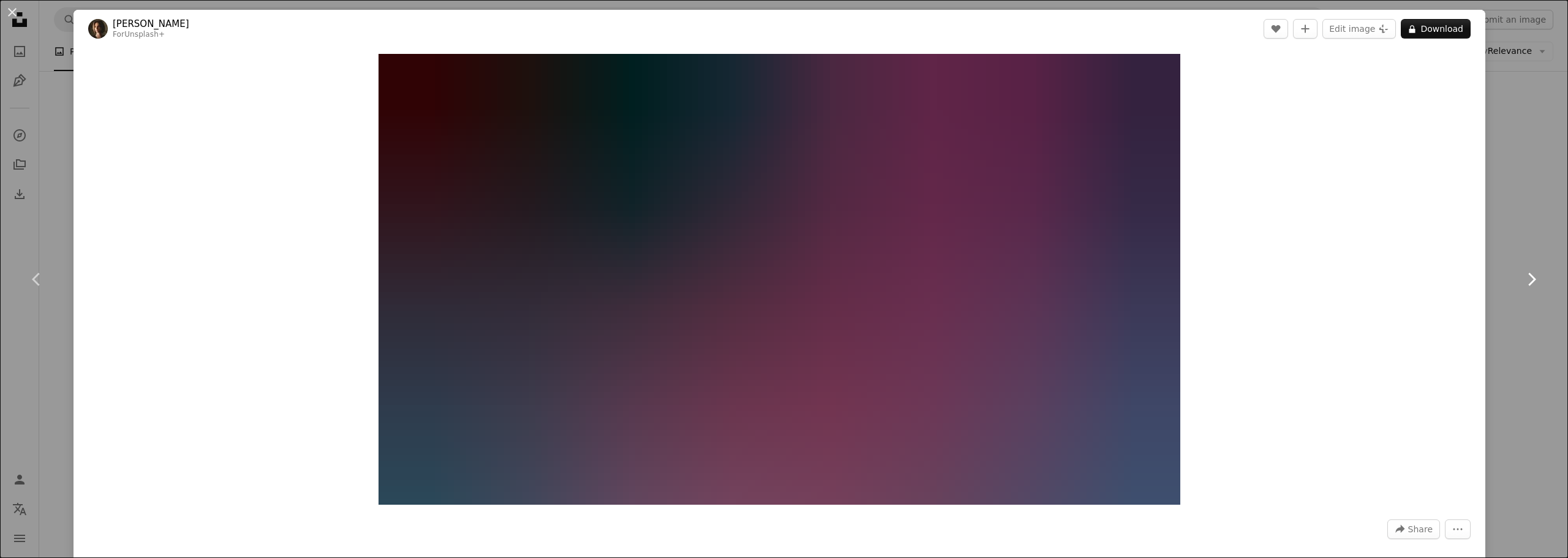
click at [1524, 276] on icon "Chevron right" at bounding box center [1531, 279] width 20 height 20
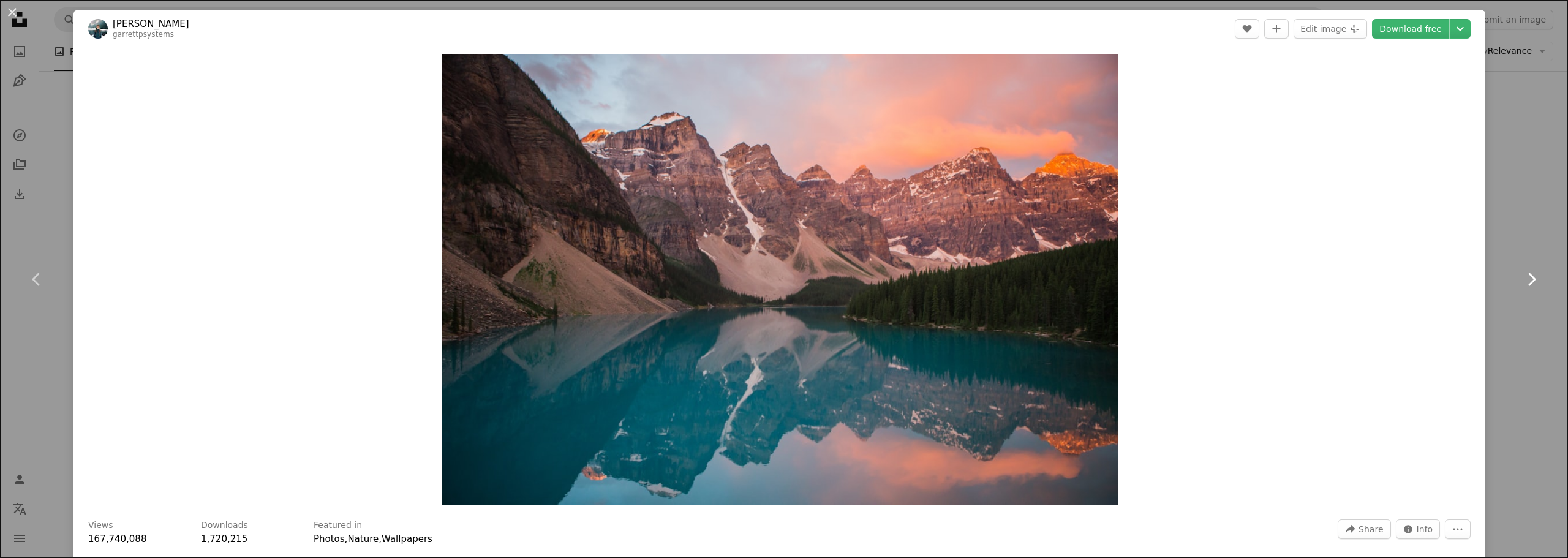
click at [1524, 276] on icon "Chevron right" at bounding box center [1531, 279] width 20 height 20
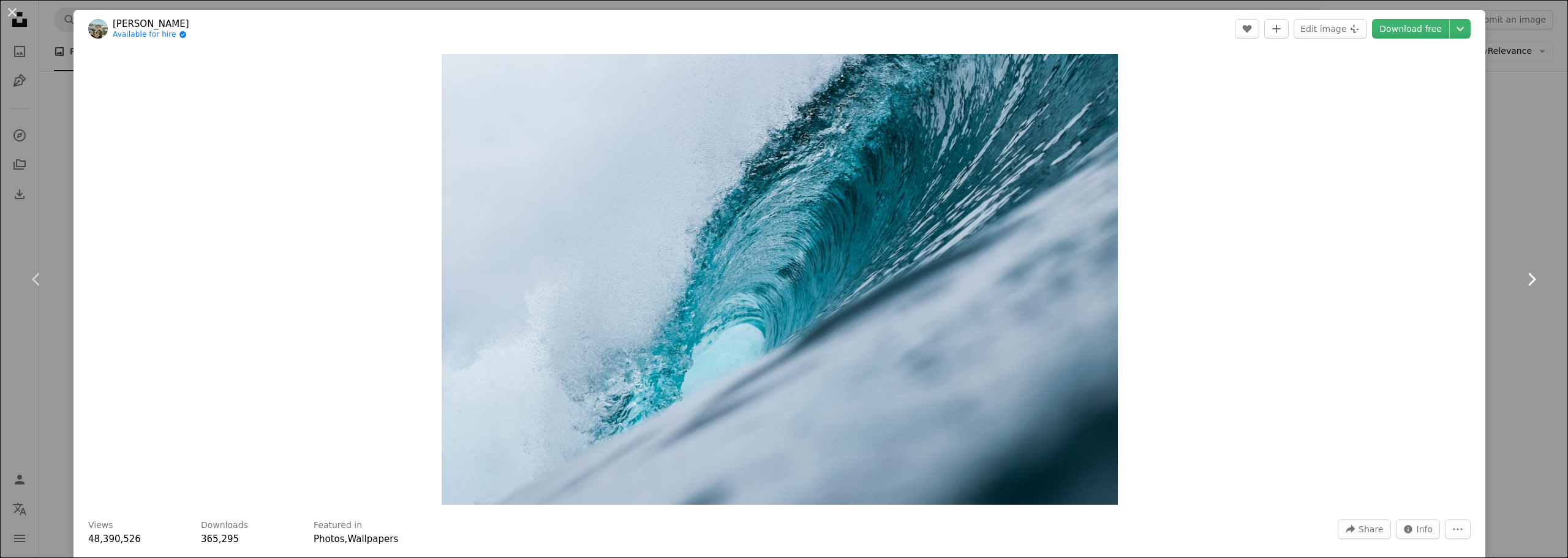
click at [1524, 276] on icon "Chevron right" at bounding box center [1531, 279] width 20 height 20
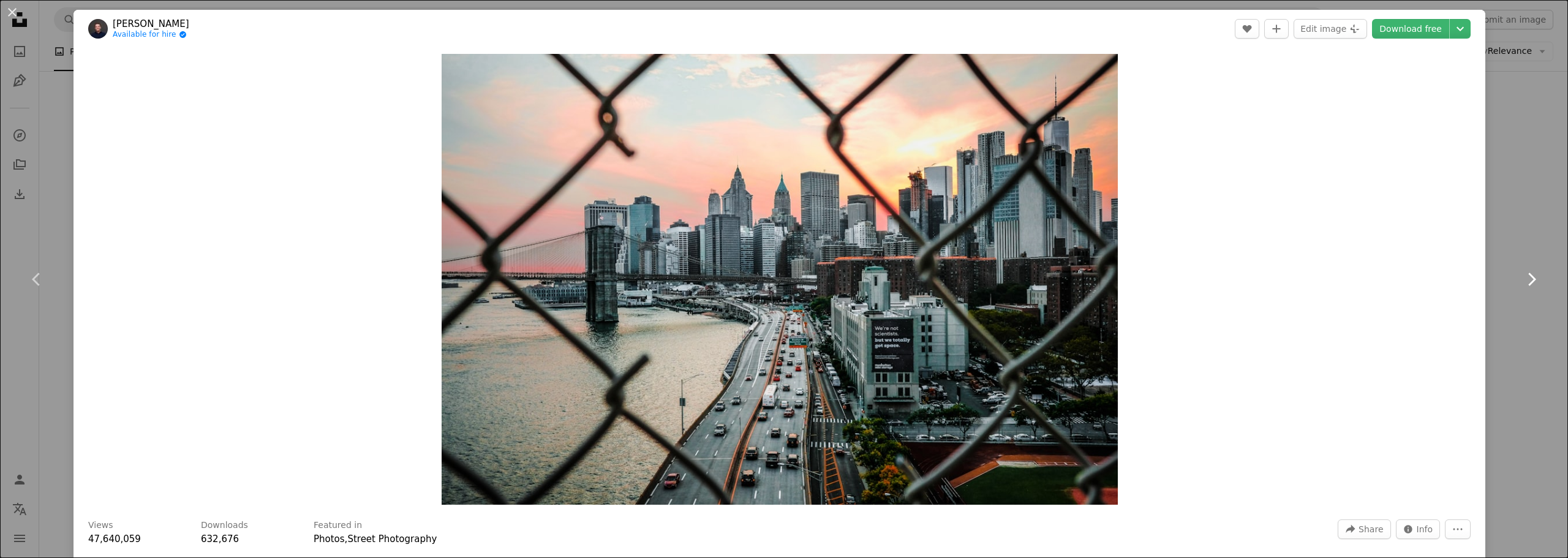
click at [1524, 276] on icon "Chevron right" at bounding box center [1531, 279] width 20 height 20
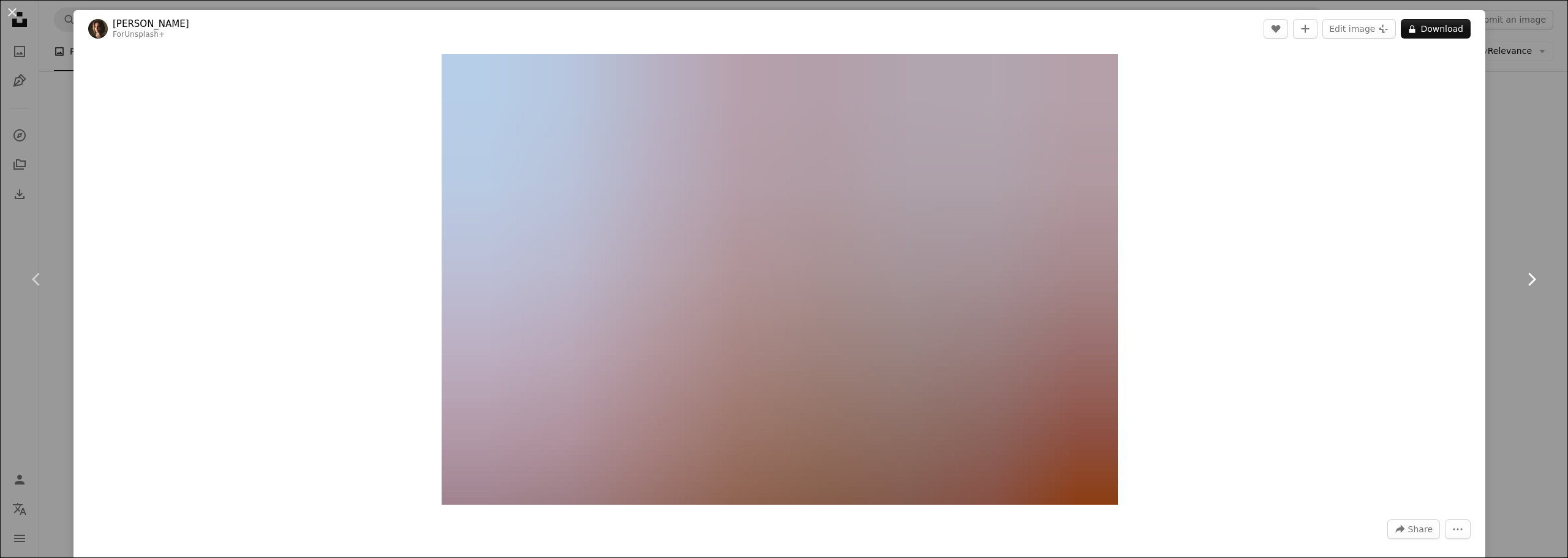
click at [1524, 276] on icon "Chevron right" at bounding box center [1531, 279] width 20 height 20
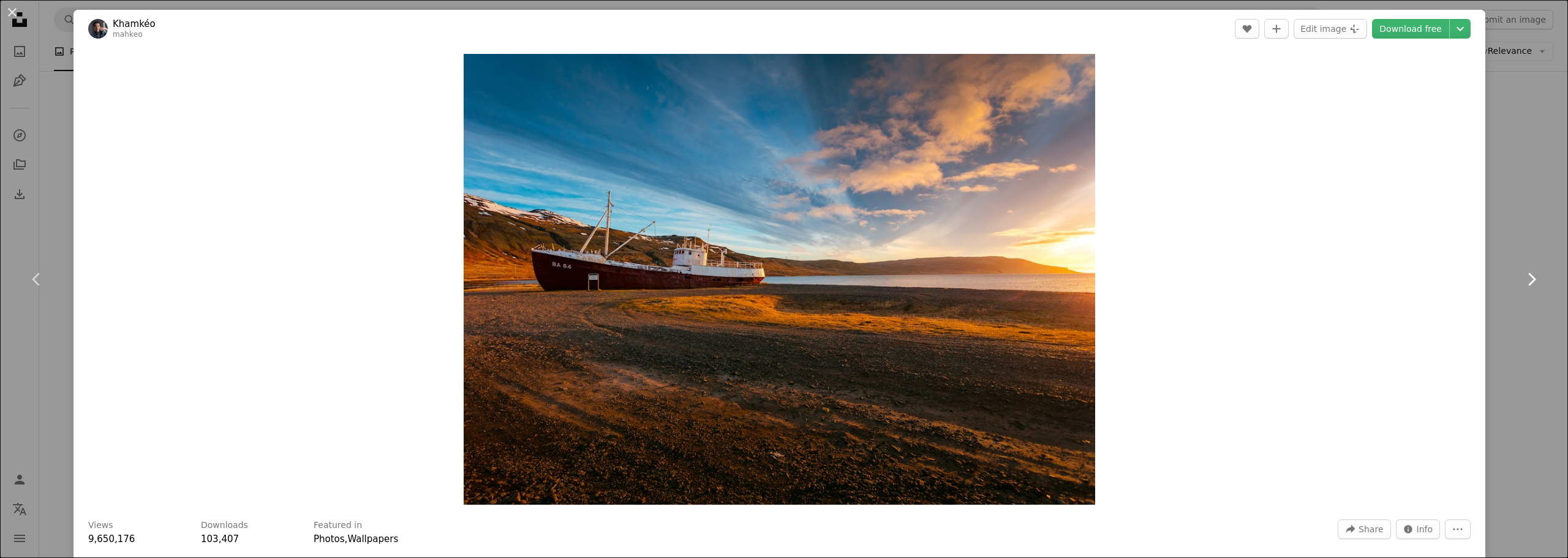
click at [1524, 276] on icon "Chevron right" at bounding box center [1531, 279] width 20 height 20
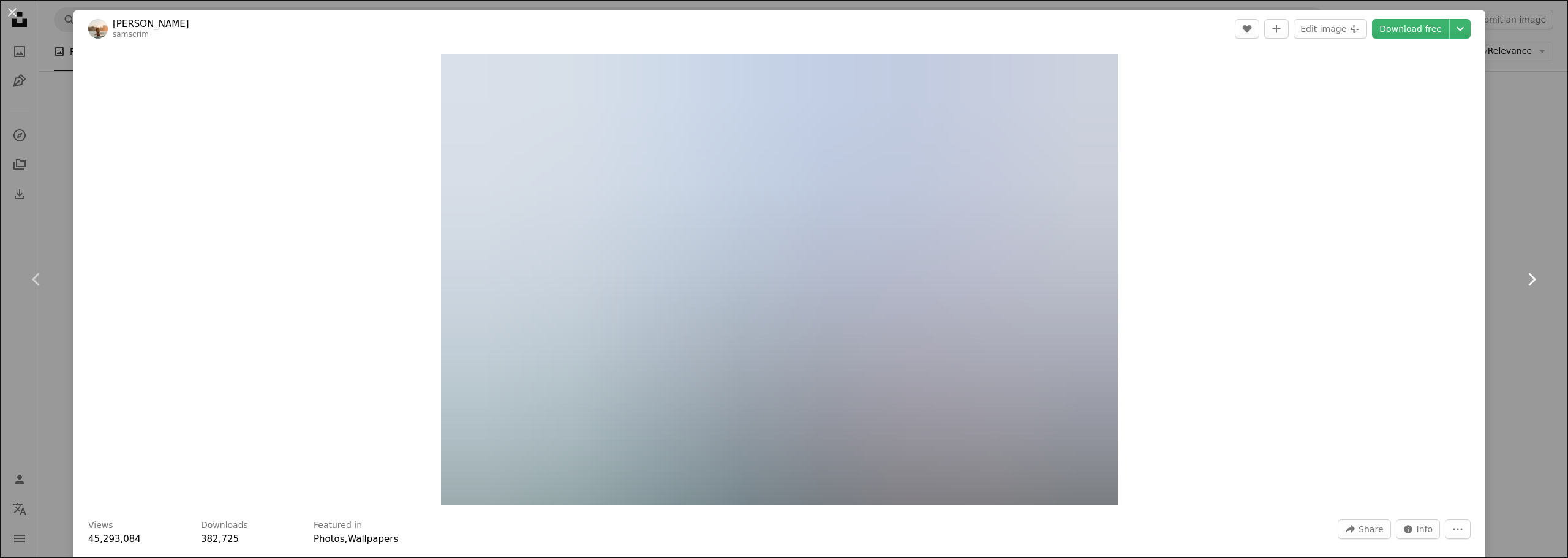
click at [1524, 276] on icon "Chevron right" at bounding box center [1531, 279] width 20 height 20
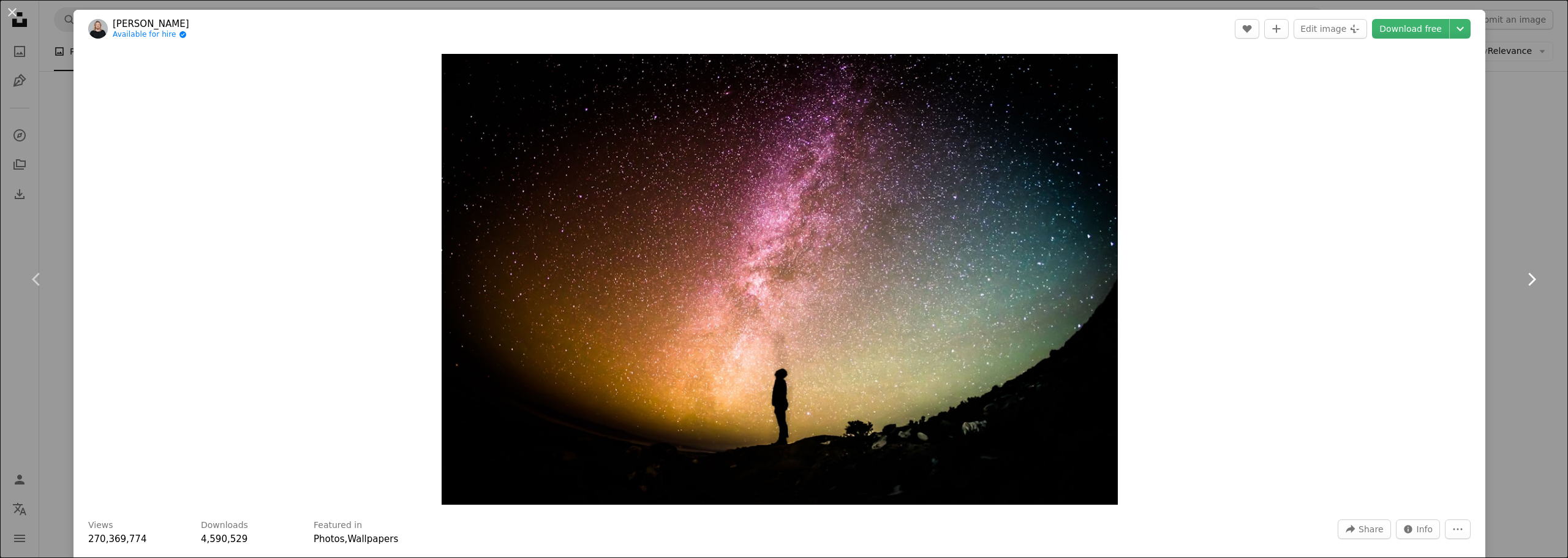
click at [1524, 276] on icon "Chevron right" at bounding box center [1531, 279] width 20 height 20
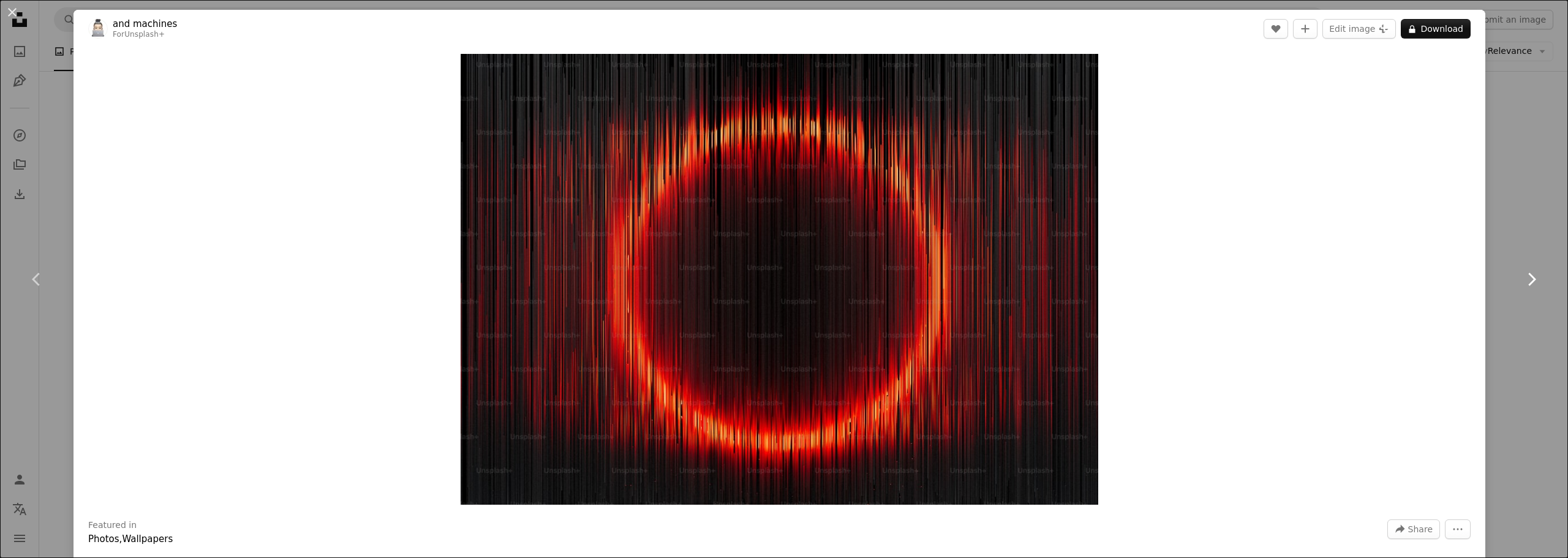
click at [1524, 276] on icon "Chevron right" at bounding box center [1531, 279] width 20 height 20
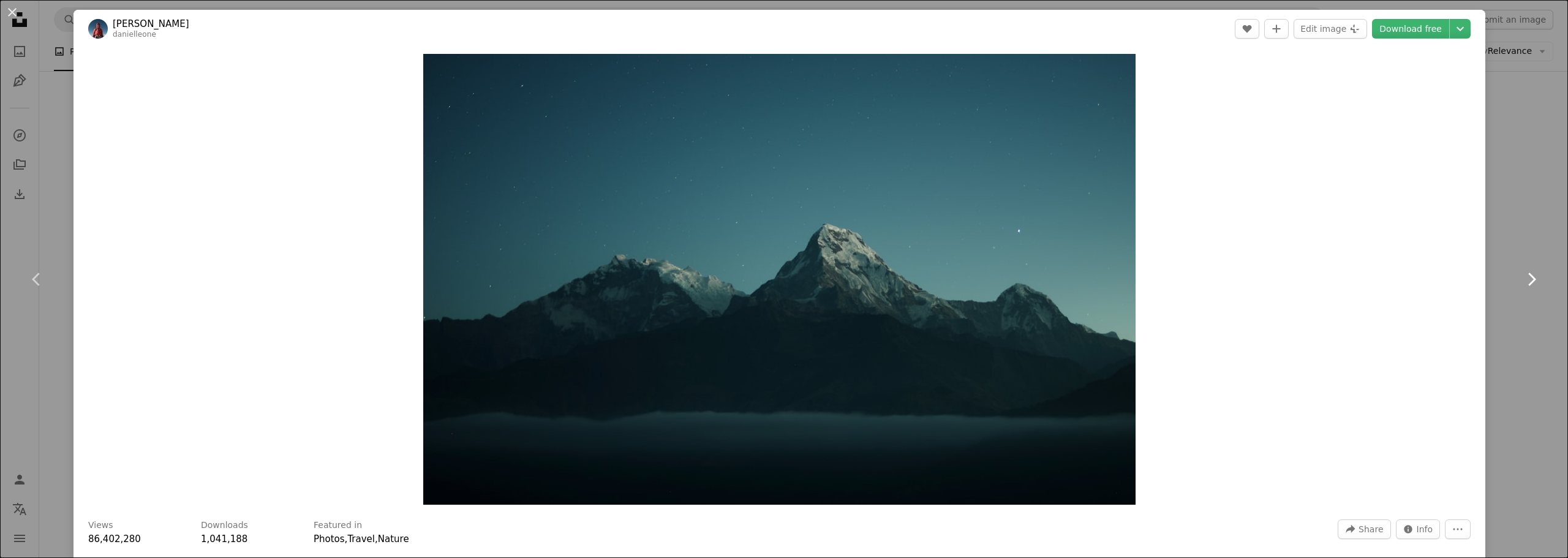
click at [1524, 276] on icon "Chevron right" at bounding box center [1531, 279] width 20 height 20
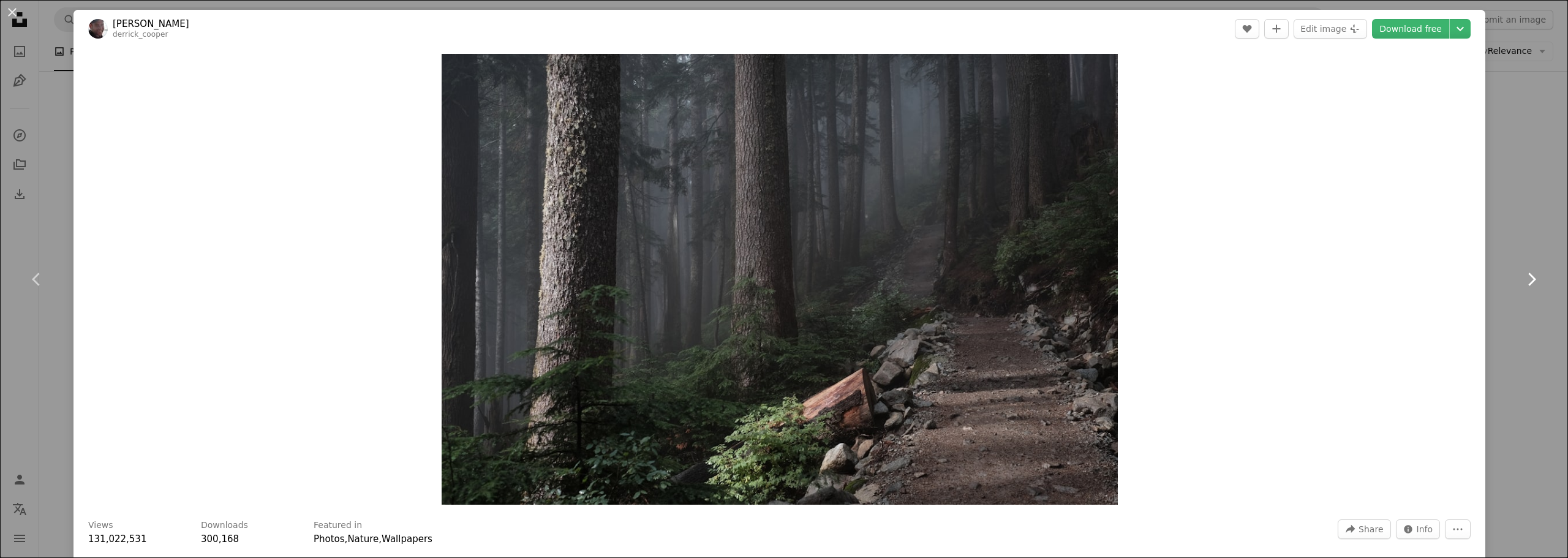
click at [1524, 276] on icon "Chevron right" at bounding box center [1531, 279] width 20 height 20
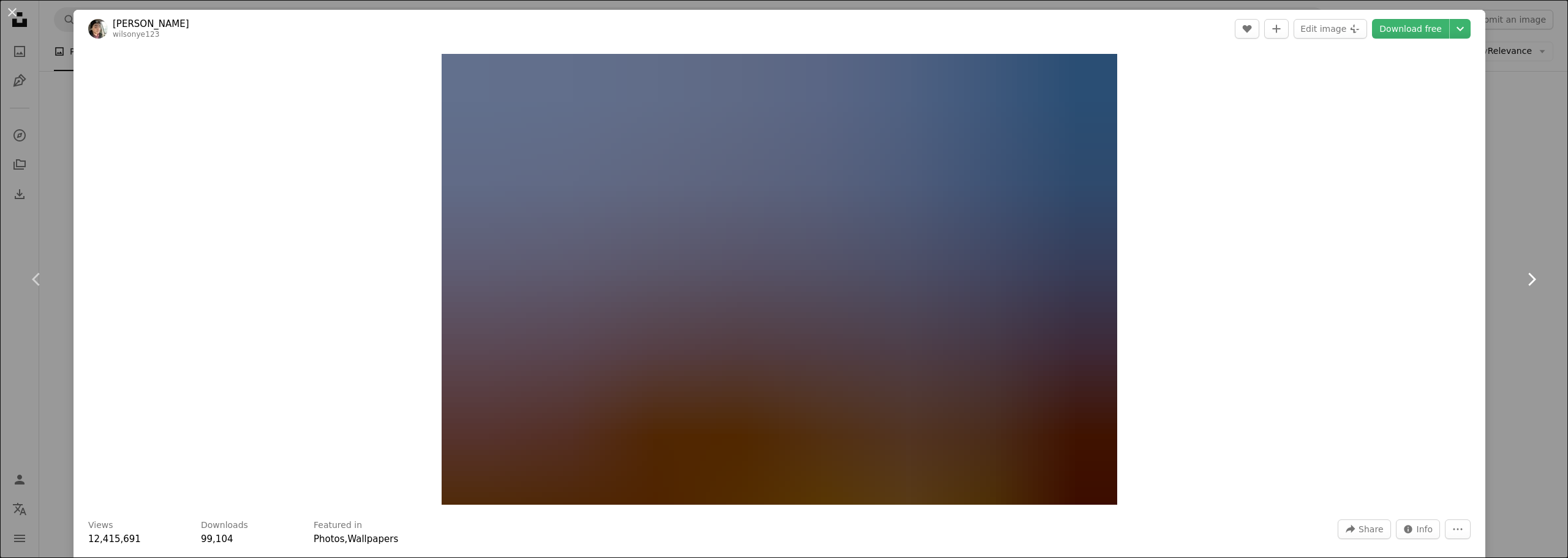
click at [1524, 276] on icon "Chevron right" at bounding box center [1531, 279] width 20 height 20
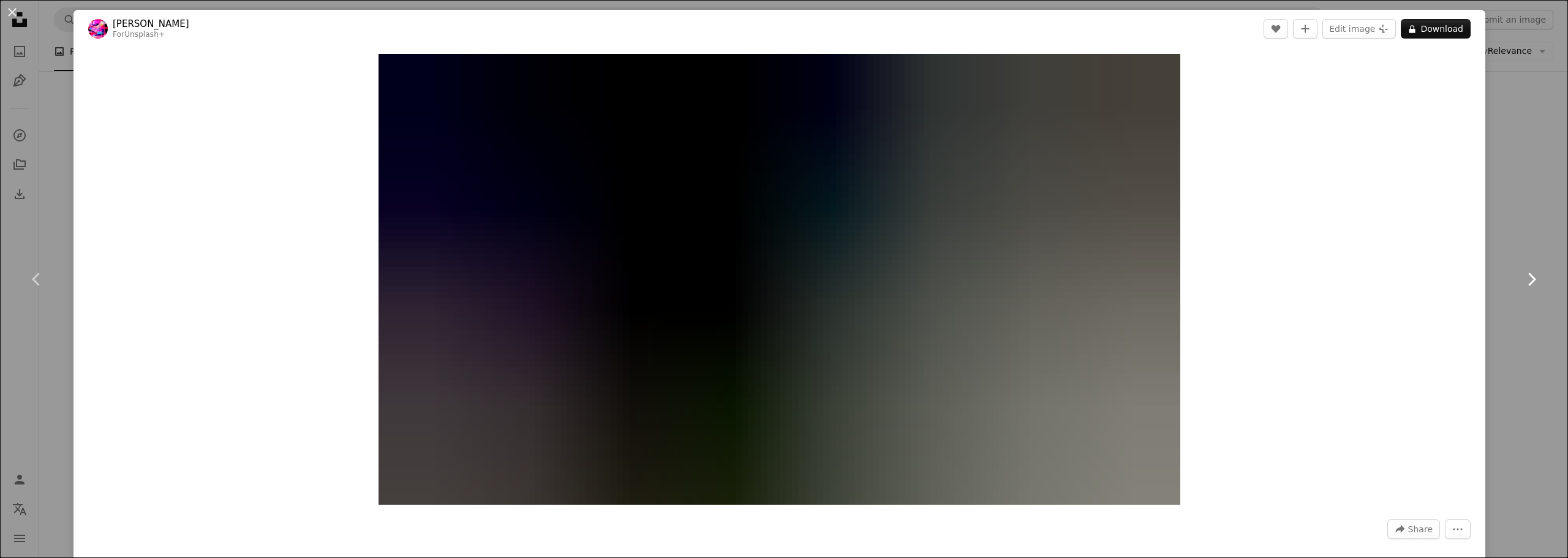
click at [1524, 276] on icon "Chevron right" at bounding box center [1531, 279] width 20 height 20
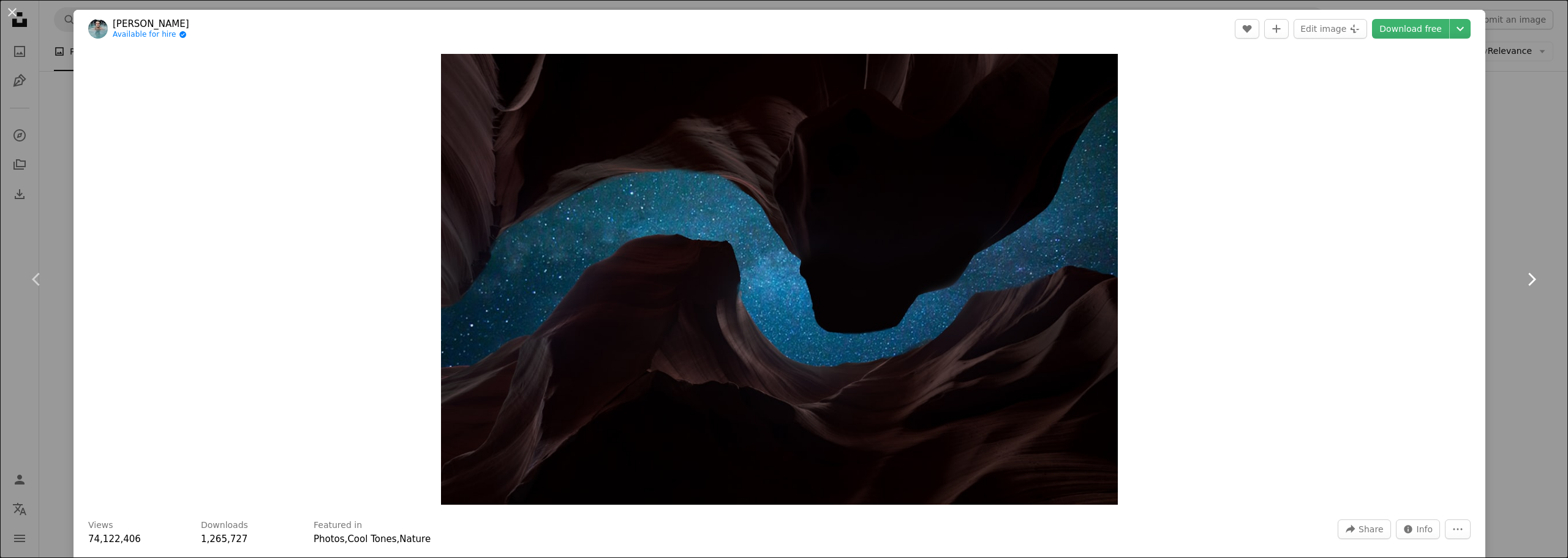
click at [1524, 276] on icon "Chevron right" at bounding box center [1531, 279] width 20 height 20
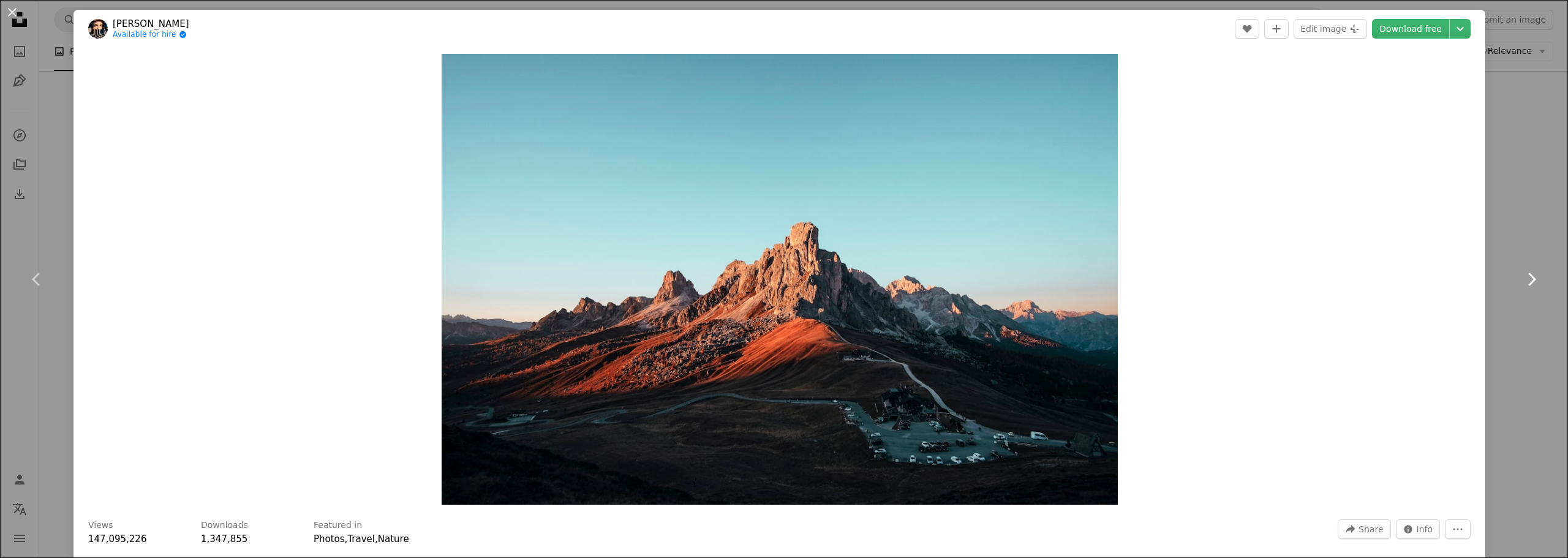
click at [1524, 276] on icon "Chevron right" at bounding box center [1531, 279] width 20 height 20
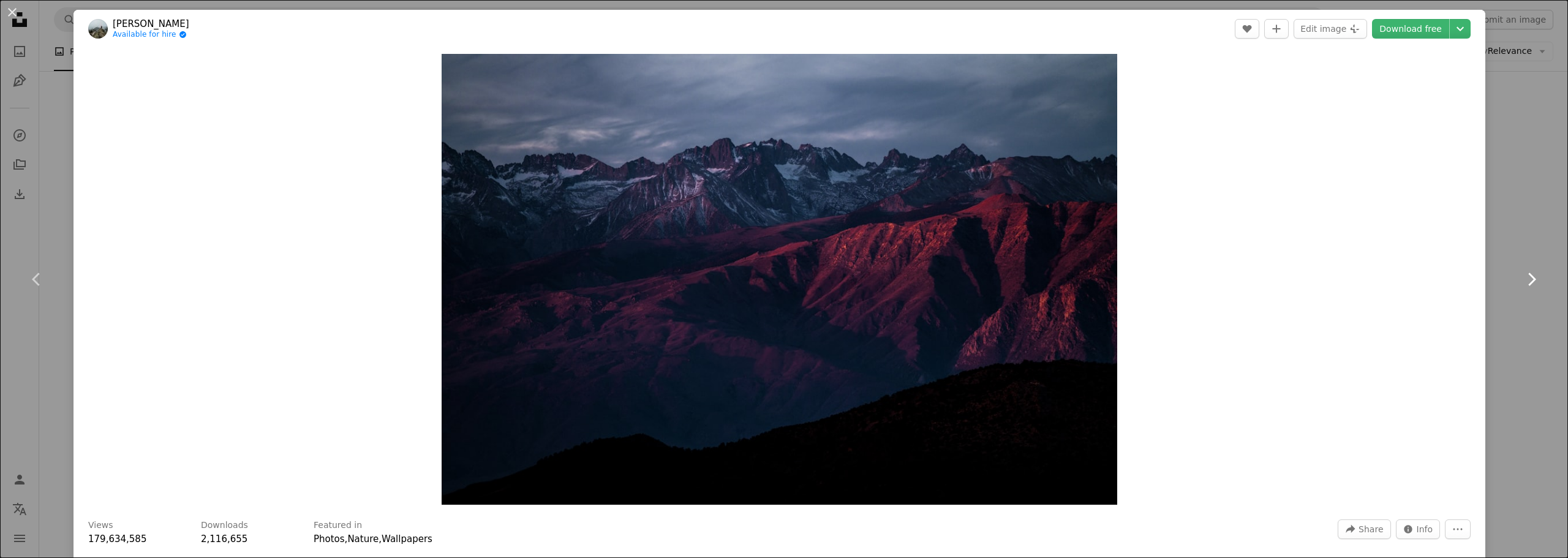
click at [1524, 276] on icon "Chevron right" at bounding box center [1531, 279] width 20 height 20
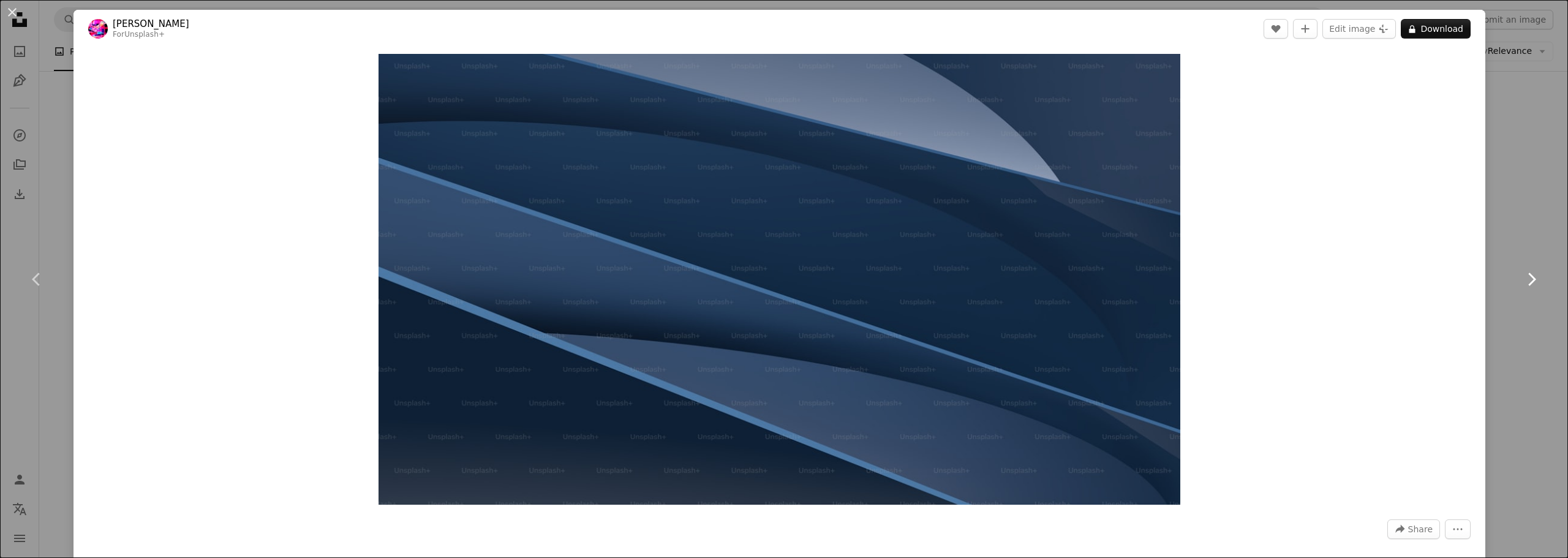
click at [1524, 276] on icon "Chevron right" at bounding box center [1531, 279] width 20 height 20
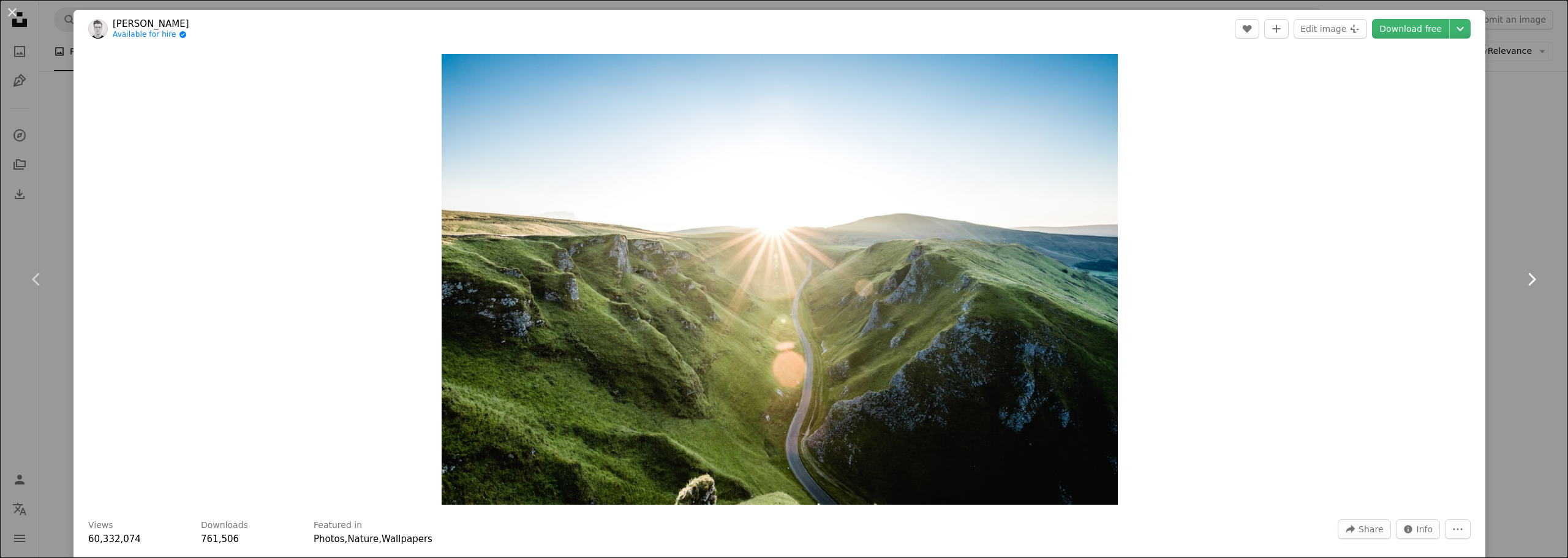
click at [1524, 276] on icon "Chevron right" at bounding box center [1531, 279] width 20 height 20
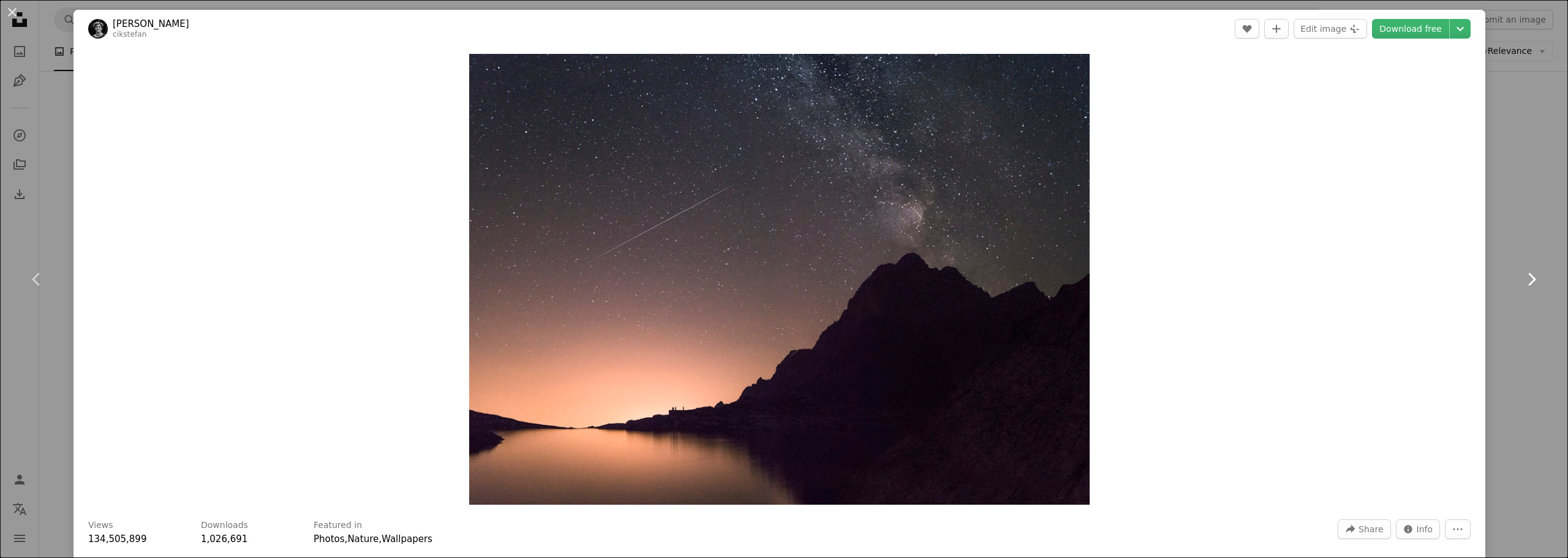
click at [1524, 276] on icon "Chevron right" at bounding box center [1531, 279] width 20 height 20
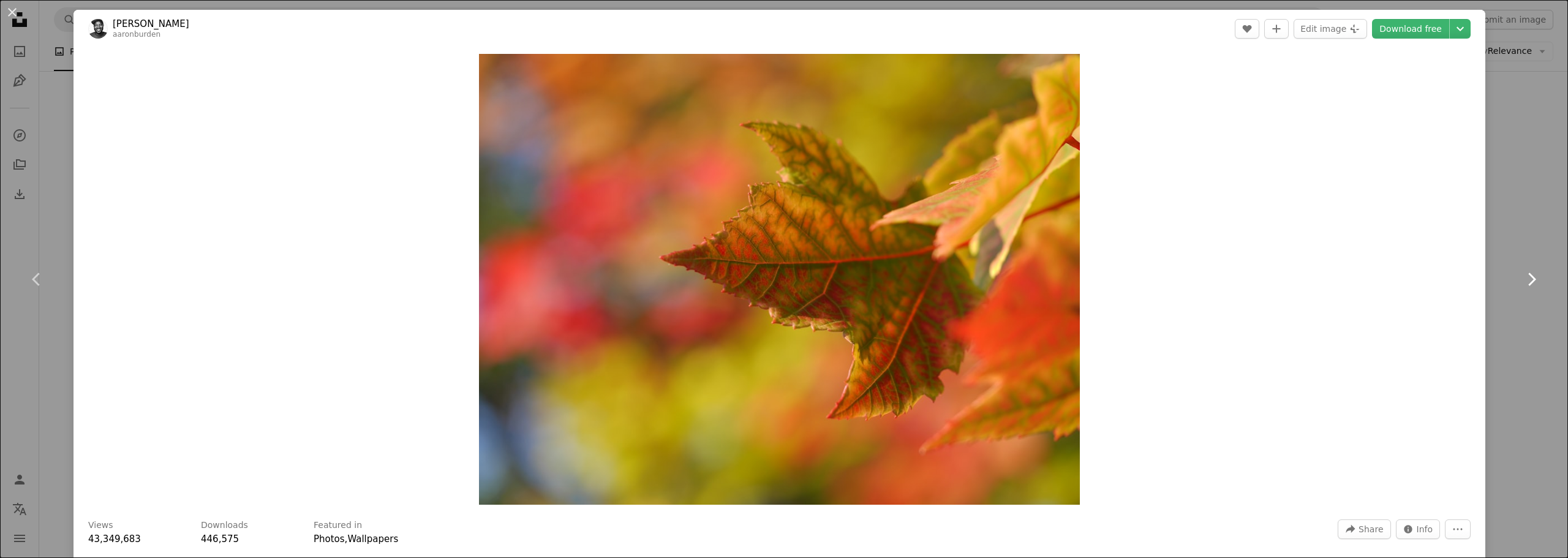
click at [1524, 276] on icon "Chevron right" at bounding box center [1531, 279] width 20 height 20
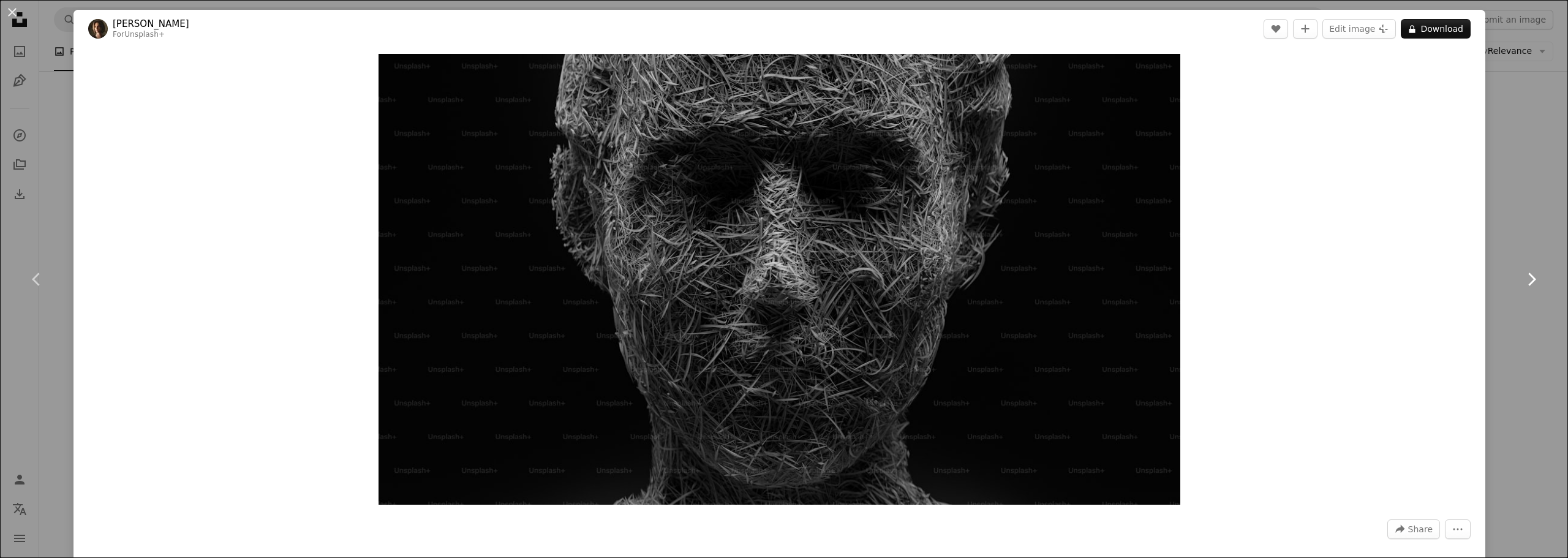
click at [1524, 276] on icon "Chevron right" at bounding box center [1531, 279] width 20 height 20
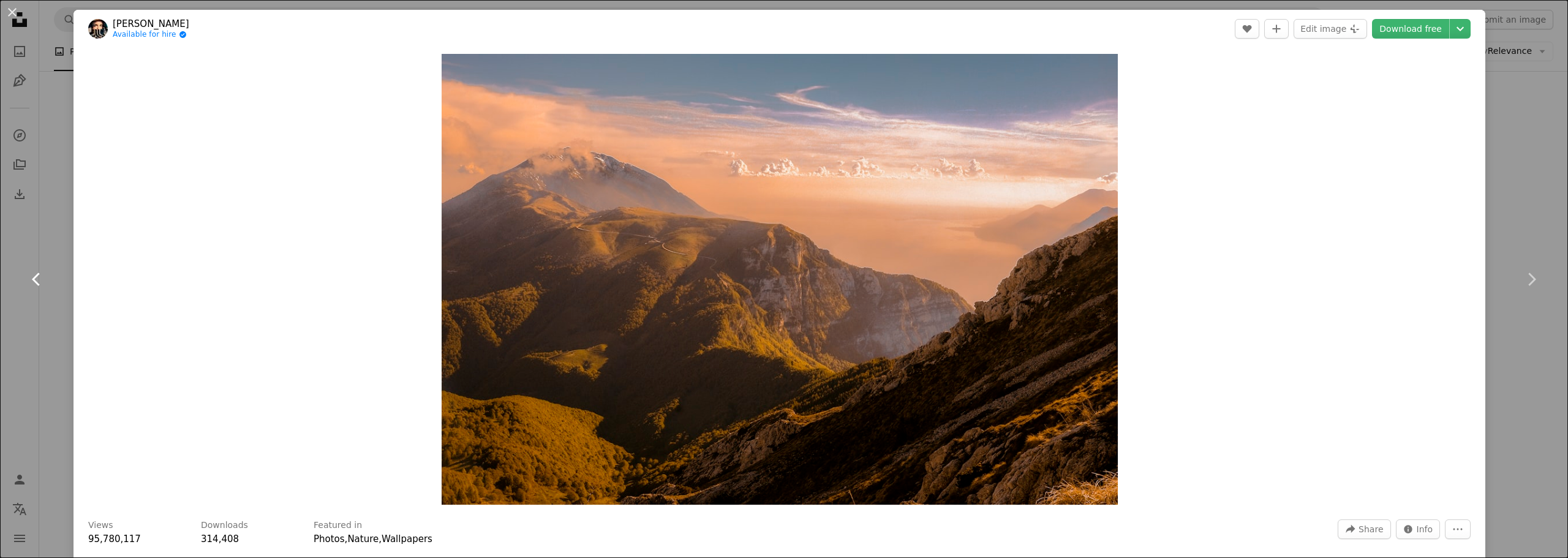
click at [32, 282] on icon "Chevron left" at bounding box center [37, 279] width 20 height 20
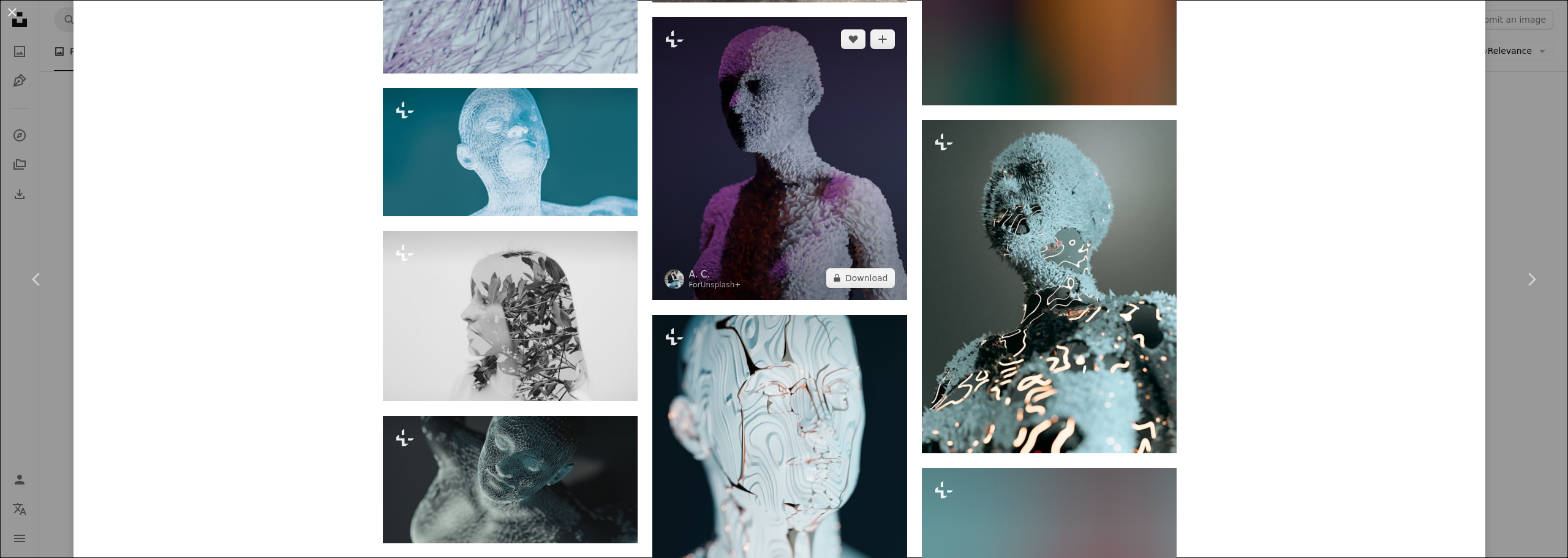
scroll to position [3734, 0]
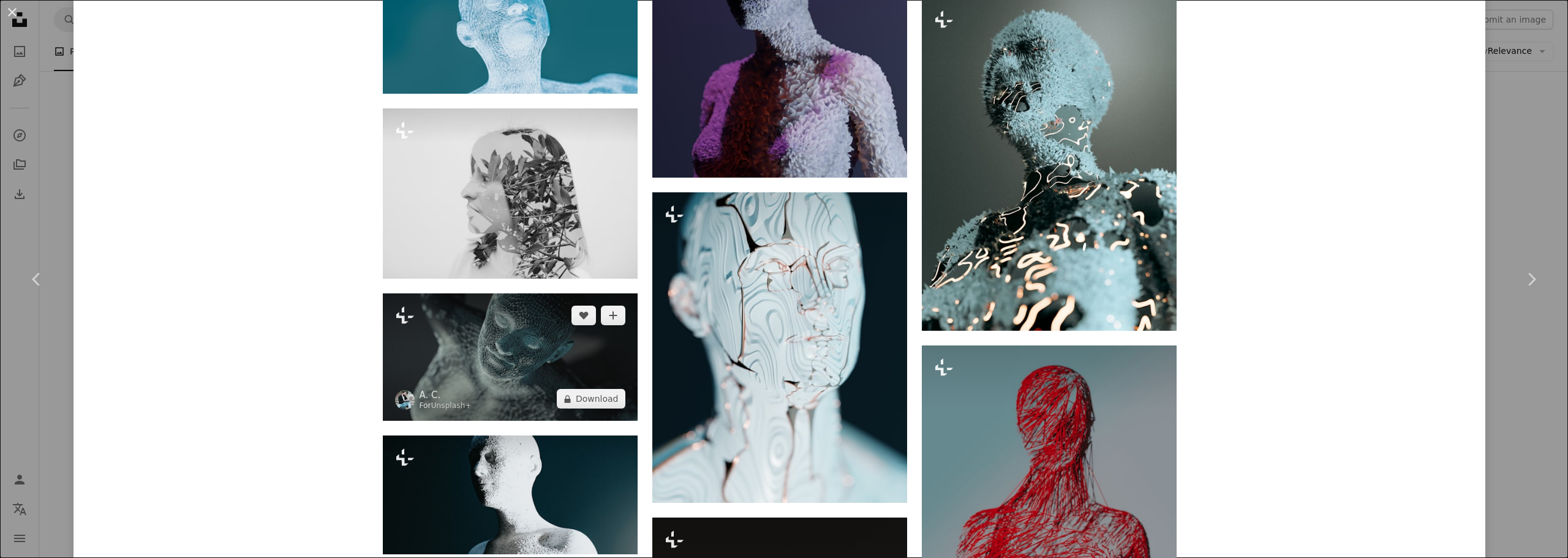
click at [550, 306] on img at bounding box center [510, 356] width 255 height 128
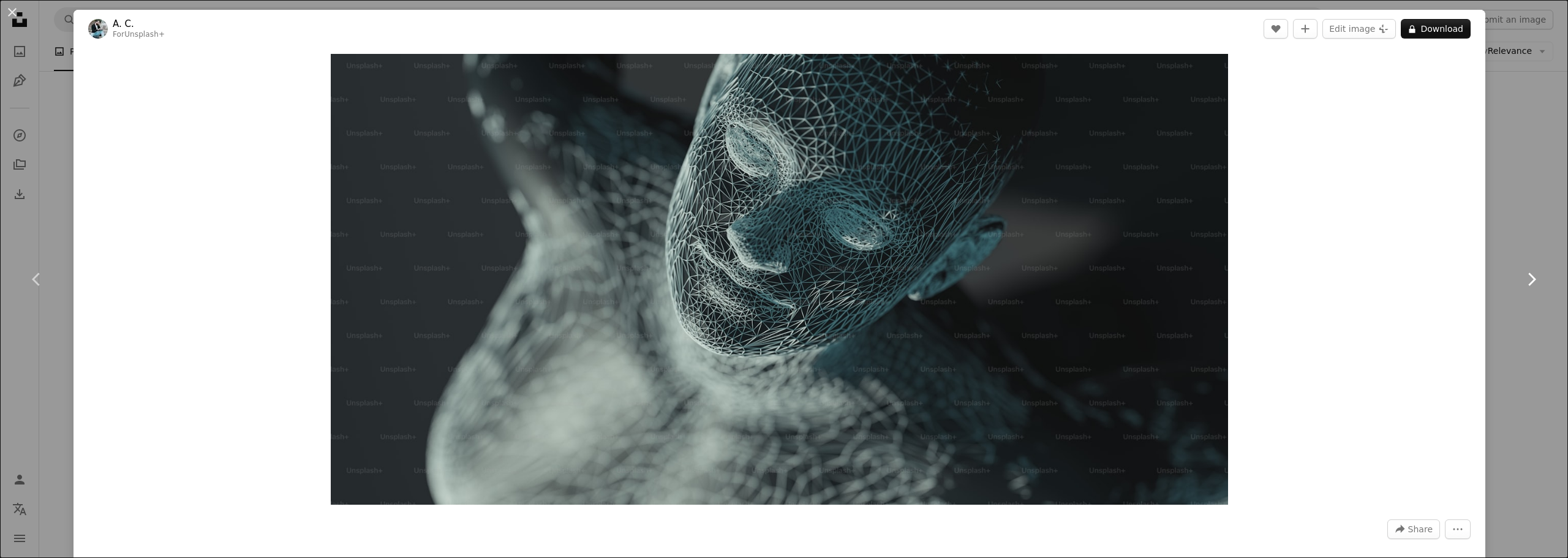
click at [1522, 277] on icon "Chevron right" at bounding box center [1531, 279] width 20 height 20
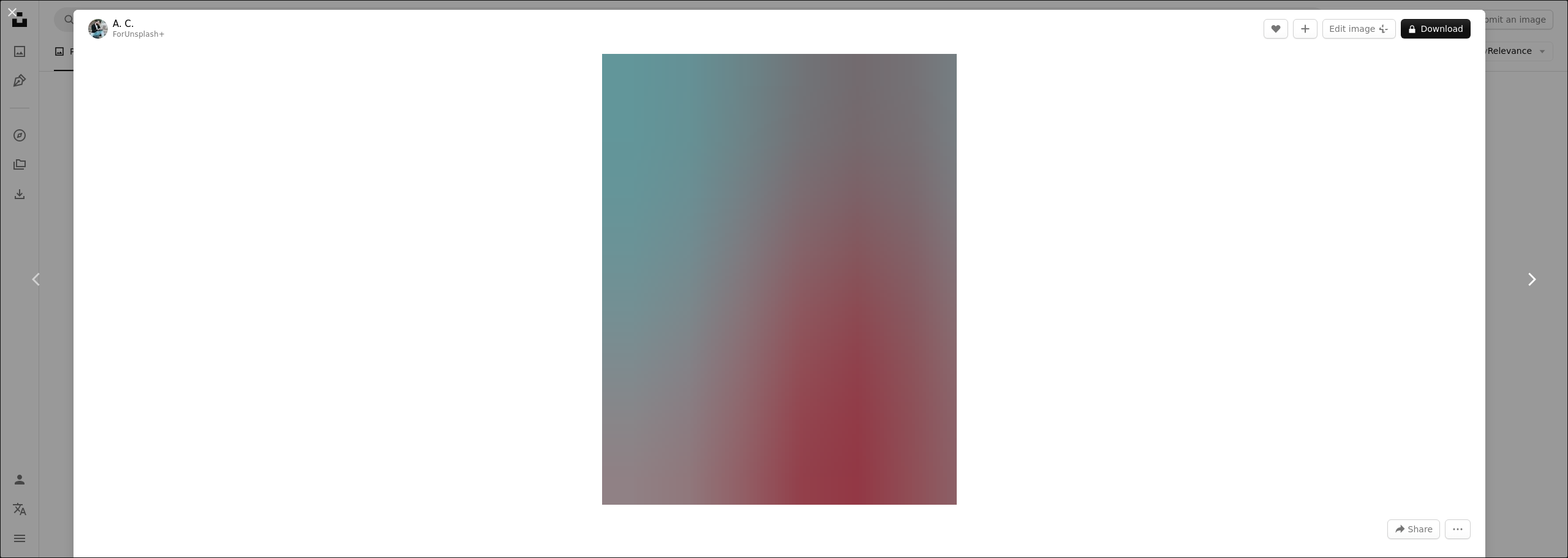
click at [1522, 277] on icon "Chevron right" at bounding box center [1531, 279] width 20 height 20
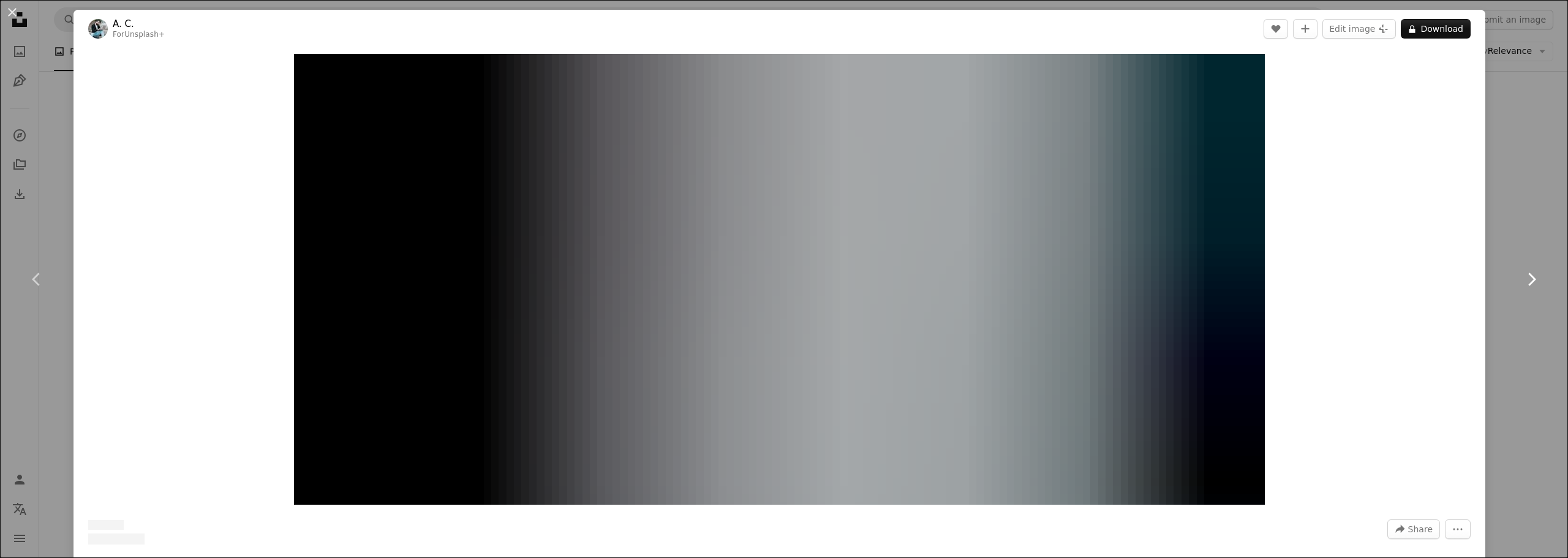
click at [1522, 277] on icon "Chevron right" at bounding box center [1531, 279] width 20 height 20
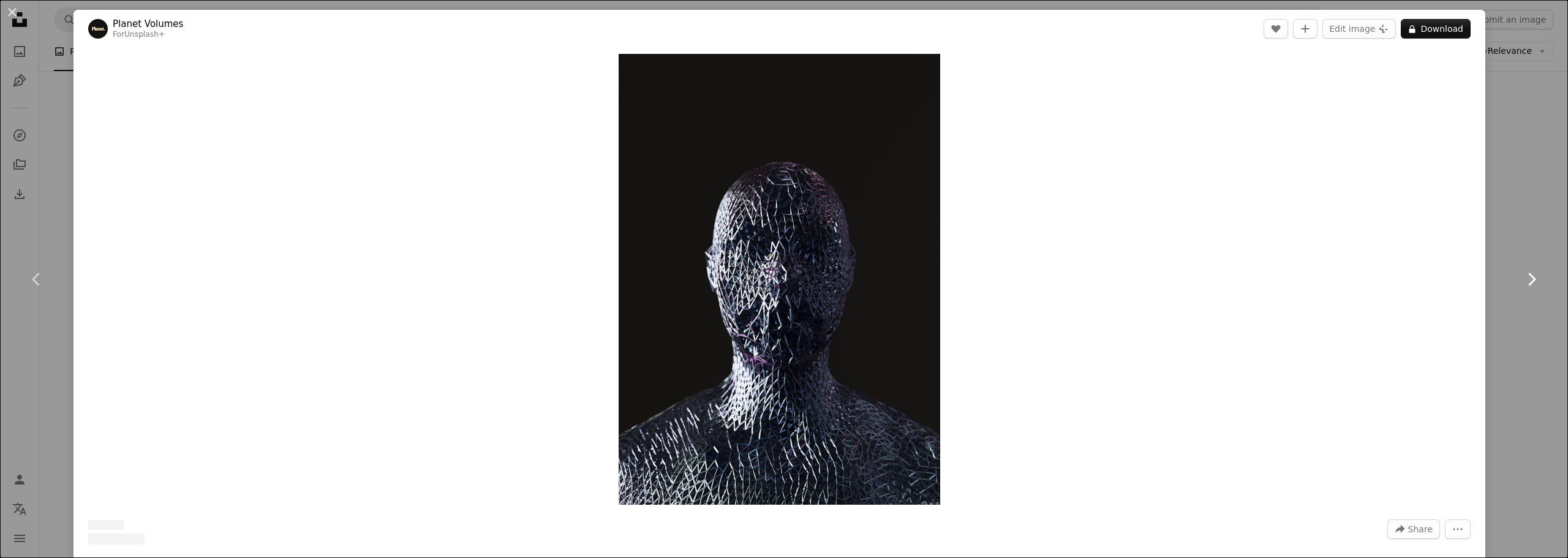
click at [1522, 277] on icon "Chevron right" at bounding box center [1531, 279] width 20 height 20
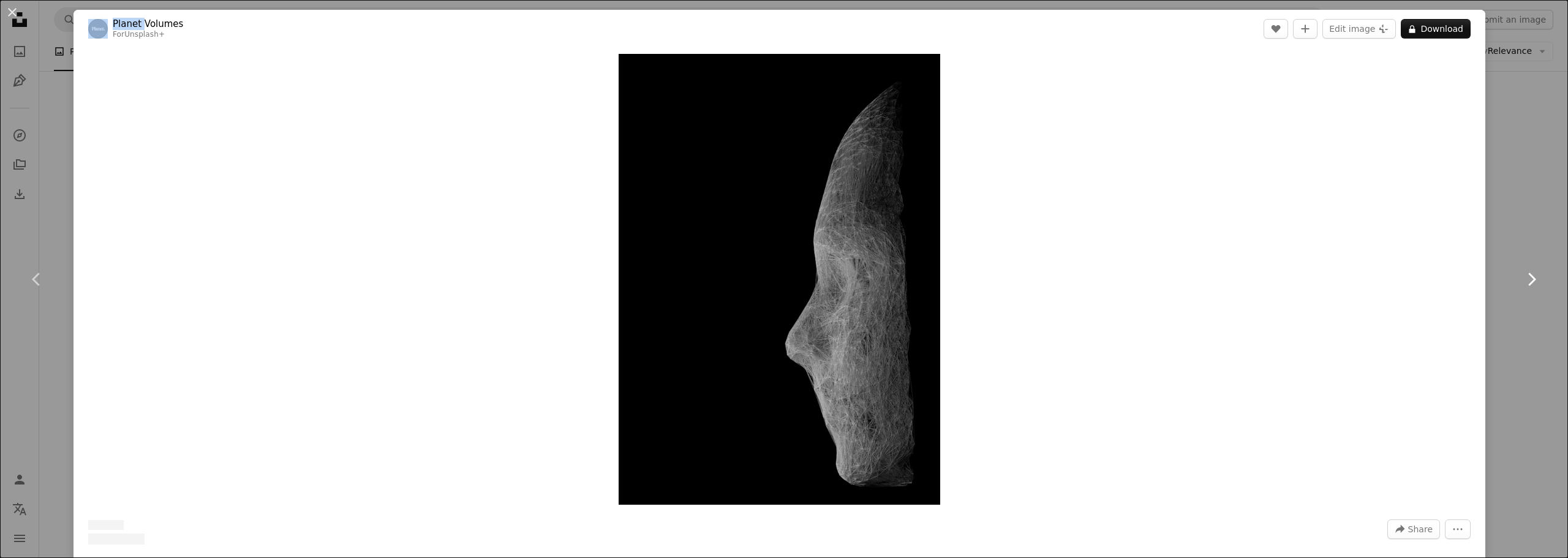
click at [1522, 277] on icon "Chevron right" at bounding box center [1531, 279] width 20 height 20
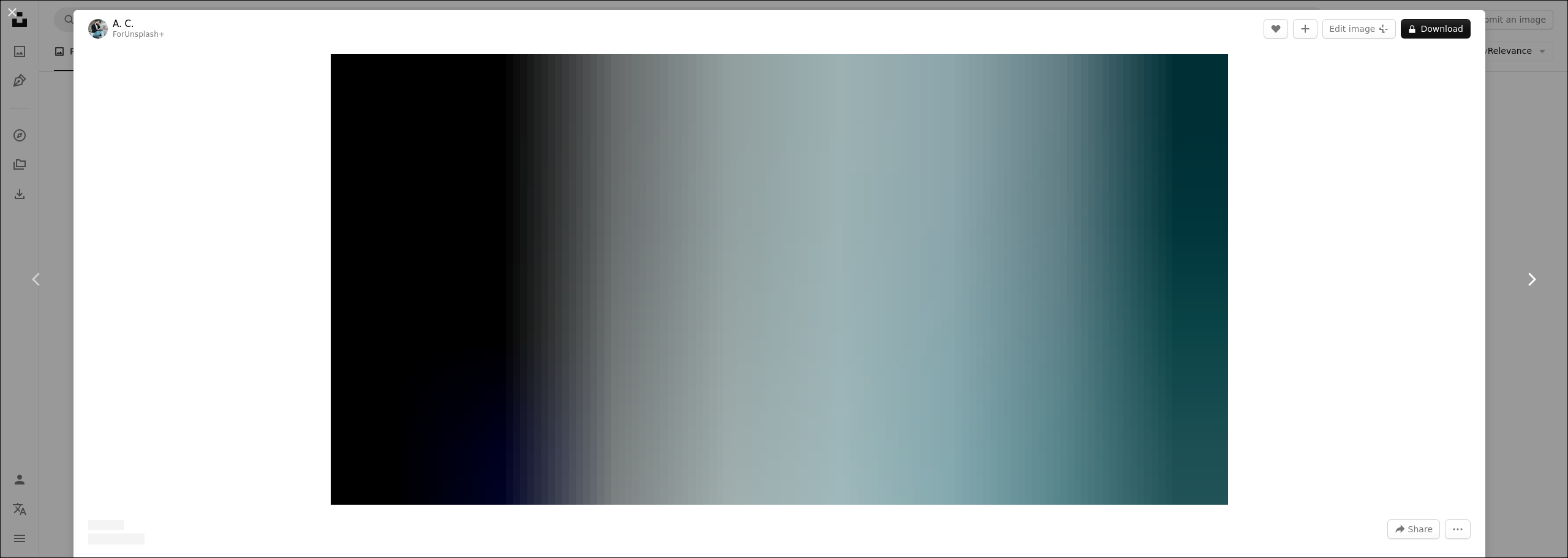
click at [1522, 277] on icon "Chevron right" at bounding box center [1531, 279] width 20 height 20
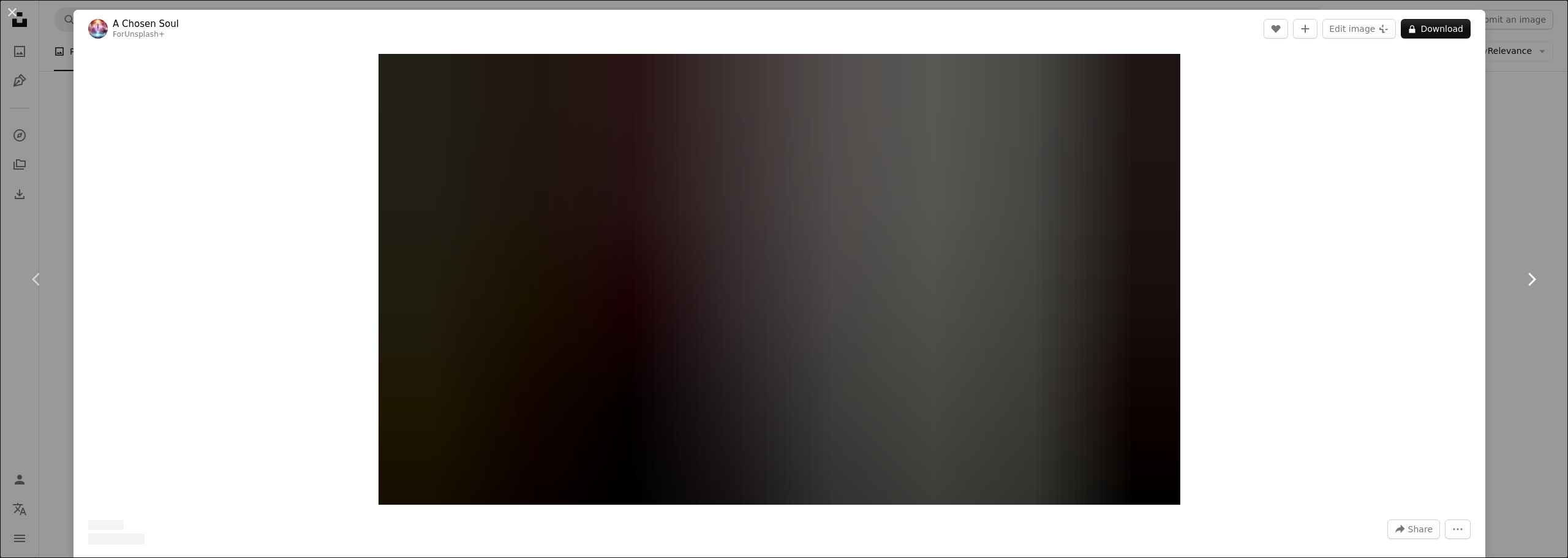
click at [1522, 277] on icon "Chevron right" at bounding box center [1531, 279] width 20 height 20
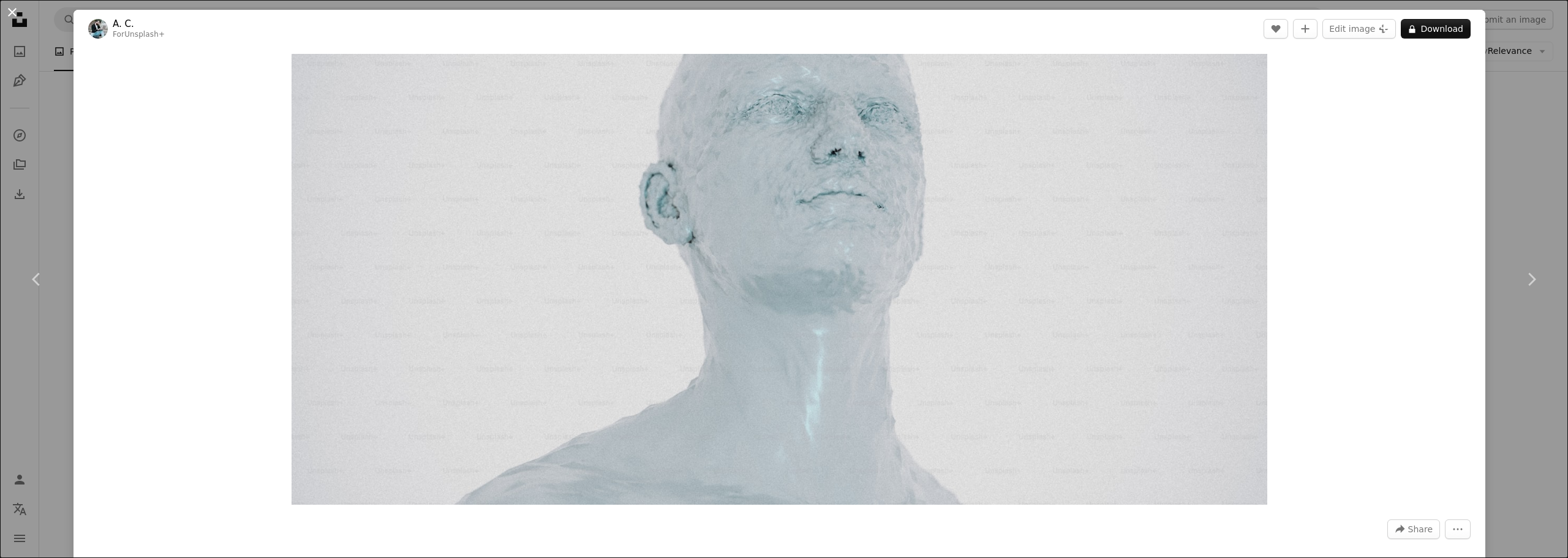
click at [9, 12] on button "An X shape" at bounding box center [12, 12] width 15 height 15
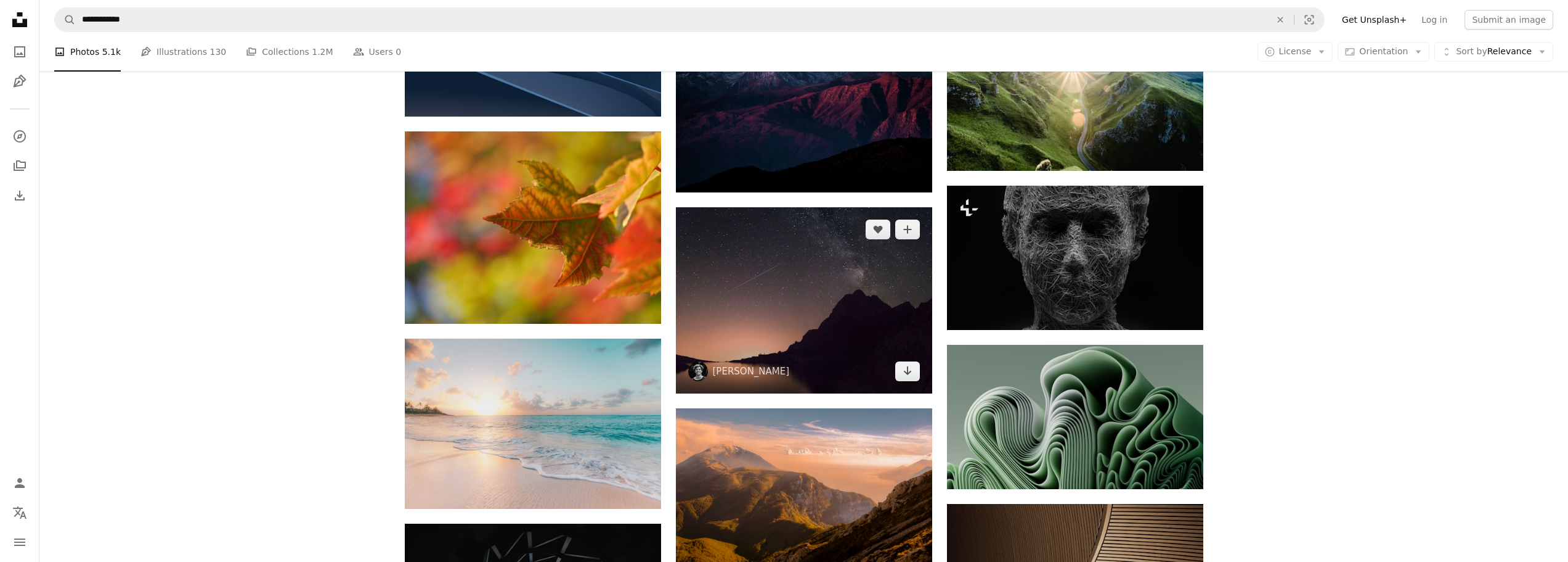
scroll to position [6103, 0]
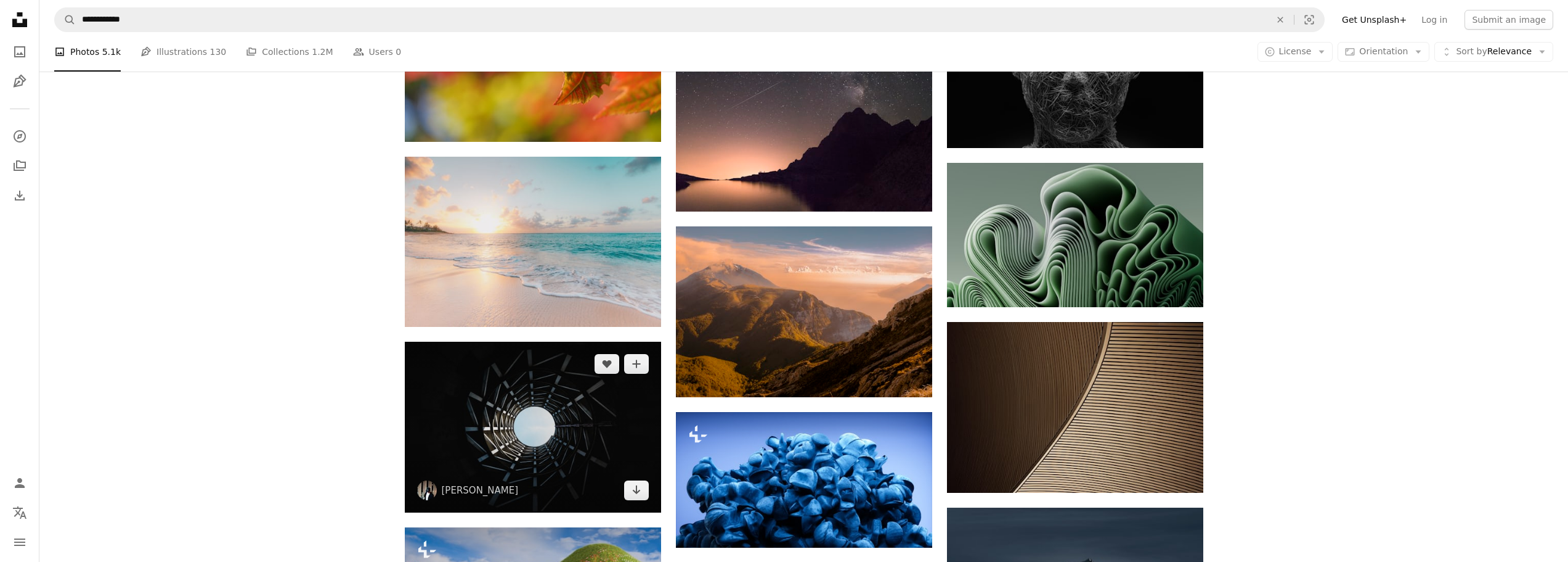
click at [530, 423] on img at bounding box center [533, 427] width 256 height 171
click at [525, 433] on img at bounding box center [533, 427] width 256 height 171
click at [545, 435] on img at bounding box center [533, 427] width 256 height 171
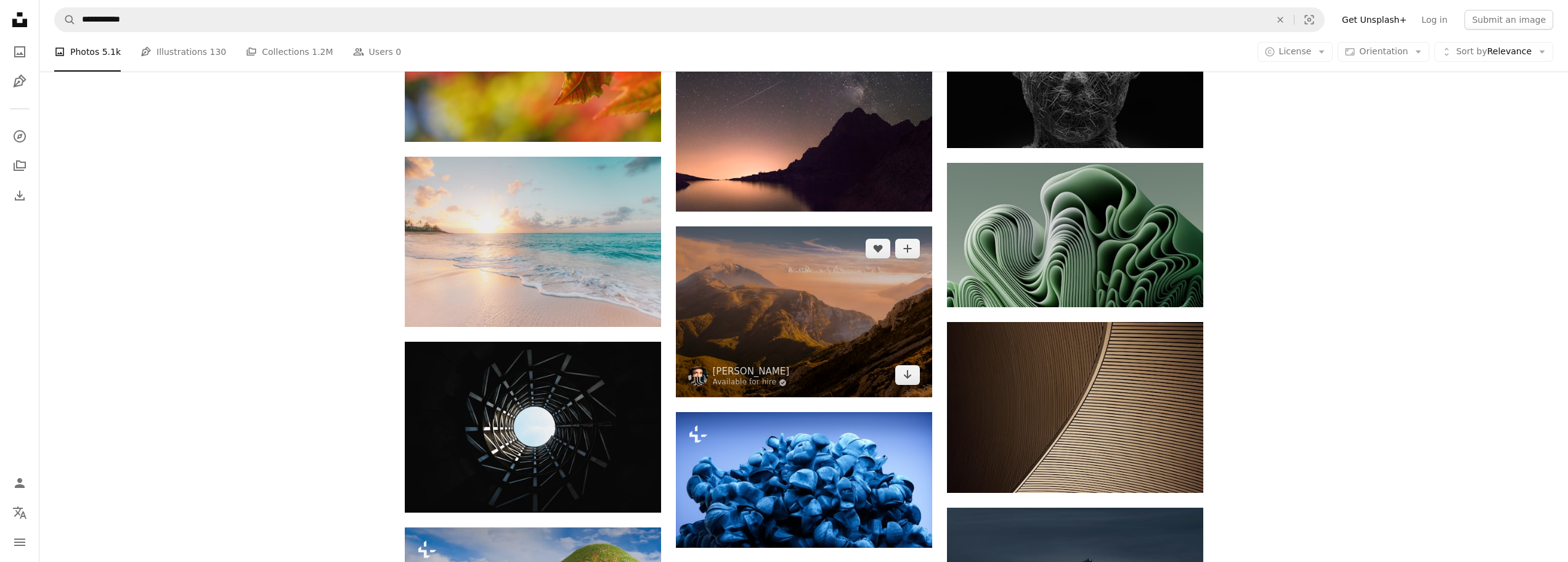
click at [811, 277] on img at bounding box center [804, 311] width 256 height 171
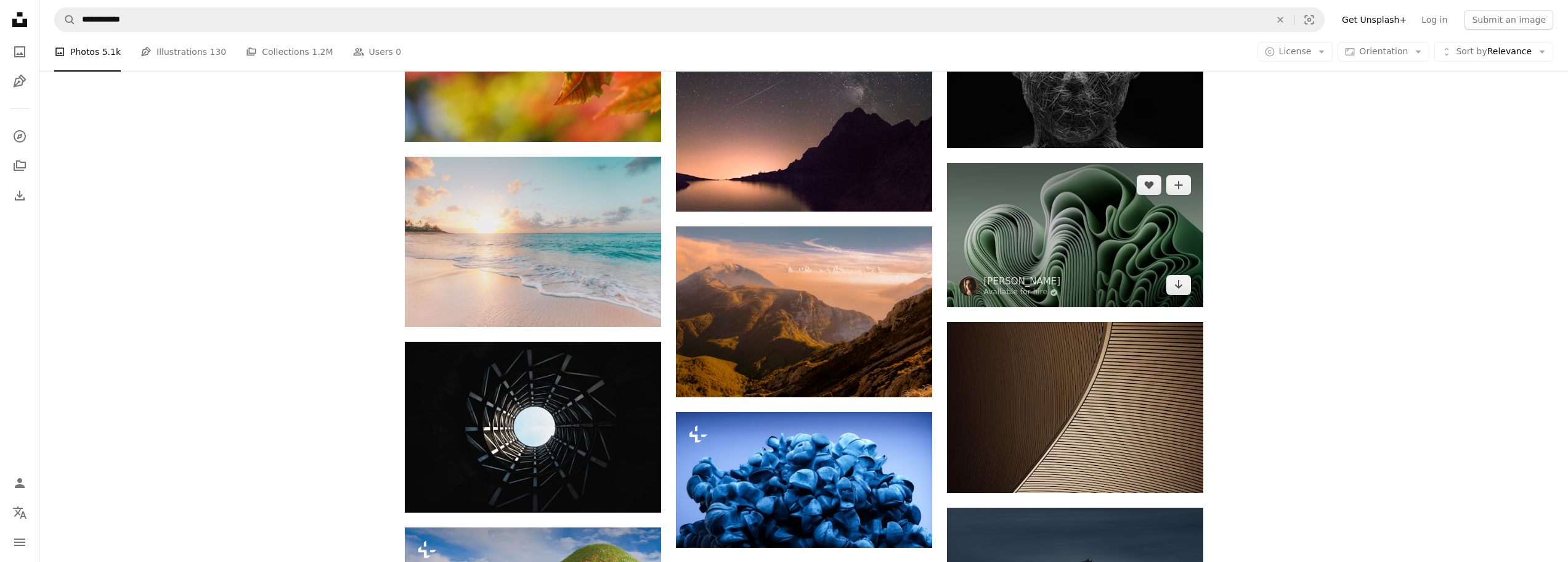
click at [1103, 216] on img at bounding box center [1075, 235] width 256 height 145
